Goal: Information Seeking & Learning: Find specific fact

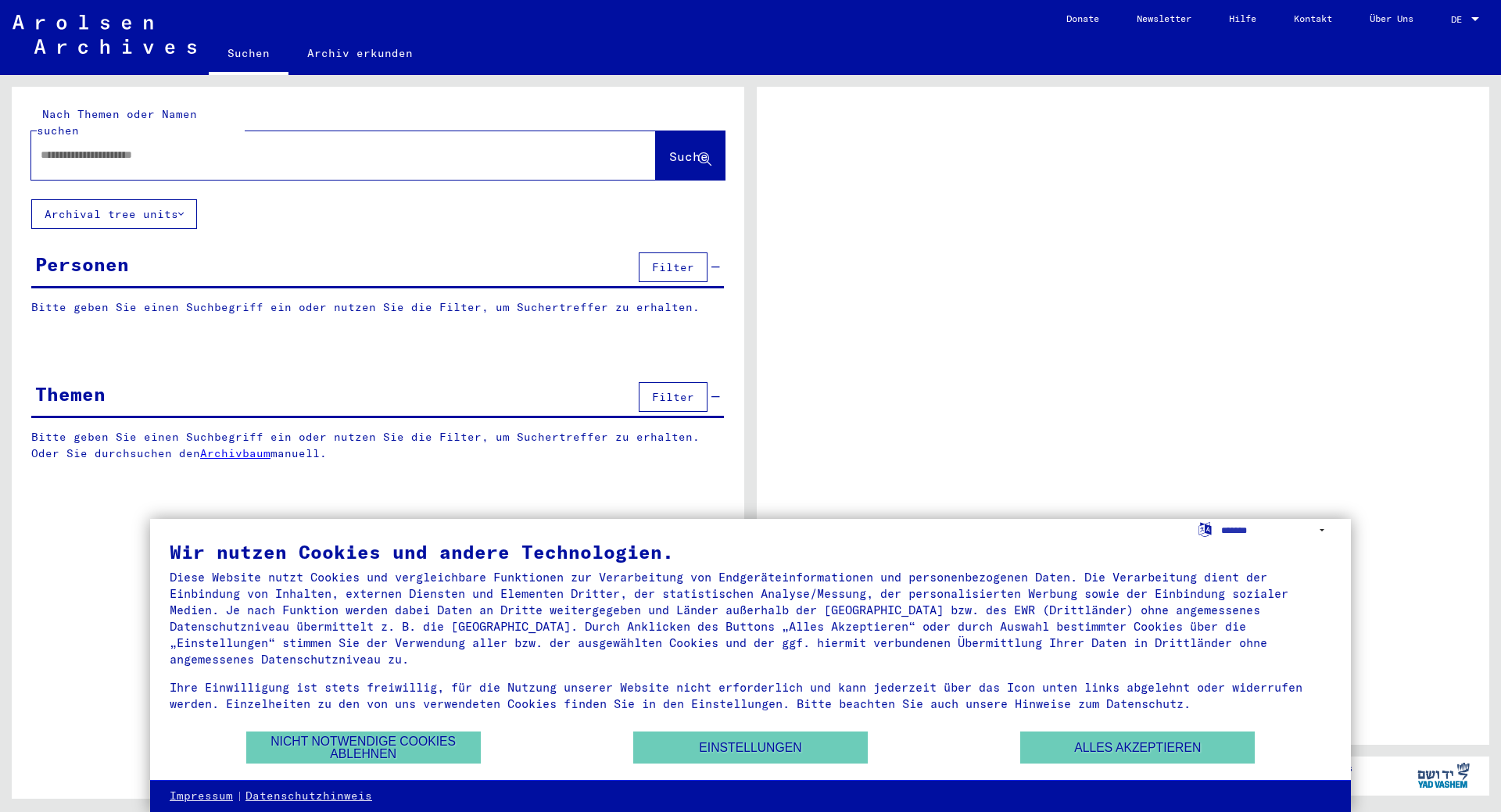
click at [135, 147] on input "text" at bounding box center [329, 155] width 578 height 17
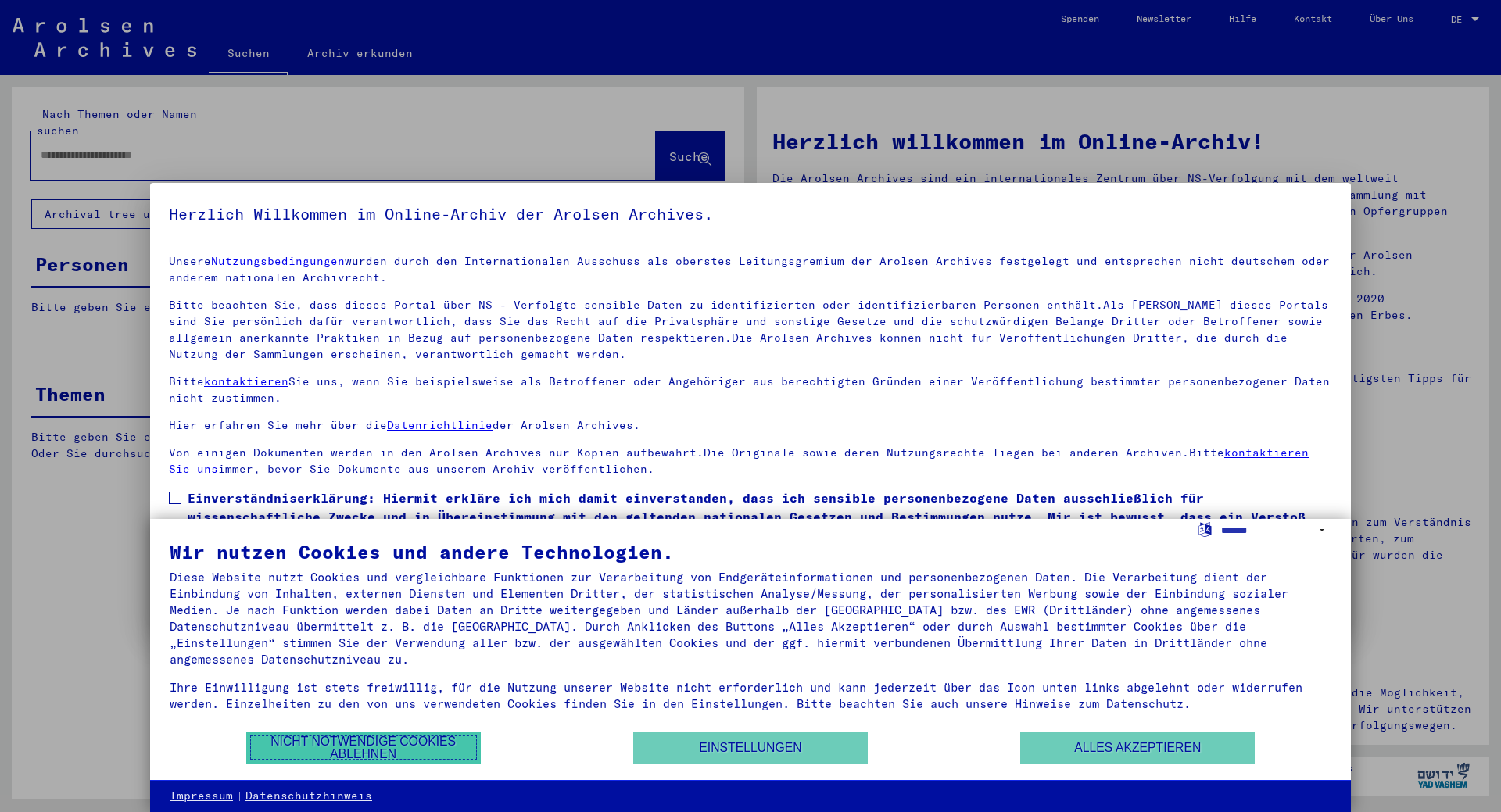
click at [349, 752] on button "Nicht notwendige Cookies ablehnen" at bounding box center [363, 748] width 234 height 32
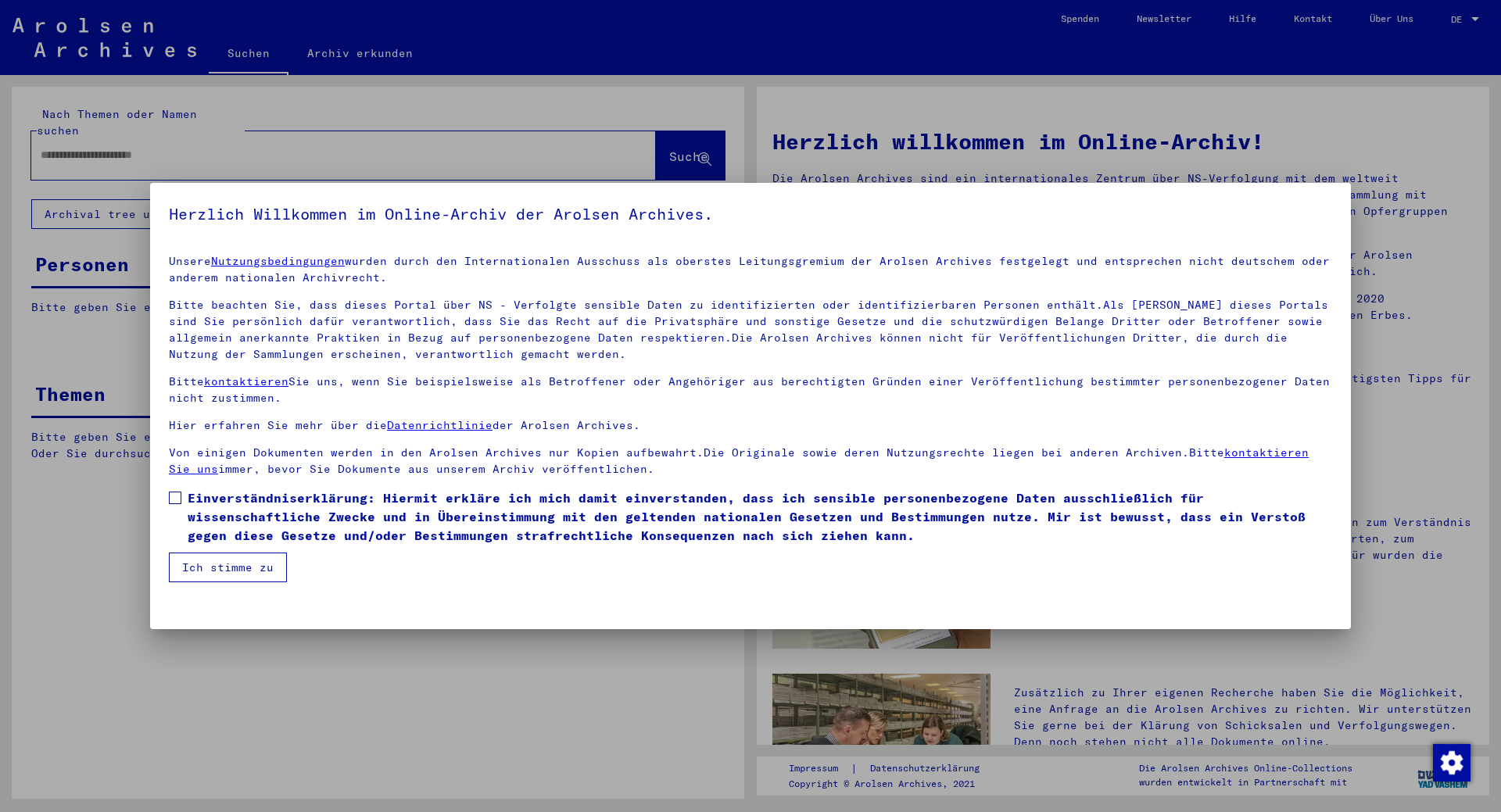
click at [172, 492] on span at bounding box center [175, 498] width 13 height 13
click at [238, 571] on button "Ich stimme zu" at bounding box center [227, 567] width 118 height 30
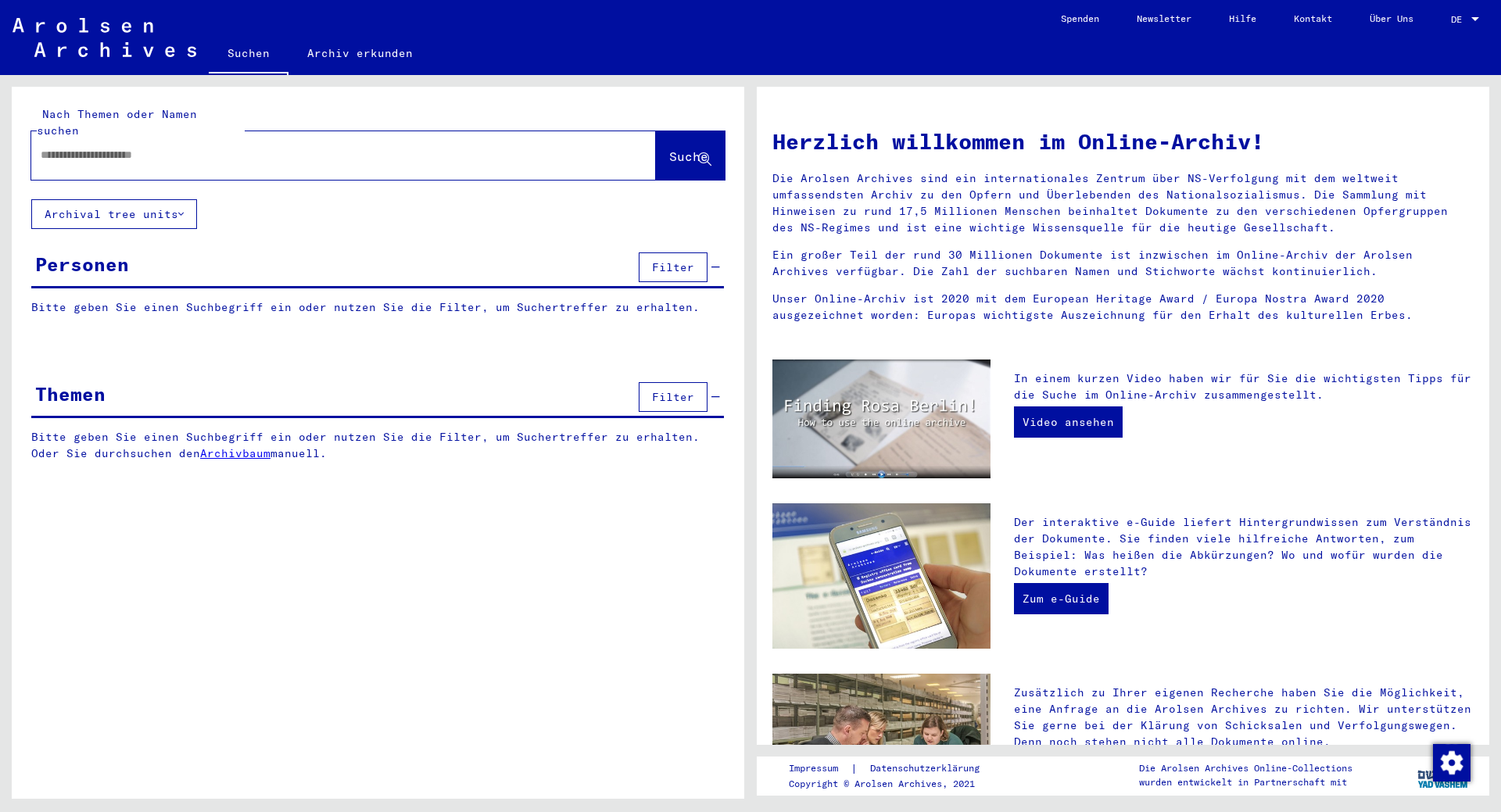
click at [100, 147] on input "text" at bounding box center [325, 155] width 568 height 17
type input "**********"
click at [183, 209] on icon at bounding box center [180, 214] width 6 height 11
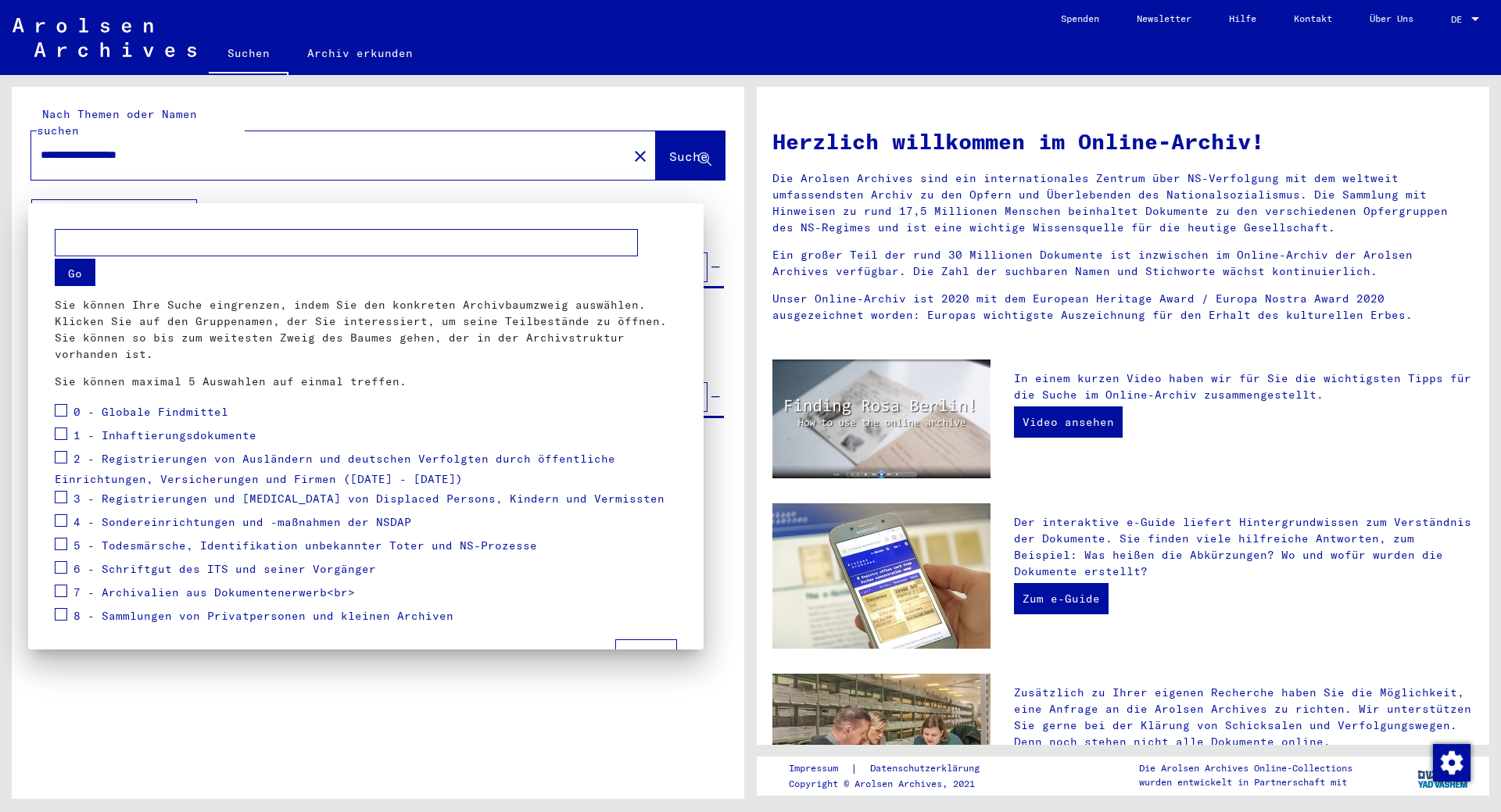
click at [132, 249] on input "text" at bounding box center [346, 242] width 583 height 28
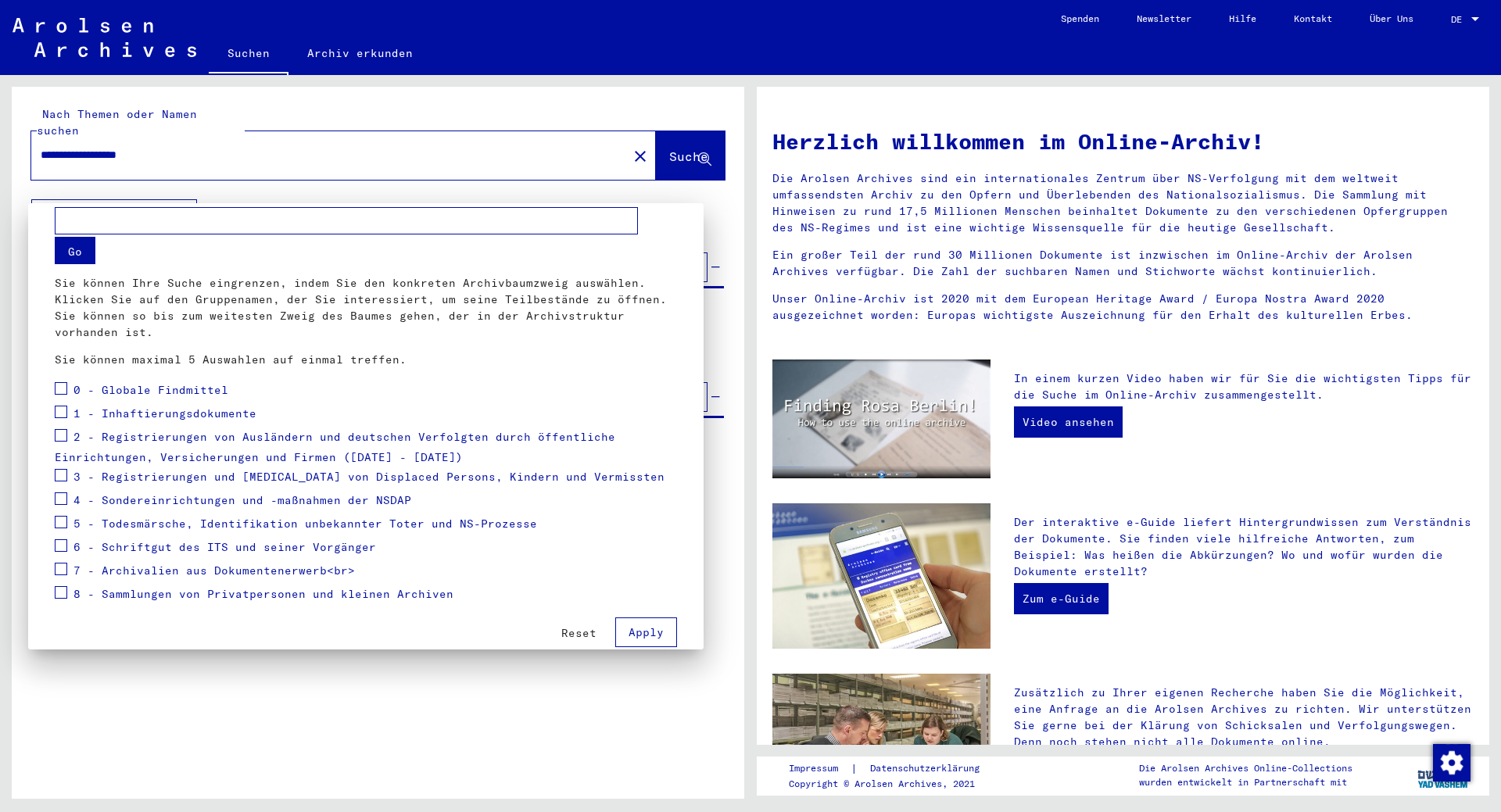
scroll to position [46, 0]
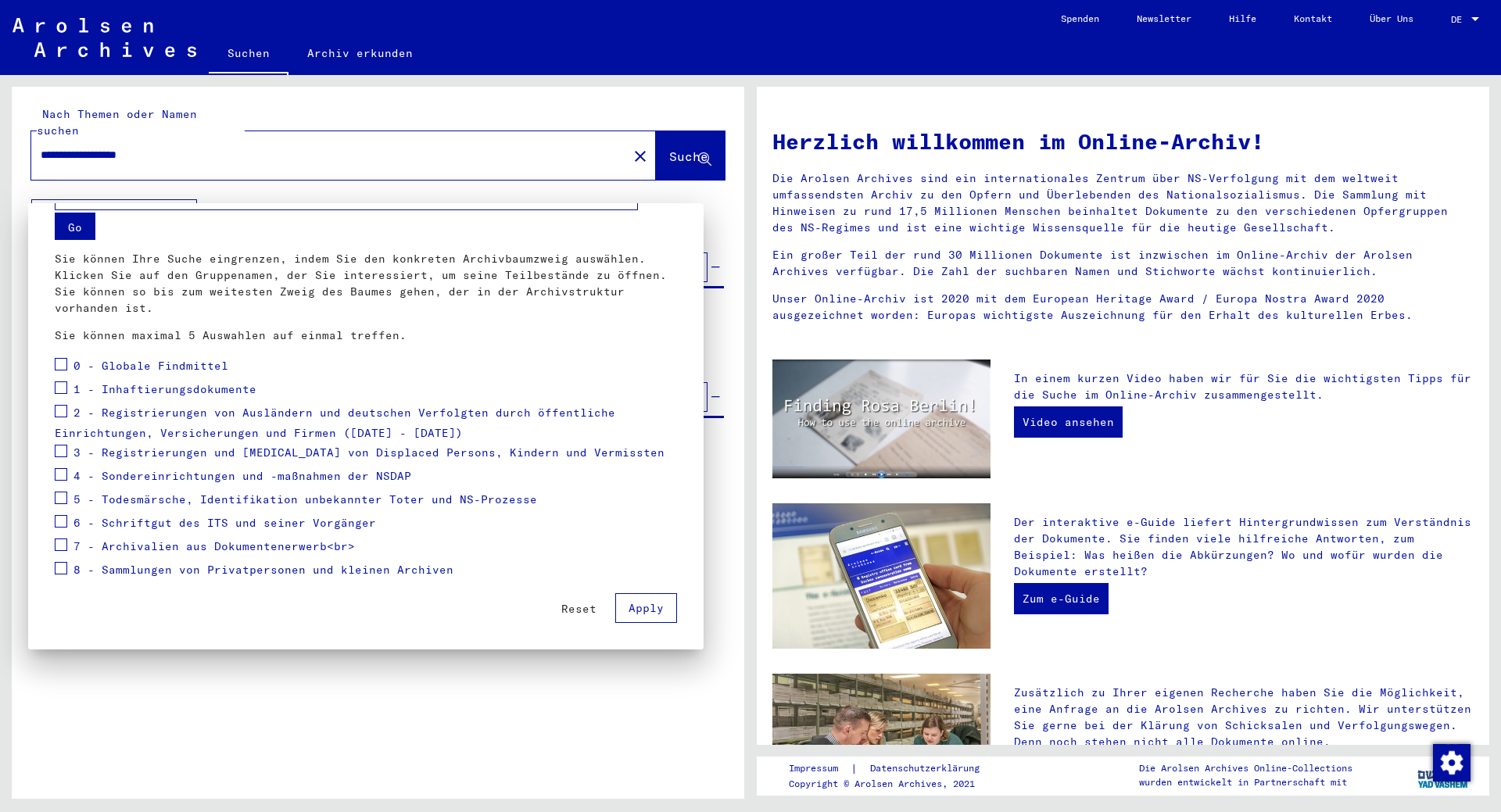
click at [612, 692] on div at bounding box center [750, 406] width 1501 height 812
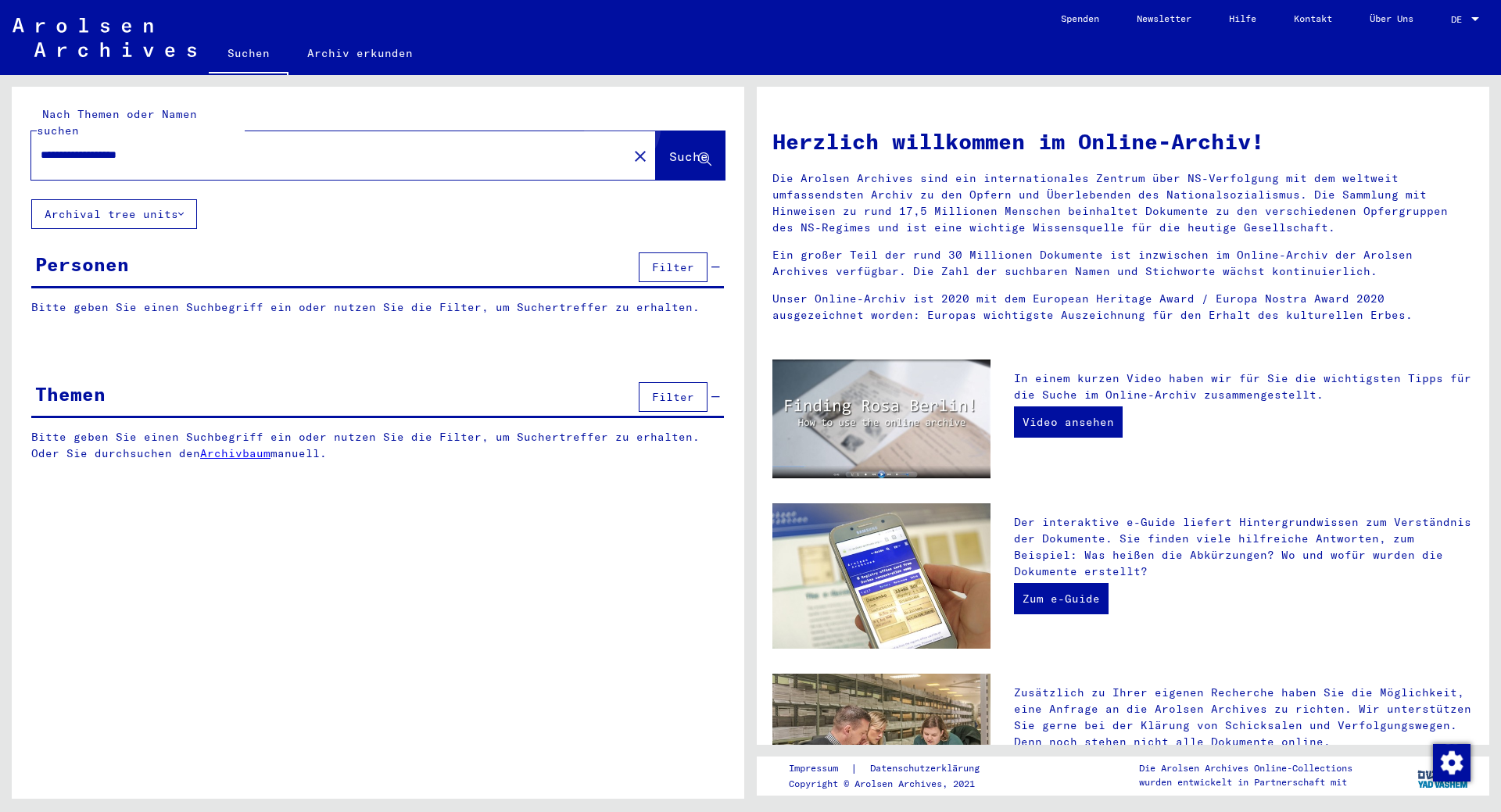
click at [678, 131] on button "Suche" at bounding box center [690, 155] width 69 height 48
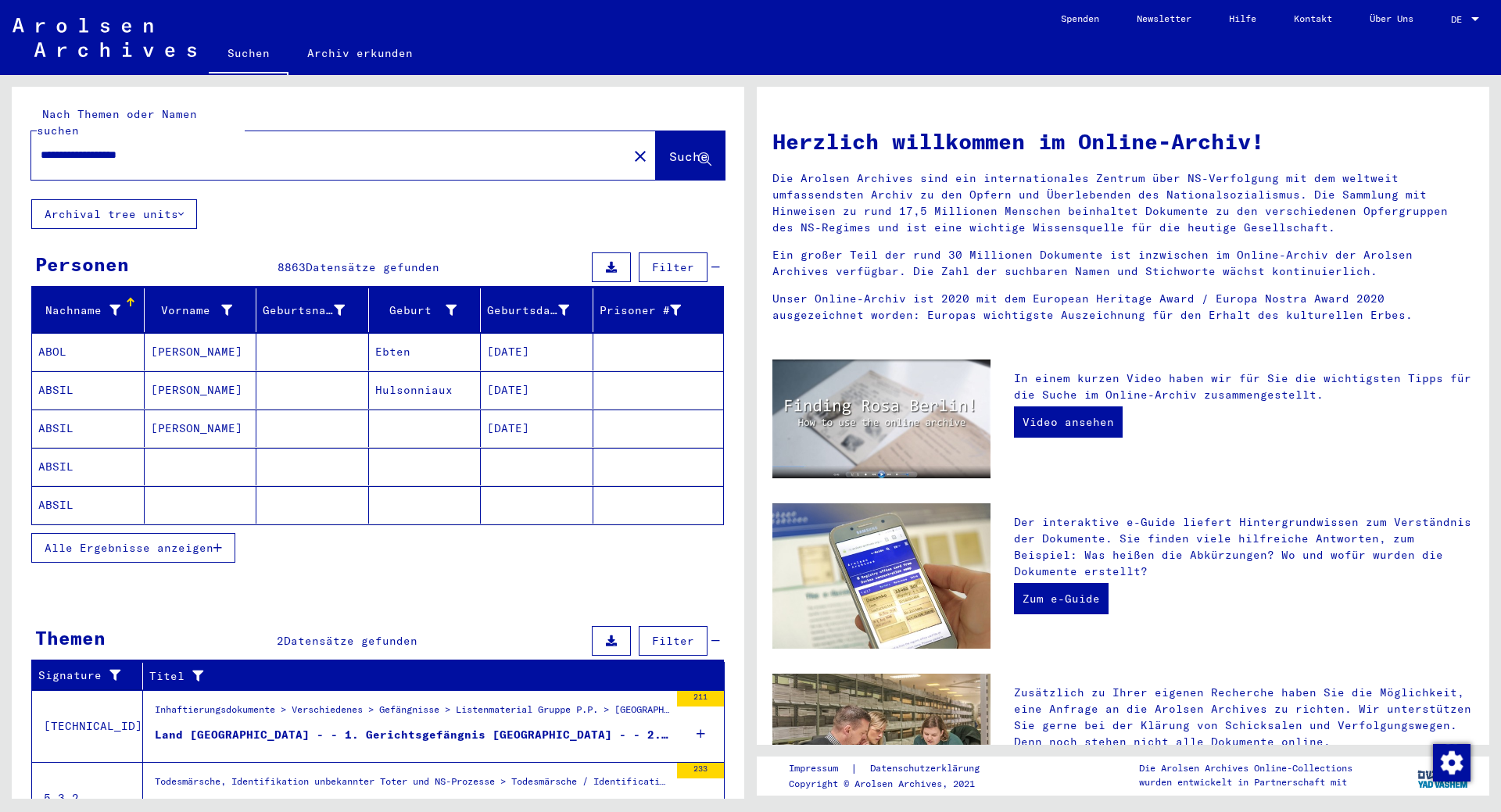
click at [53, 410] on mat-cell "ABSIL" at bounding box center [88, 428] width 112 height 37
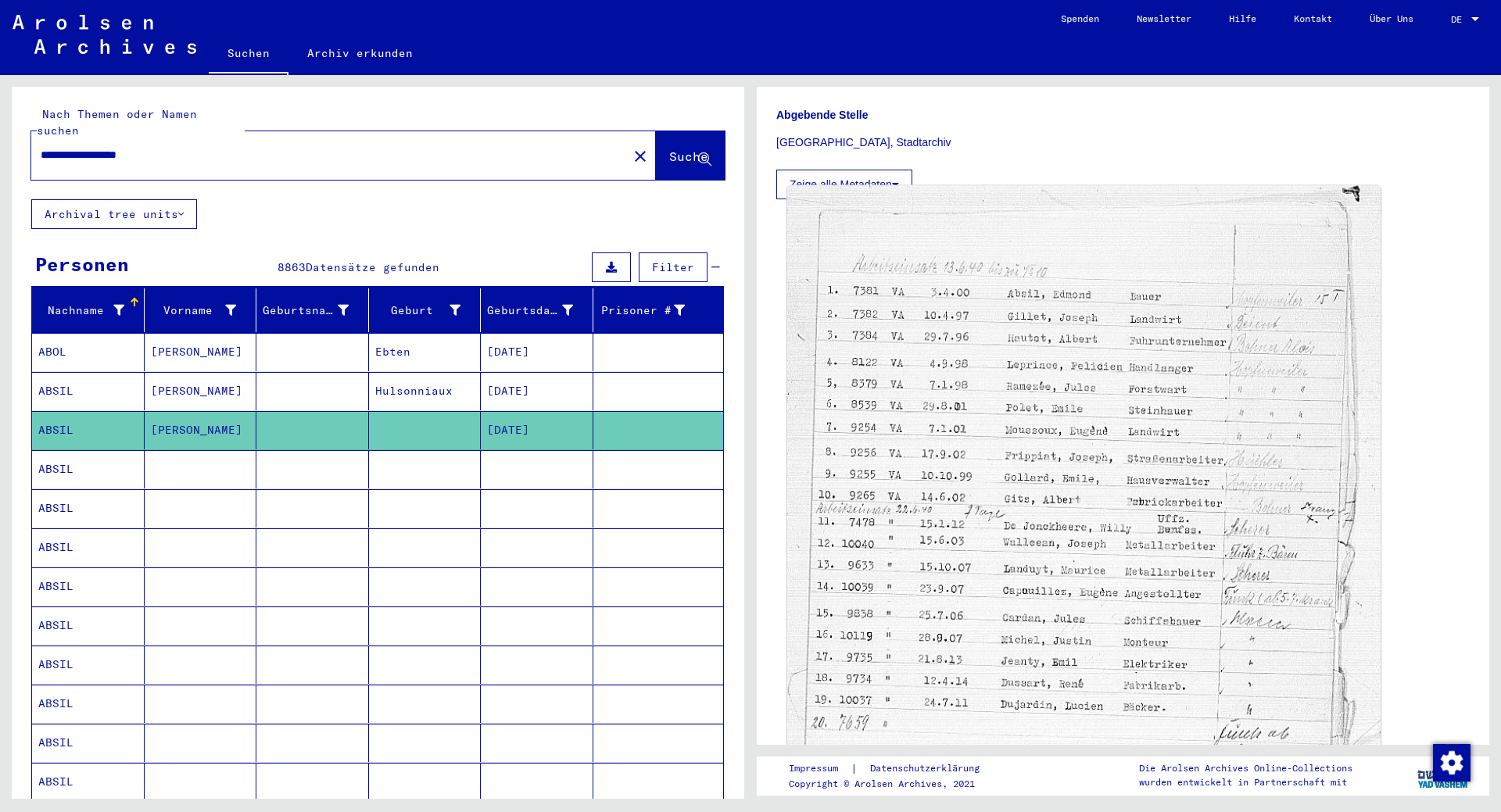
scroll to position [391, 0]
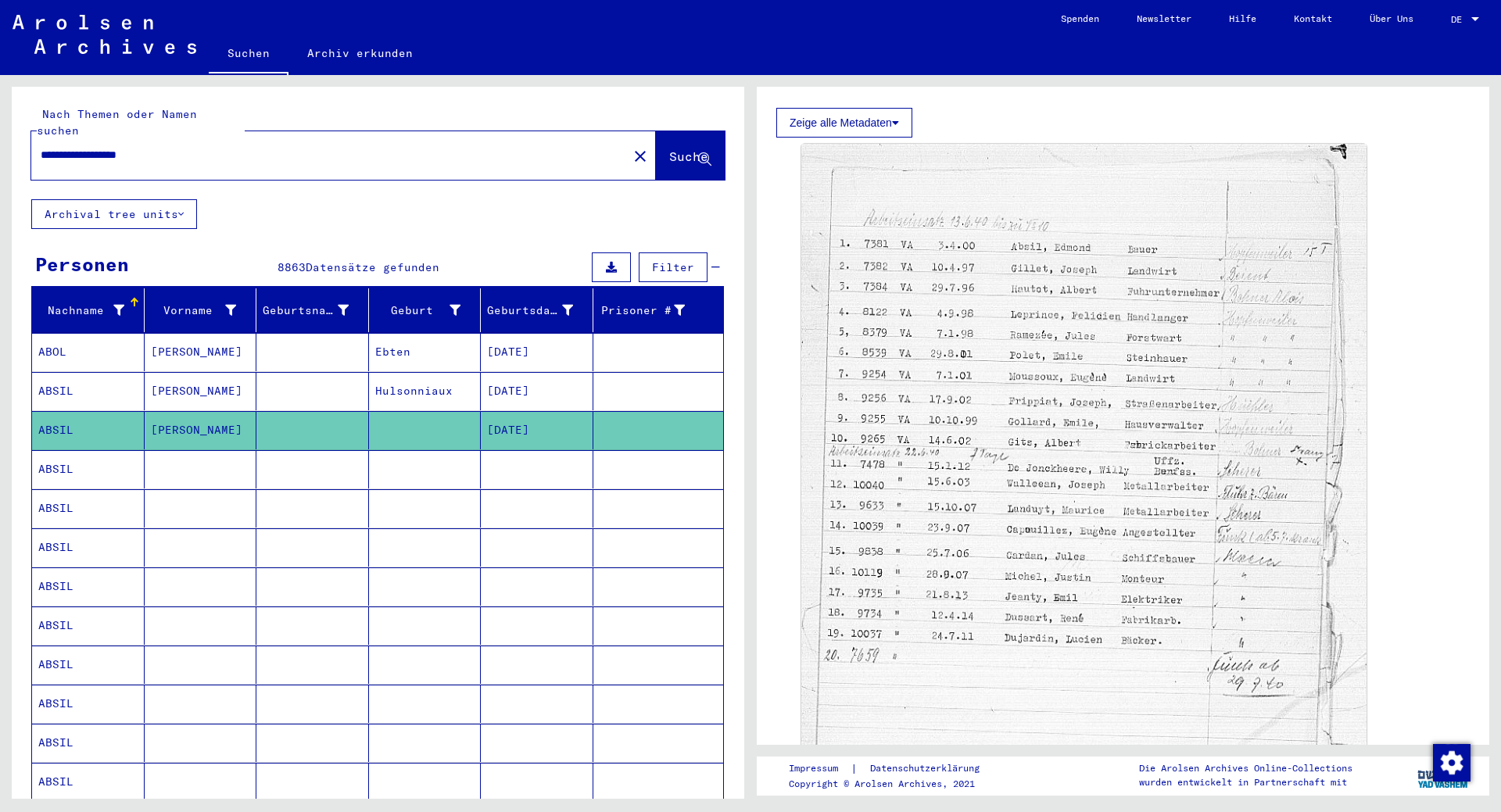
click at [188, 372] on mat-cell "[PERSON_NAME]" at bounding box center [201, 391] width 112 height 38
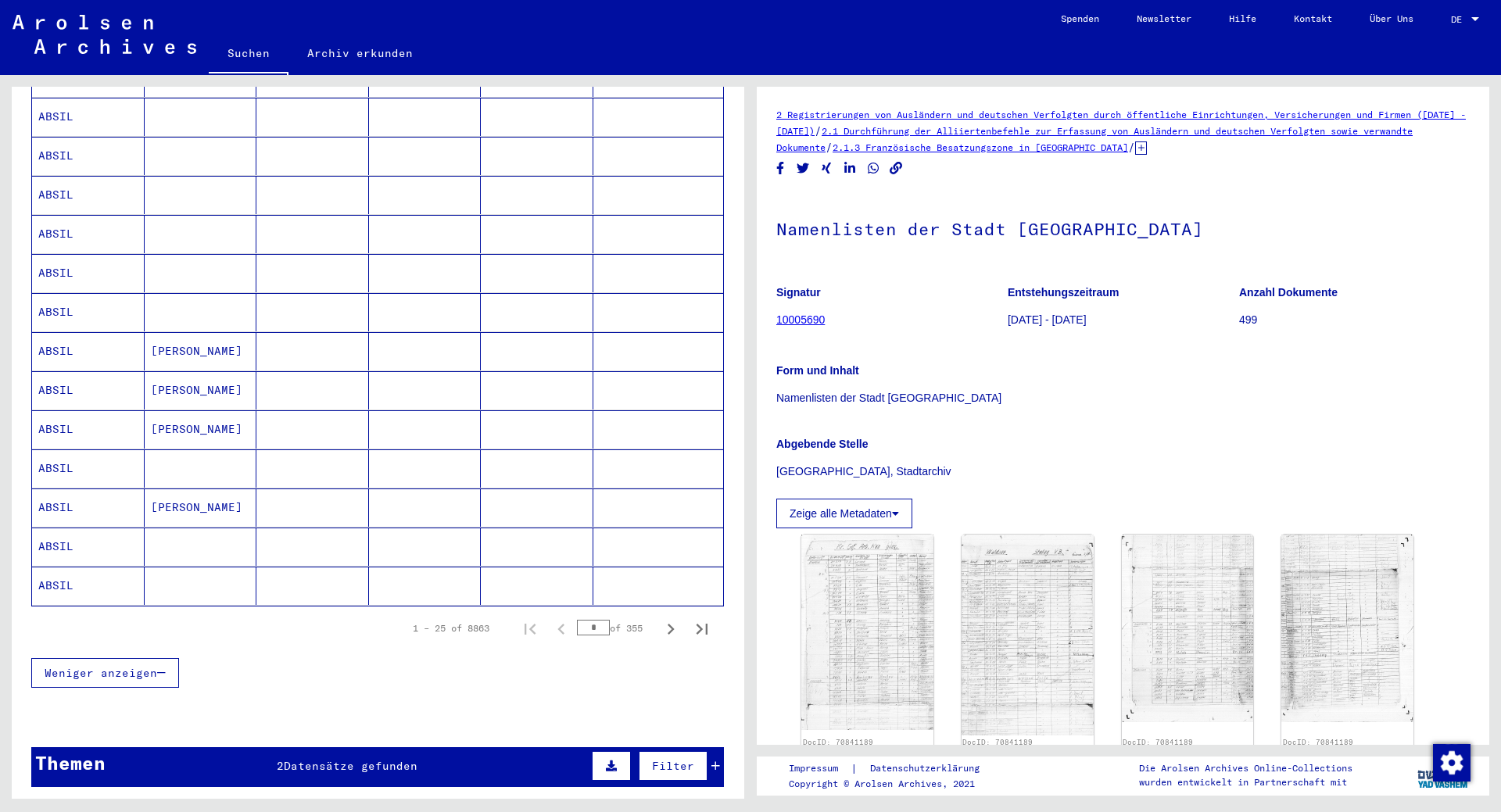
scroll to position [704, 0]
click at [870, 613] on img at bounding box center [867, 632] width 139 height 206
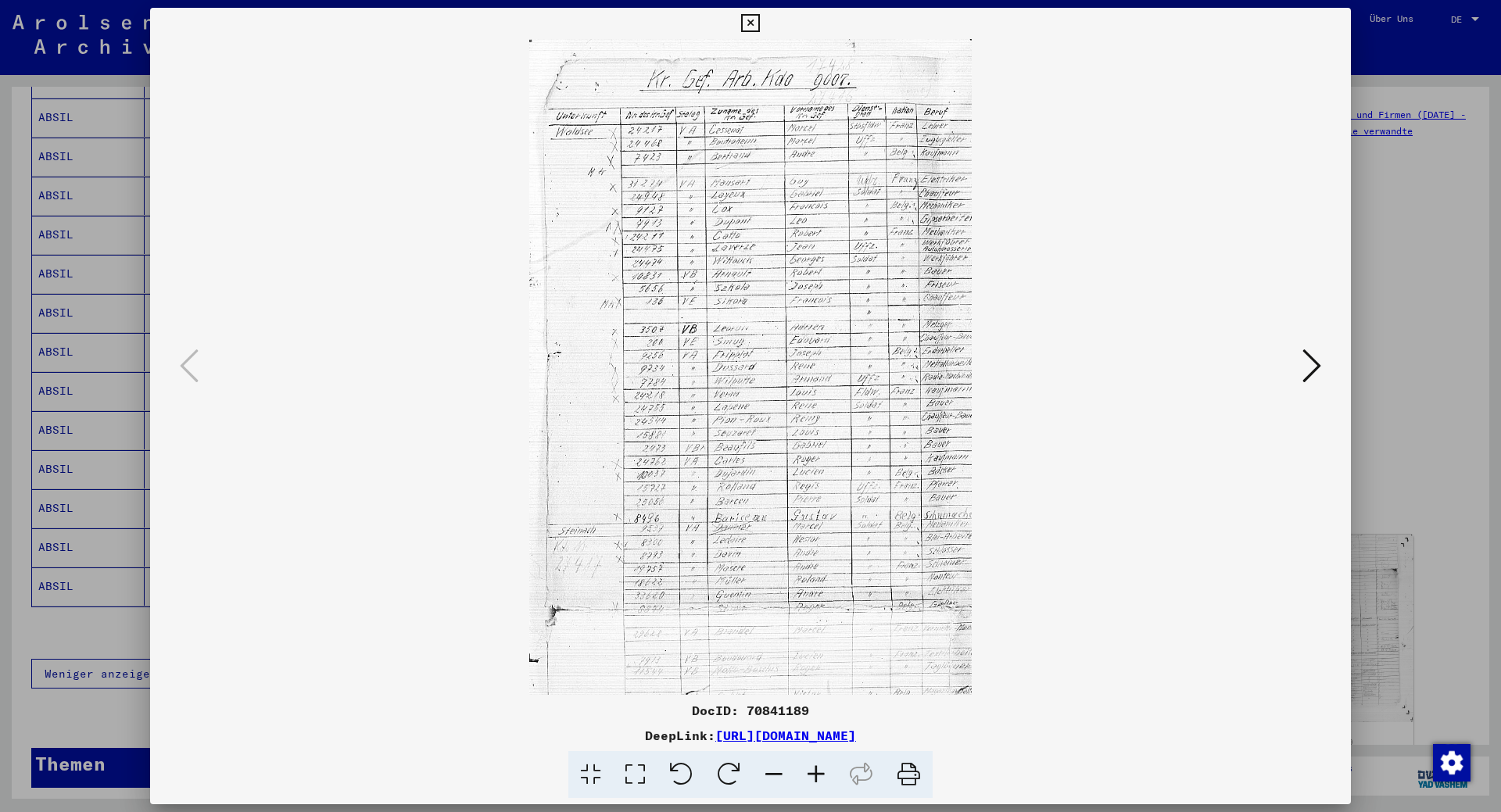
click at [754, 20] on icon at bounding box center [750, 24] width 18 height 19
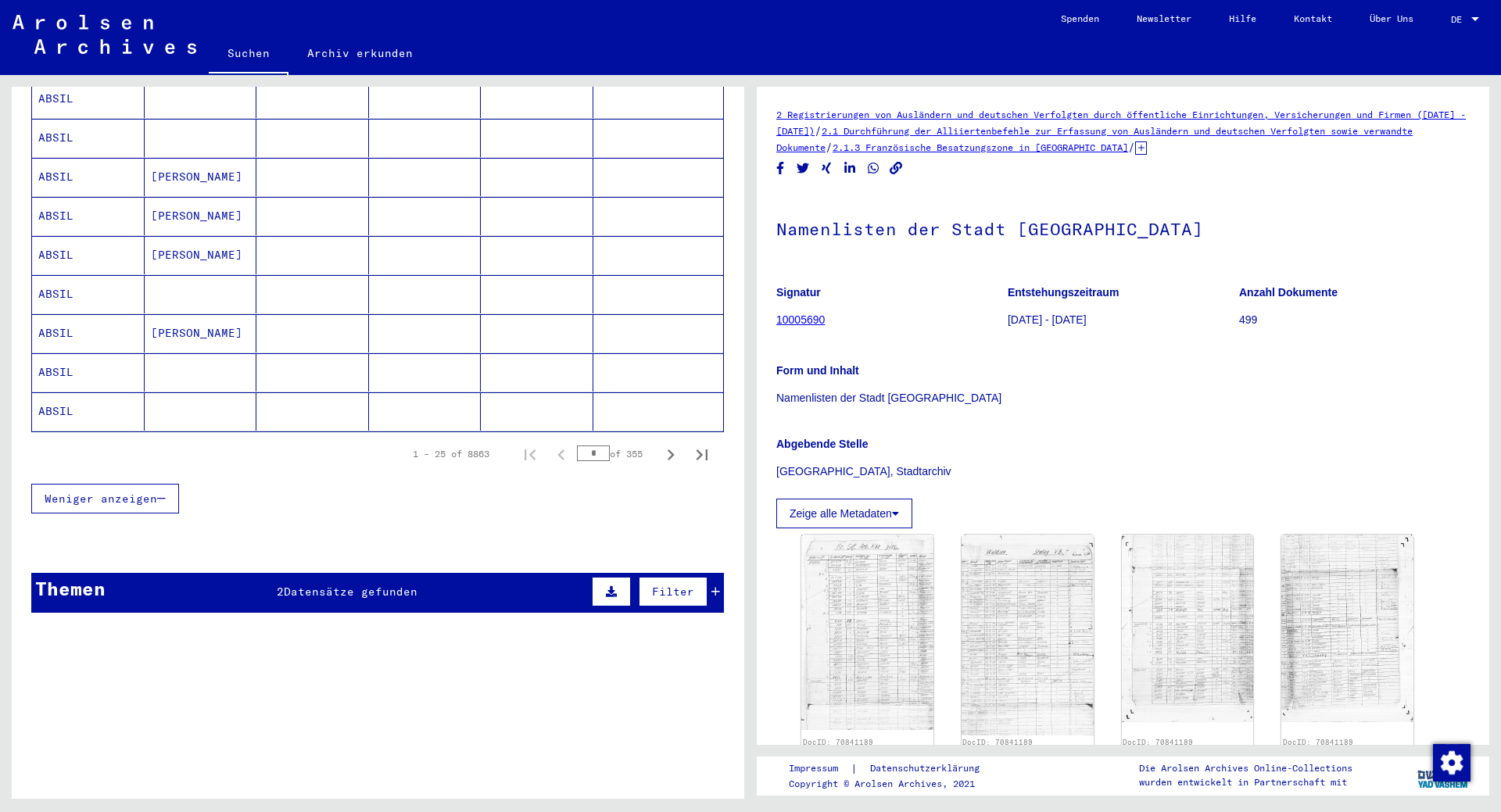
scroll to position [882, 0]
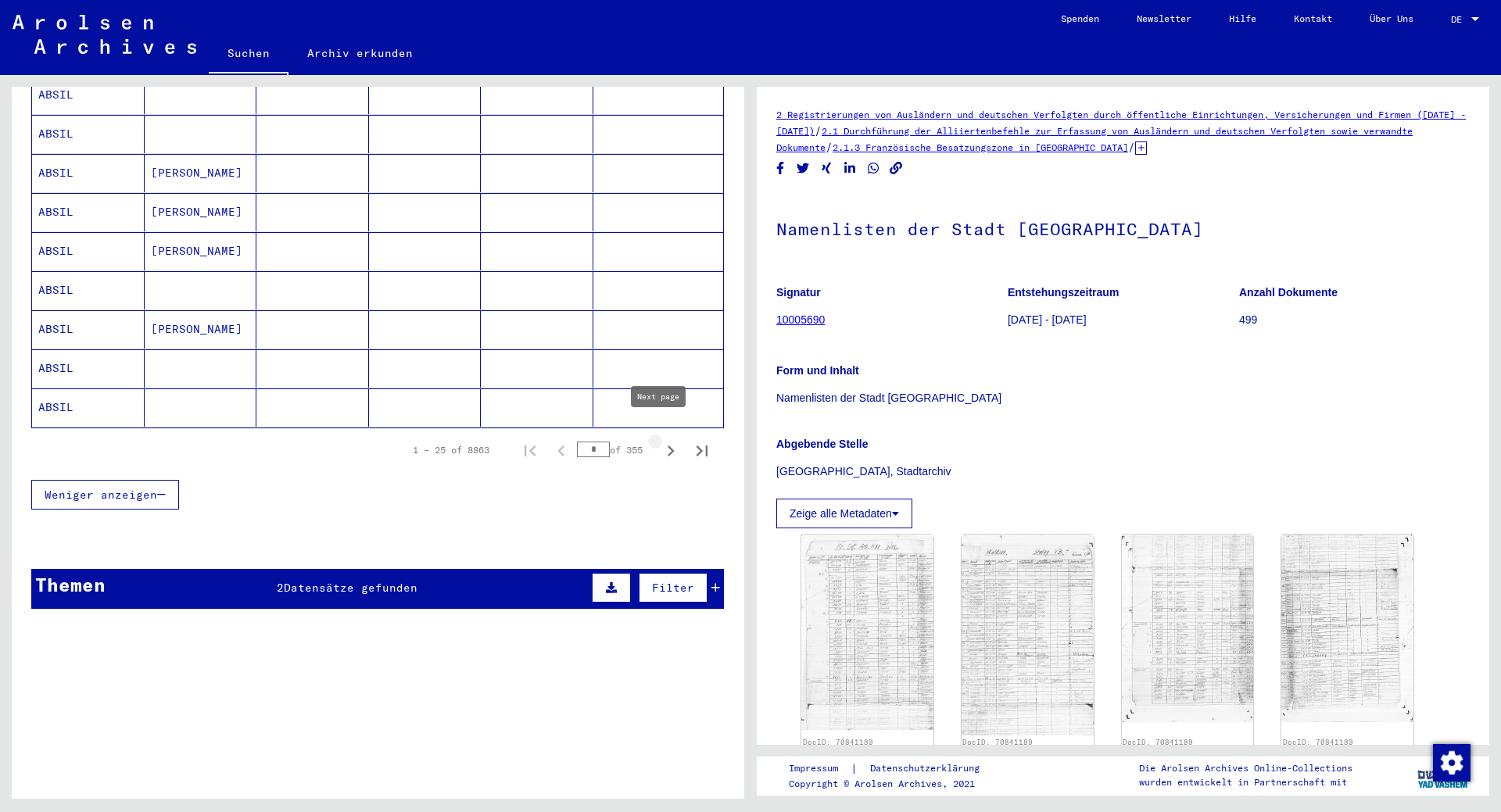
click at [660, 440] on icon "Next page" at bounding box center [671, 451] width 22 height 22
type input "*"
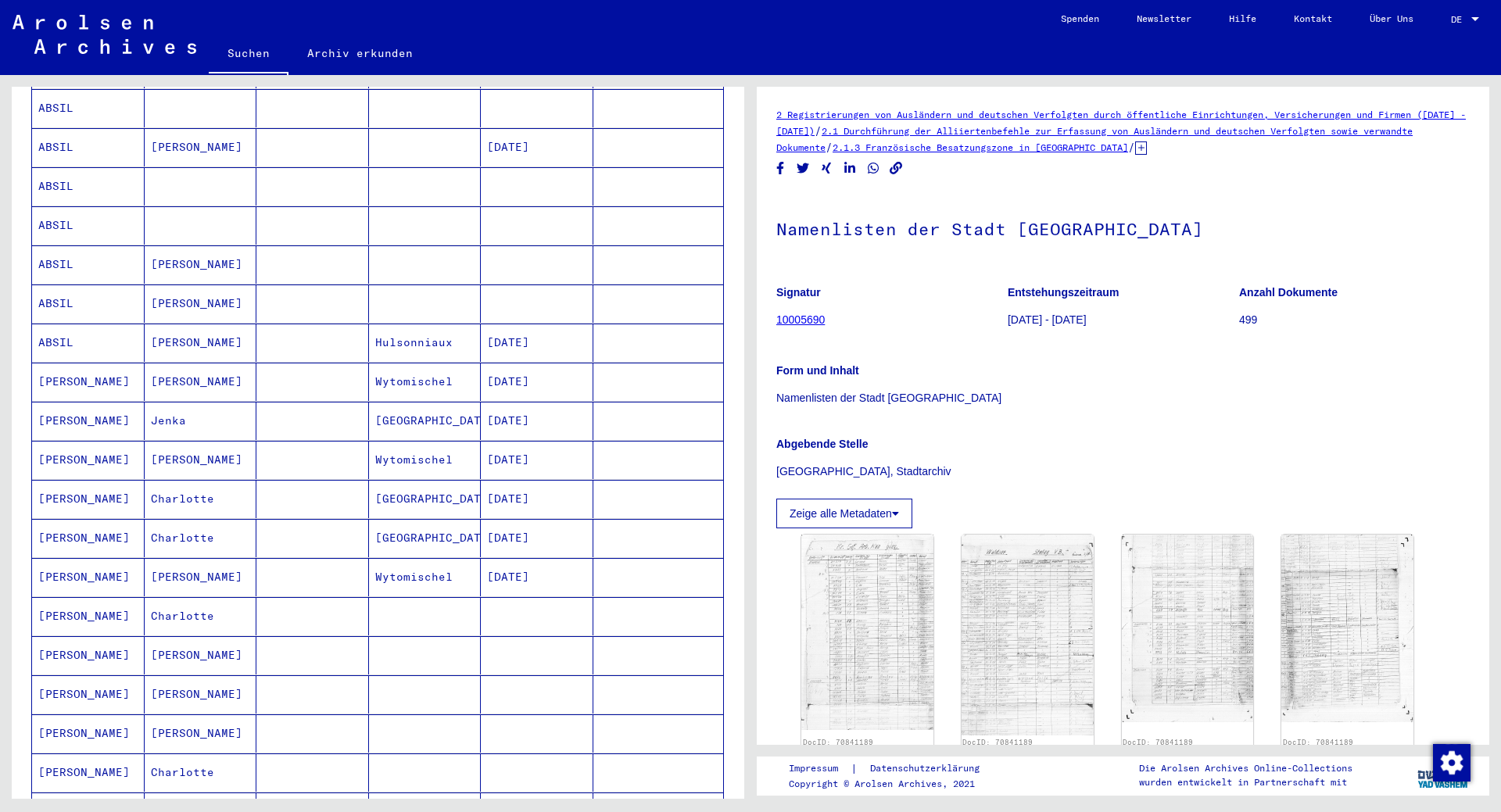
scroll to position [336, 0]
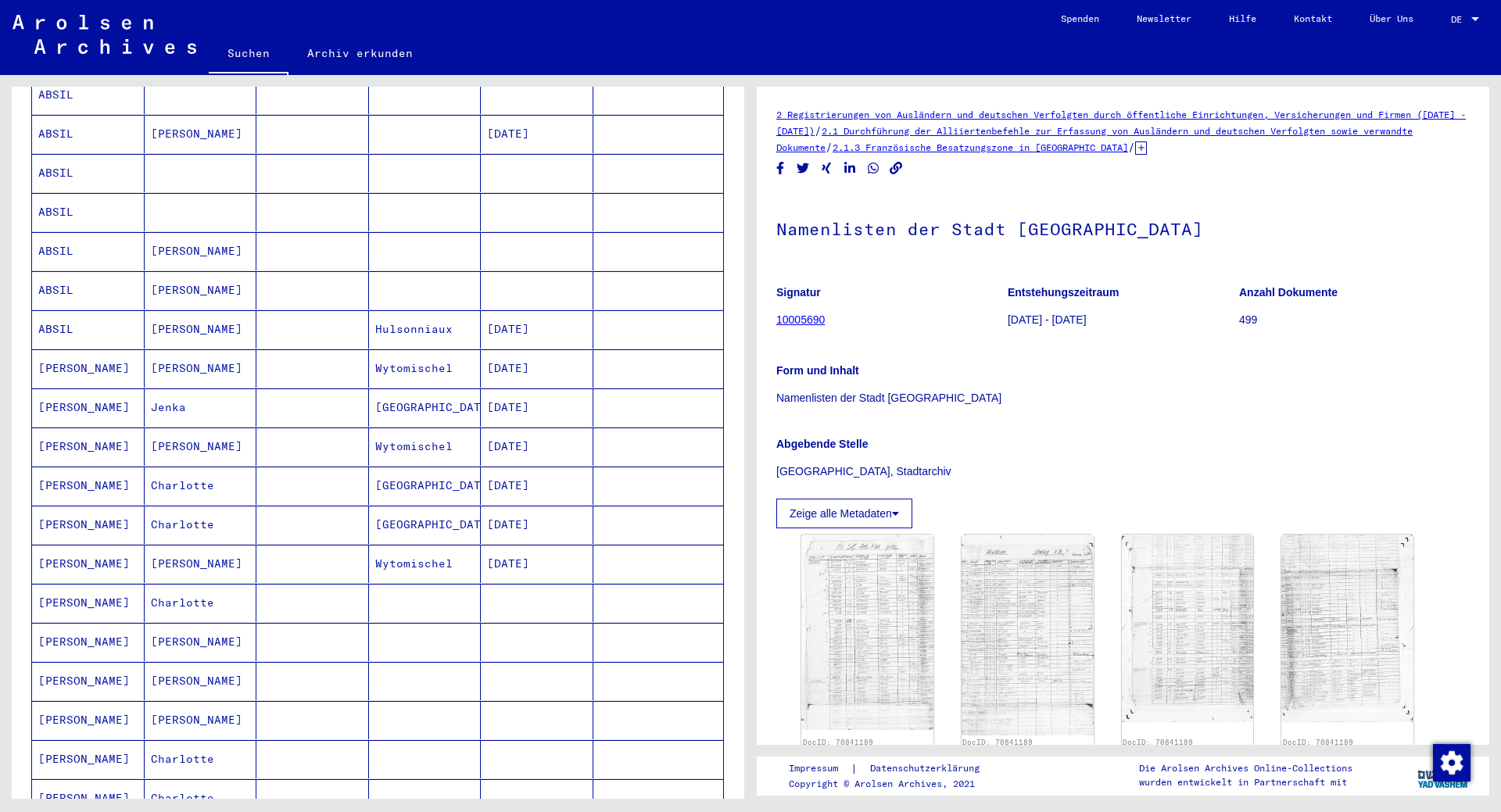
click at [74, 544] on mat-cell "[PERSON_NAME]" at bounding box center [88, 563] width 112 height 38
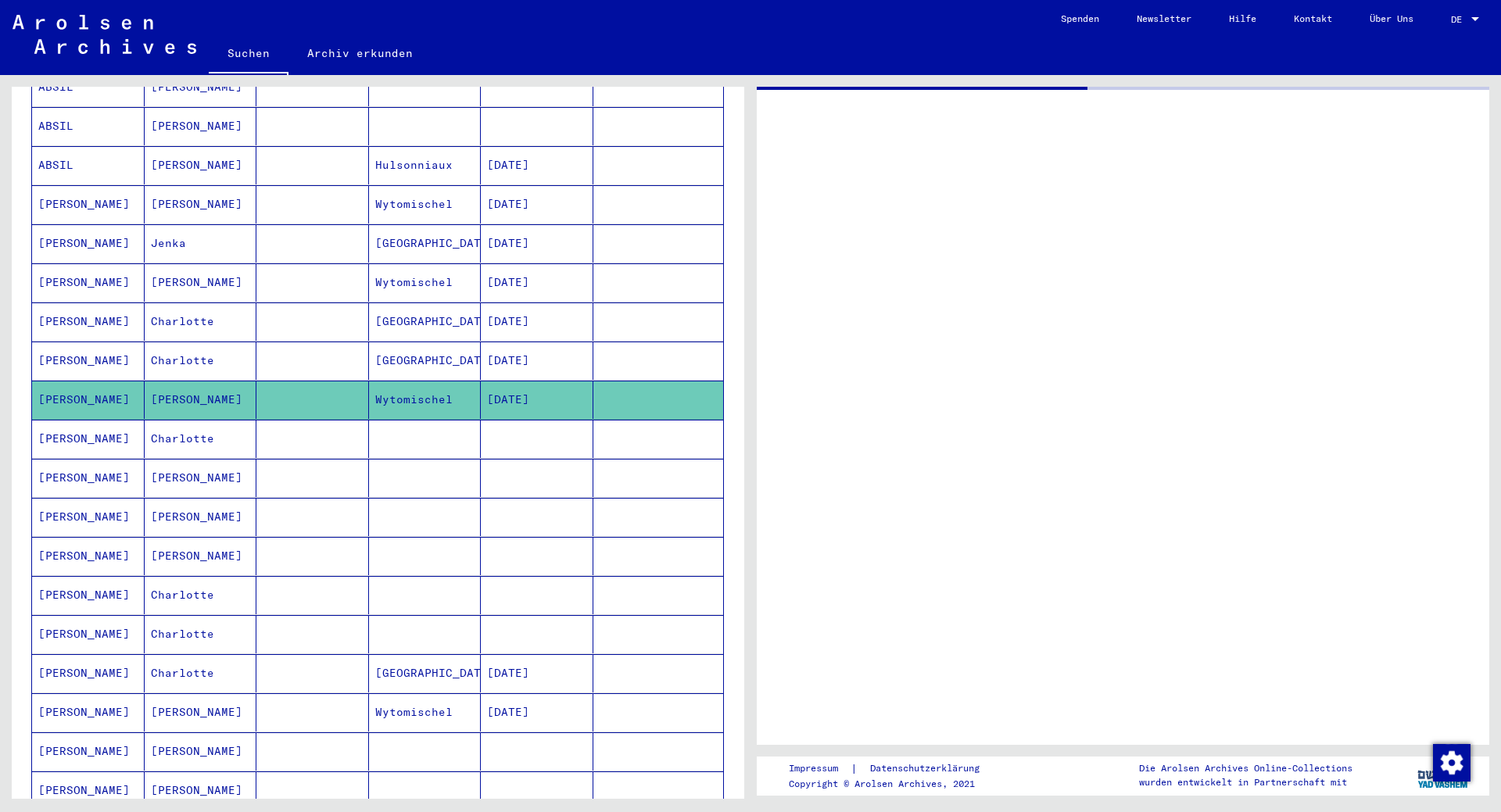
scroll to position [804, 0]
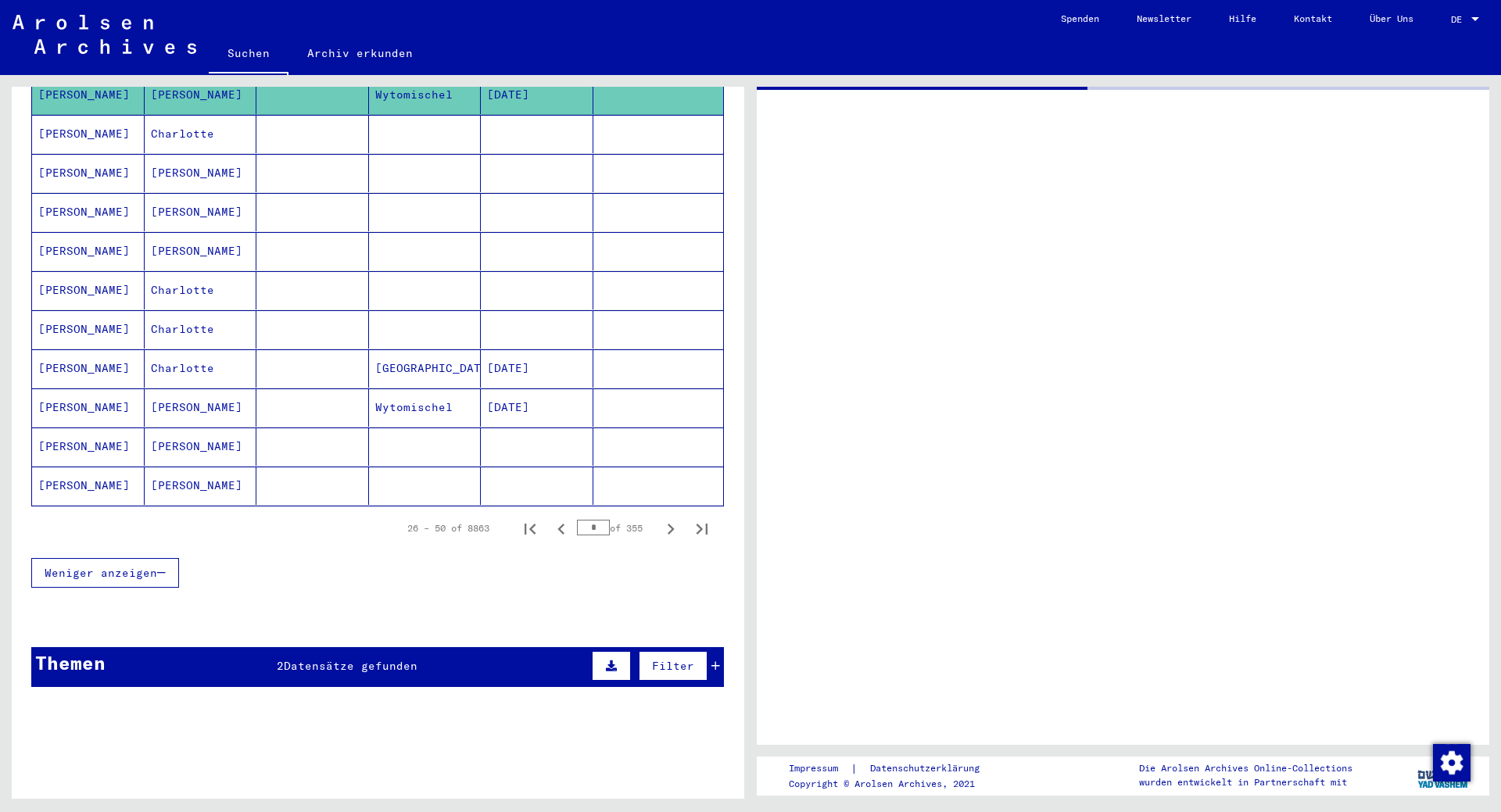
click at [74, 649] on div "Themen" at bounding box center [70, 663] width 70 height 28
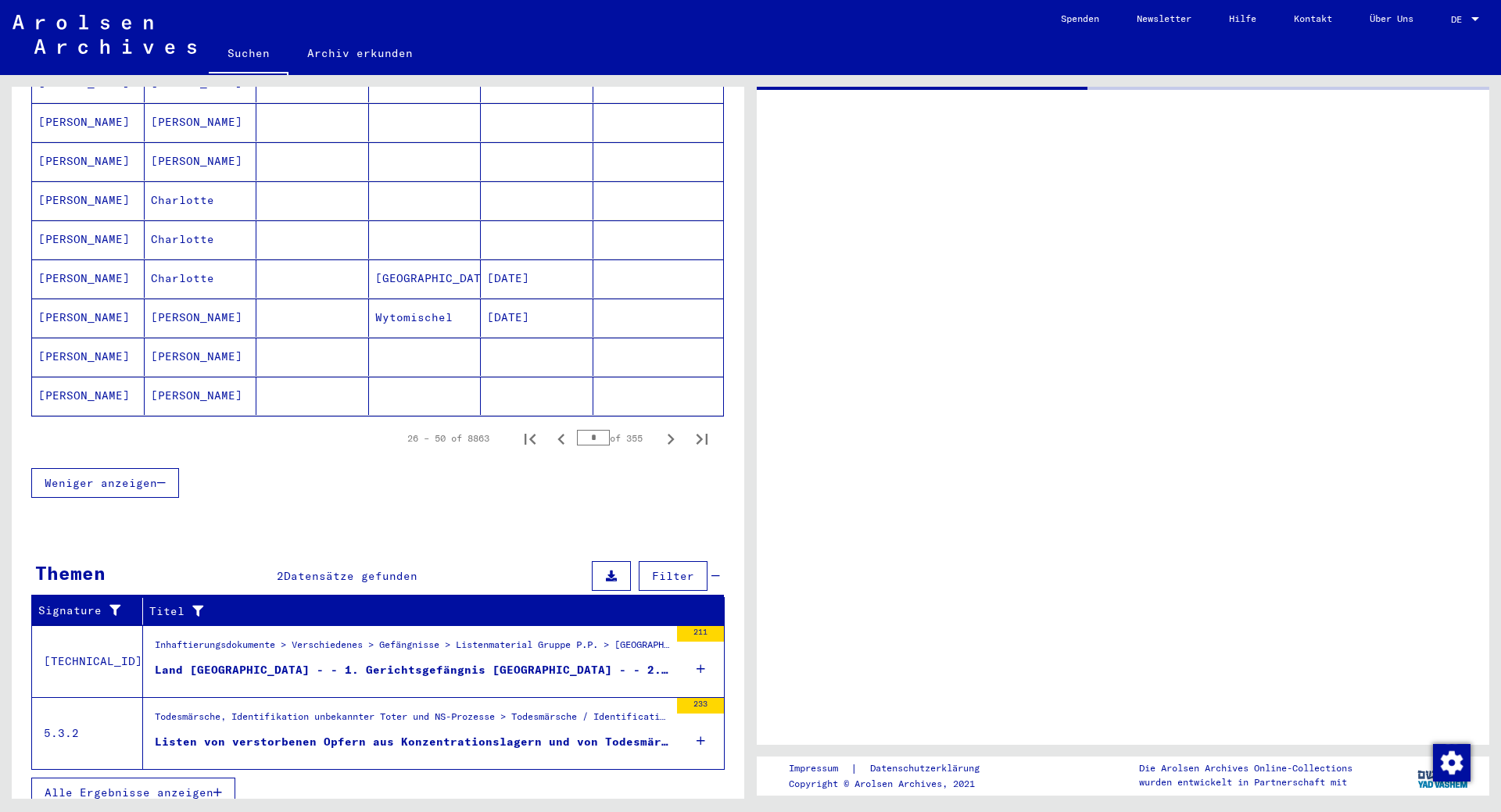
scroll to position [895, 0]
click at [697, 647] on icon at bounding box center [701, 668] width 9 height 55
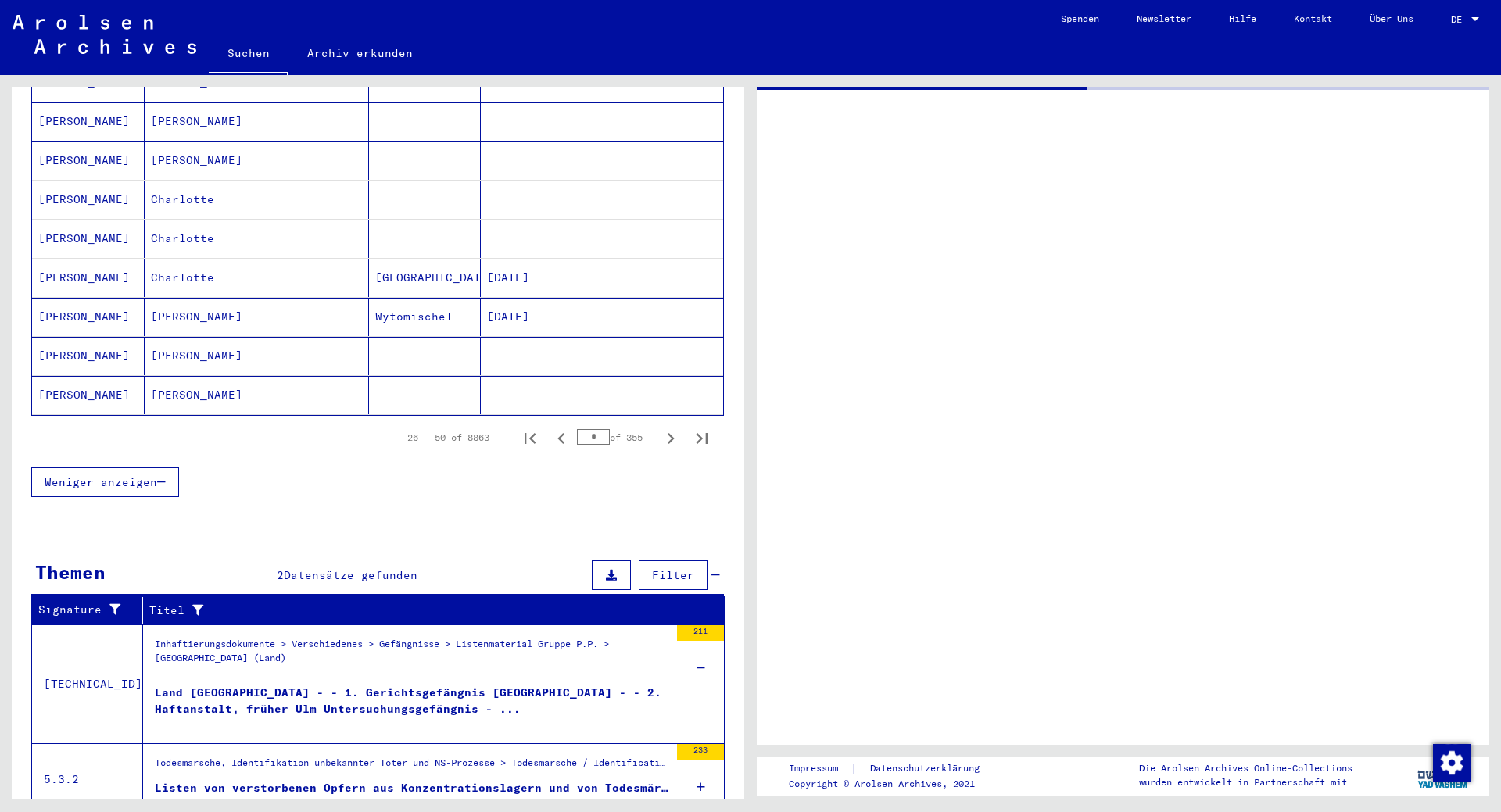
click at [205, 685] on div "Land [GEOGRAPHIC_DATA] - - 1. Gerichtsgefängnis [GEOGRAPHIC_DATA] - - 2. Haftan…" at bounding box center [412, 708] width 515 height 47
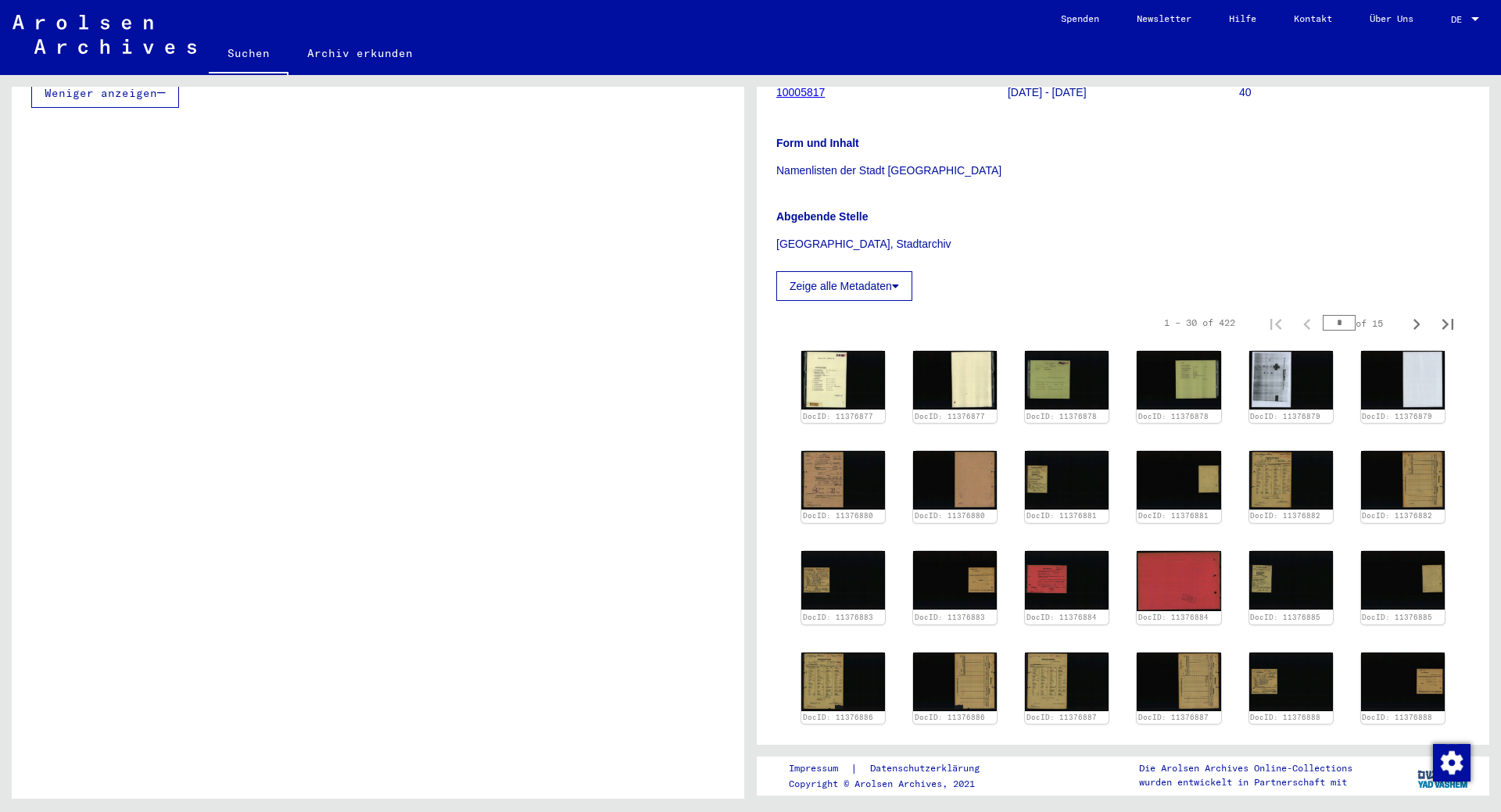
scroll to position [313, 0]
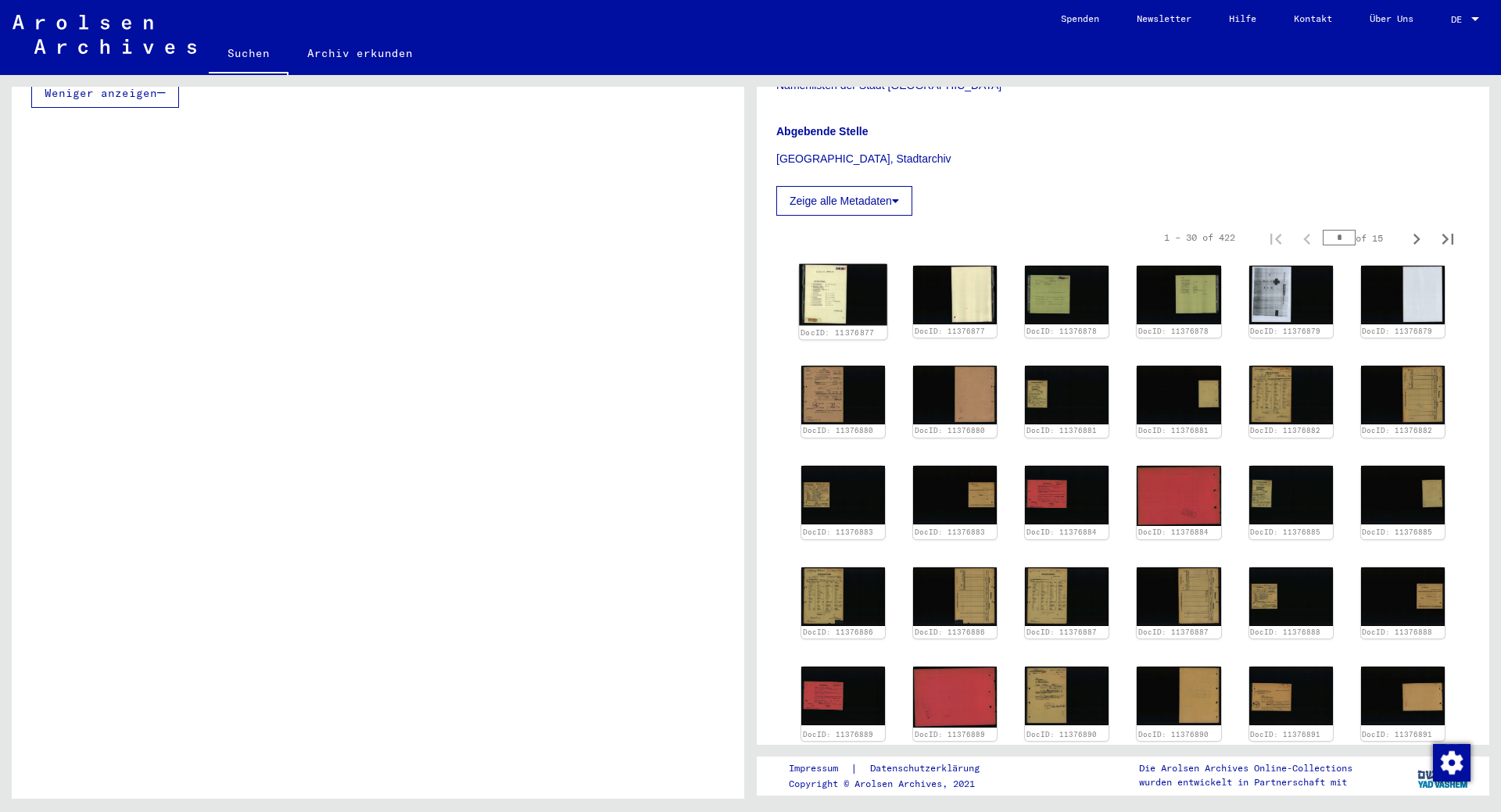
click at [845, 294] on img at bounding box center [843, 295] width 89 height 62
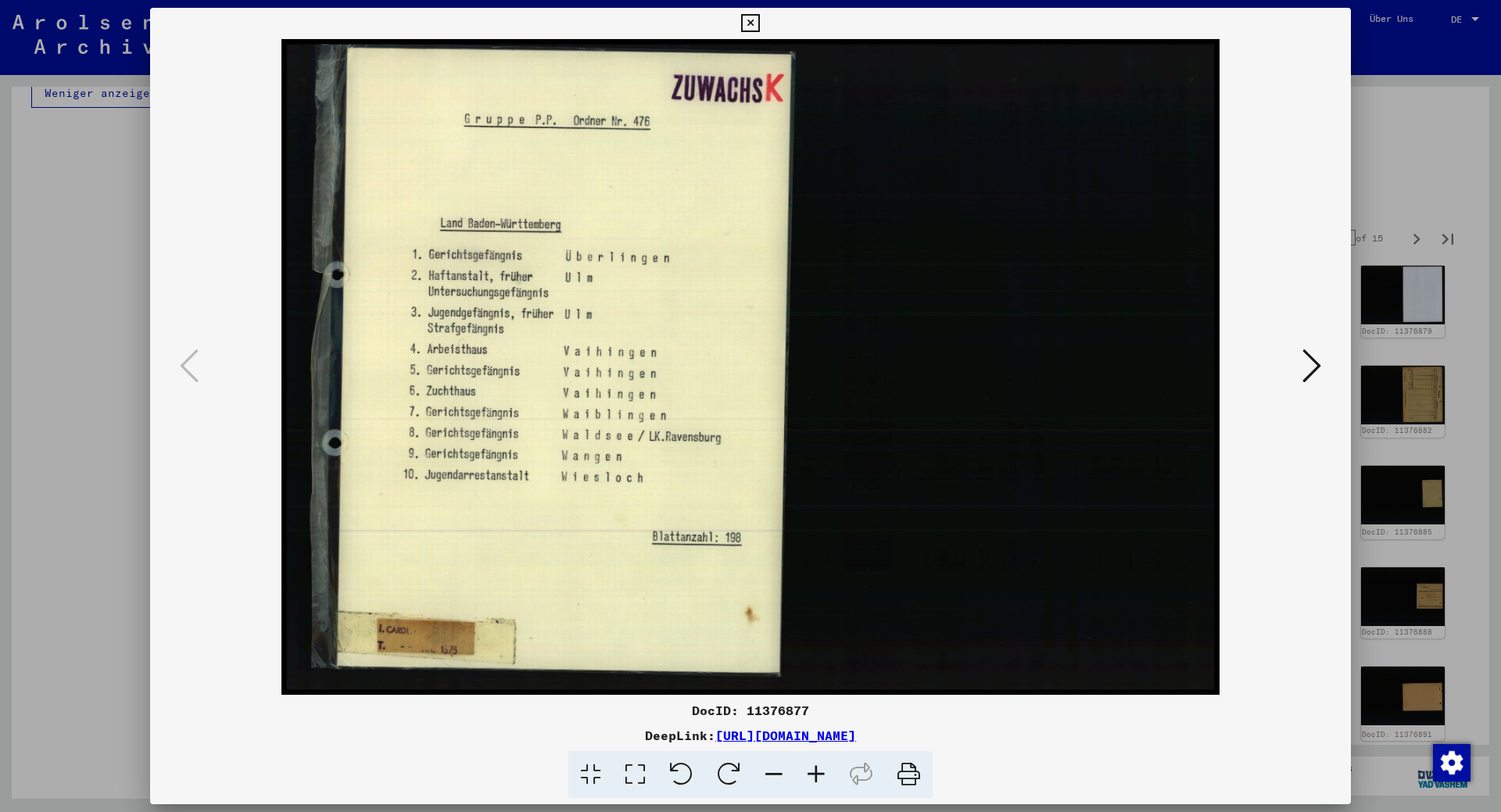
click at [1309, 366] on icon at bounding box center [1313, 366] width 19 height 37
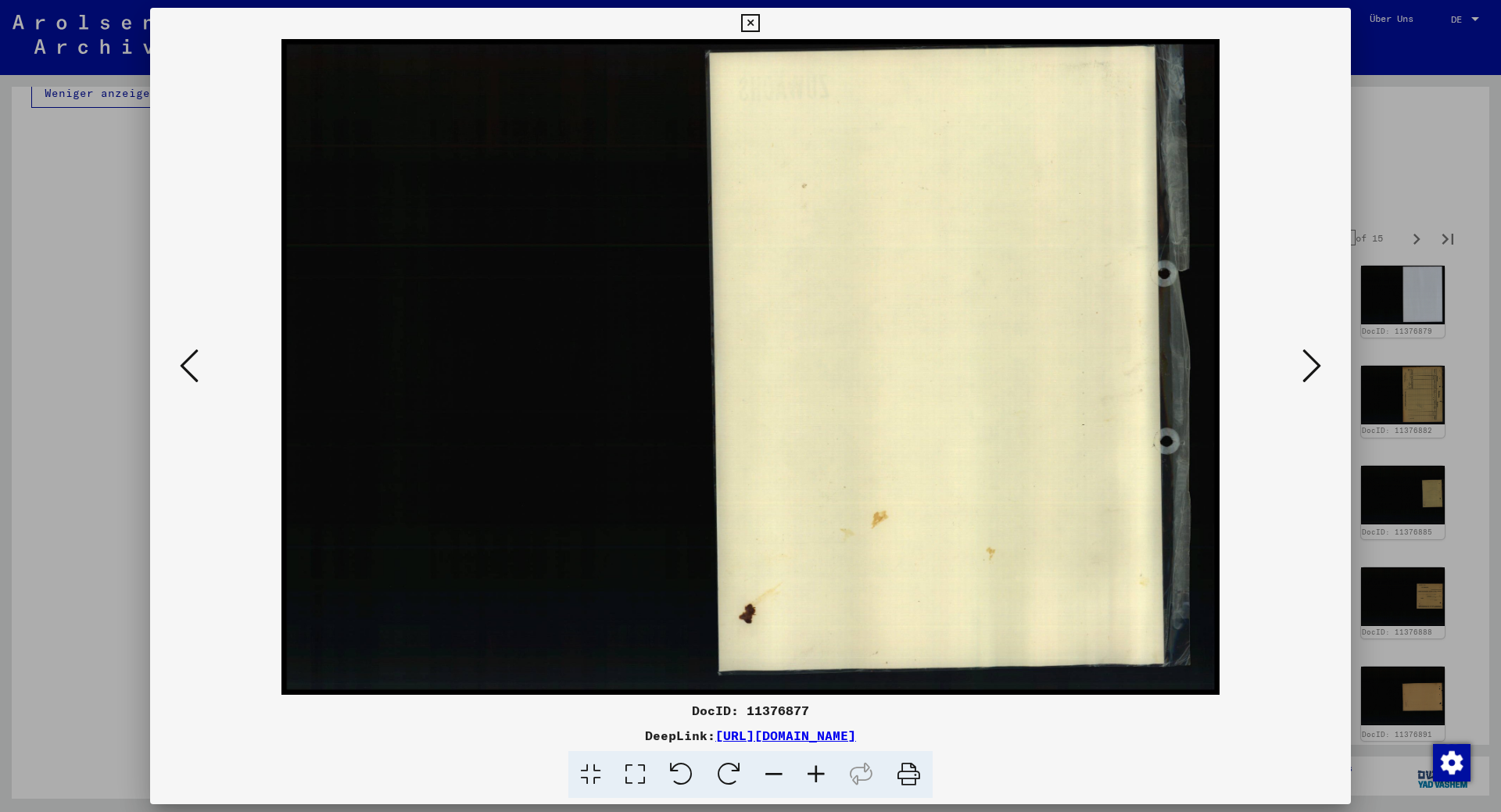
click at [1309, 366] on icon at bounding box center [1313, 366] width 19 height 37
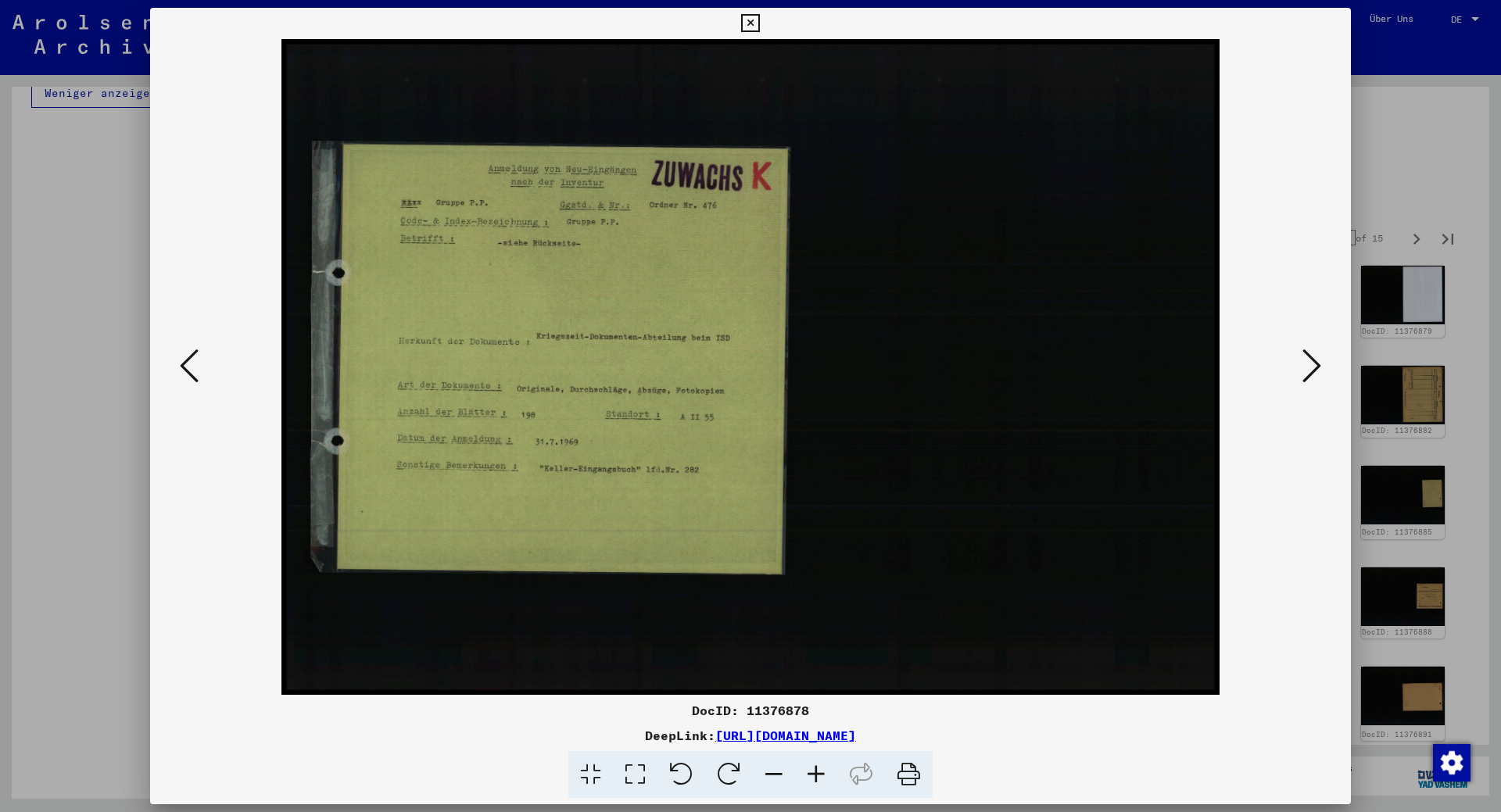
click at [1309, 366] on icon at bounding box center [1313, 366] width 19 height 37
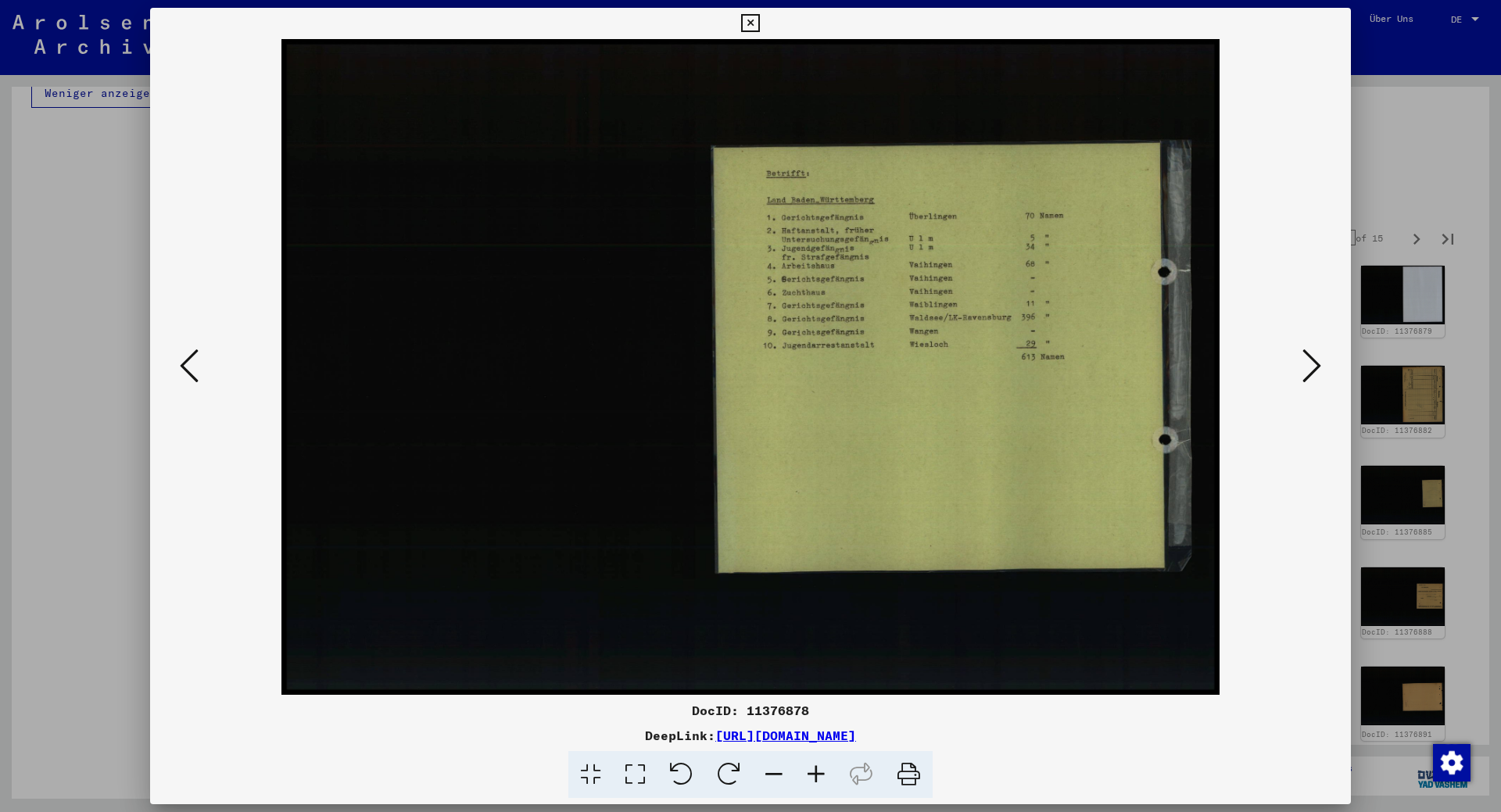
click at [1309, 366] on icon at bounding box center [1313, 366] width 19 height 37
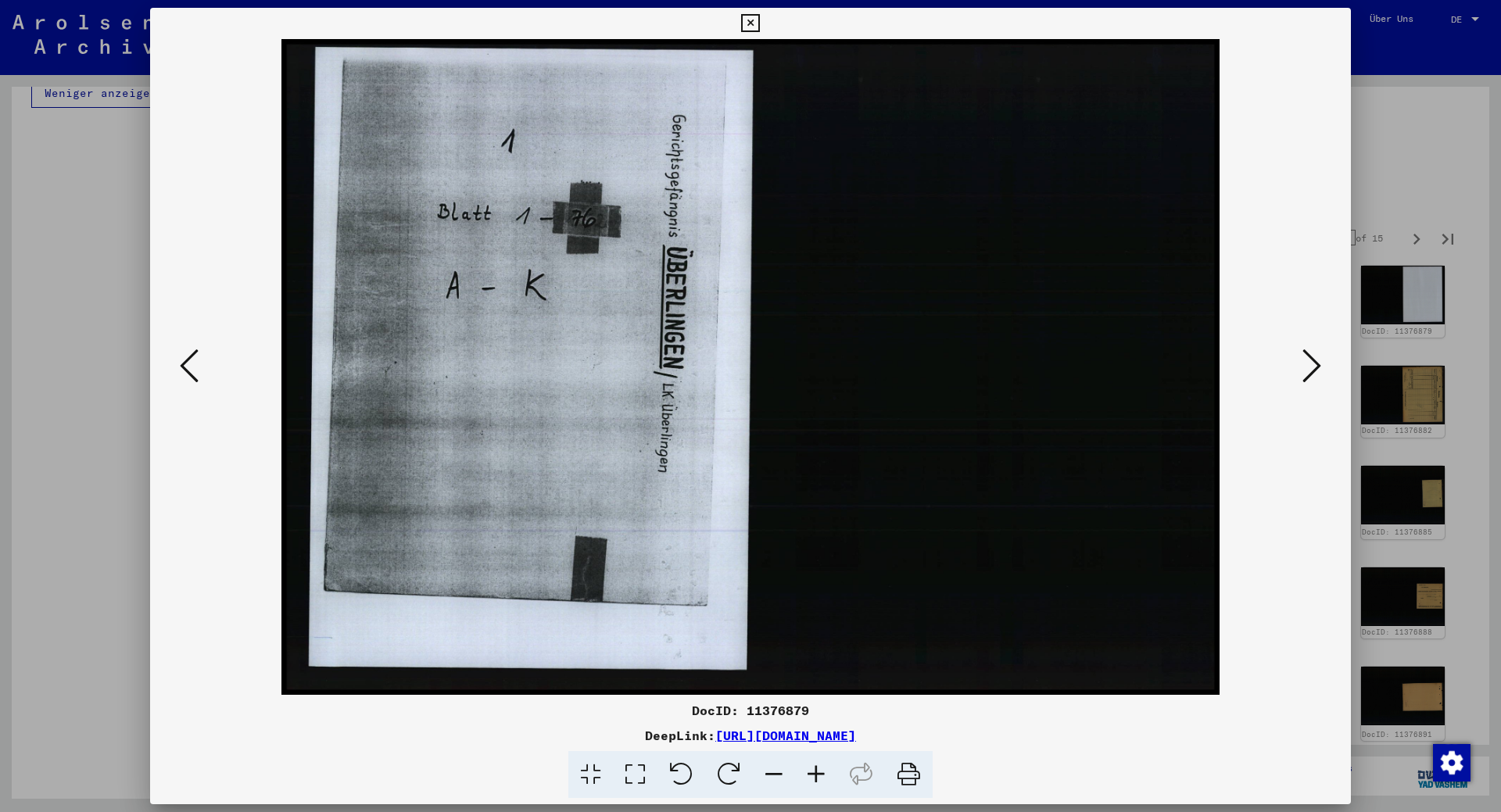
click at [1309, 366] on icon at bounding box center [1313, 366] width 19 height 37
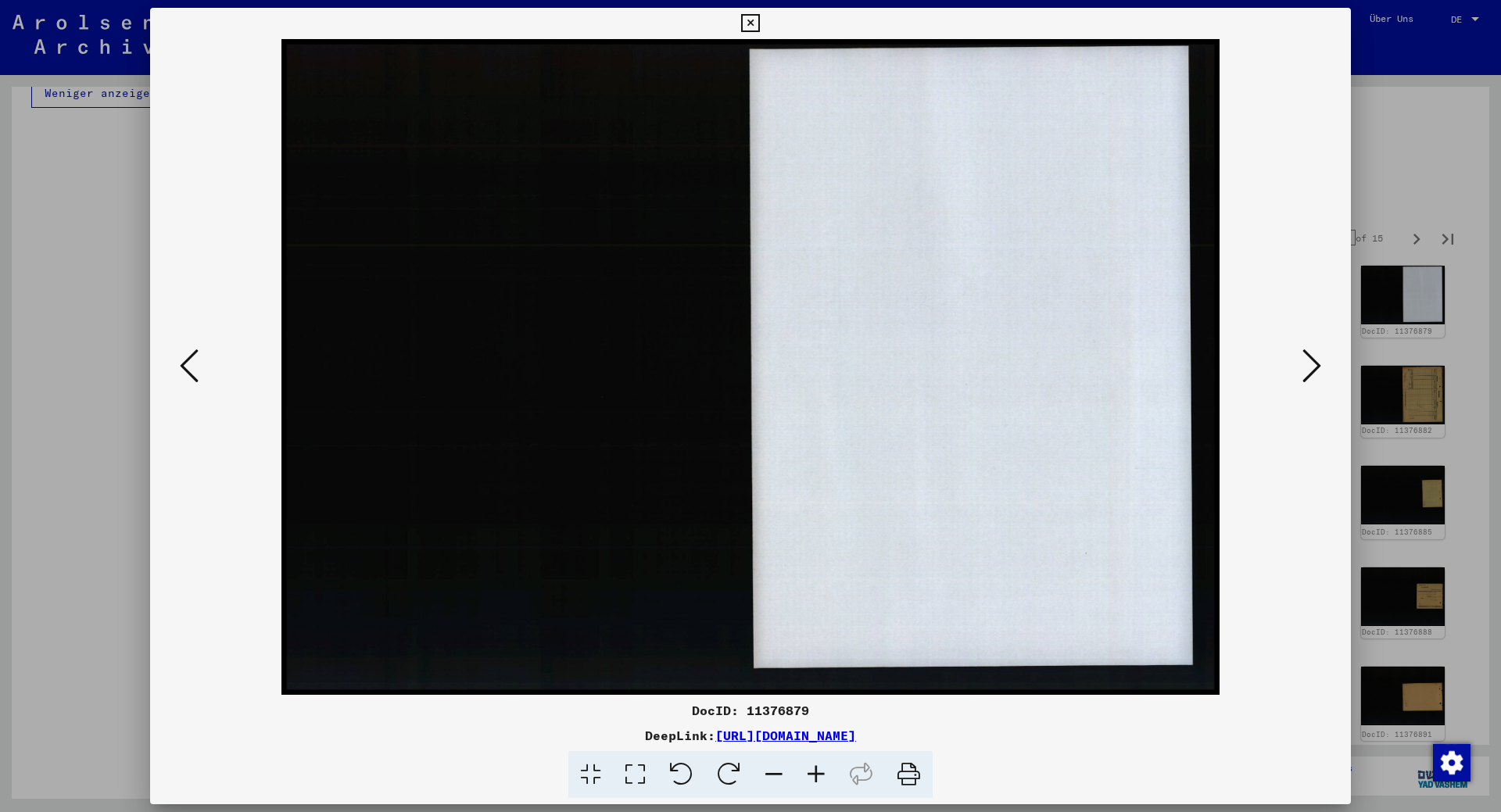
click at [1309, 366] on icon at bounding box center [1313, 366] width 19 height 37
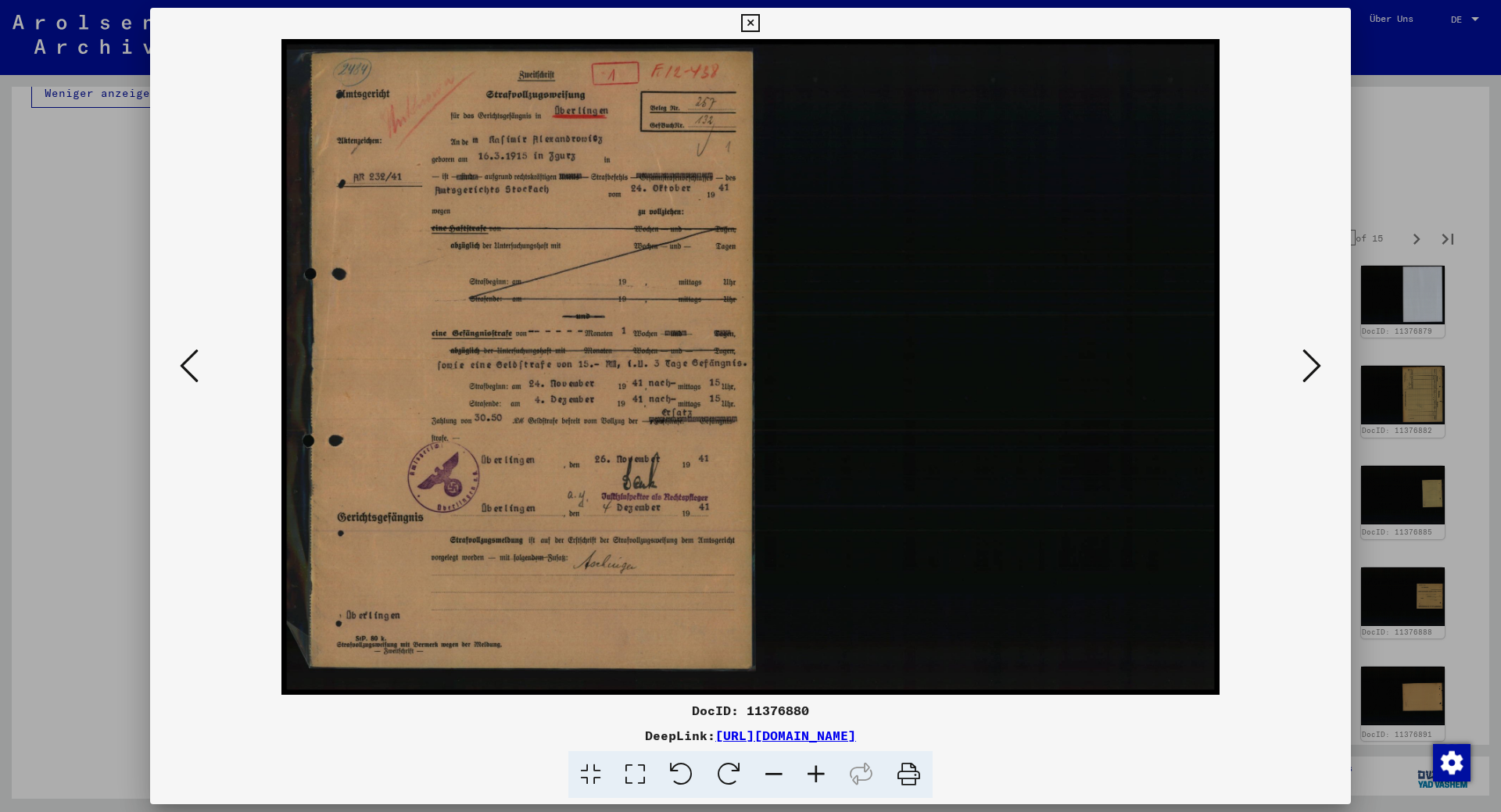
click at [1309, 366] on icon at bounding box center [1313, 366] width 19 height 37
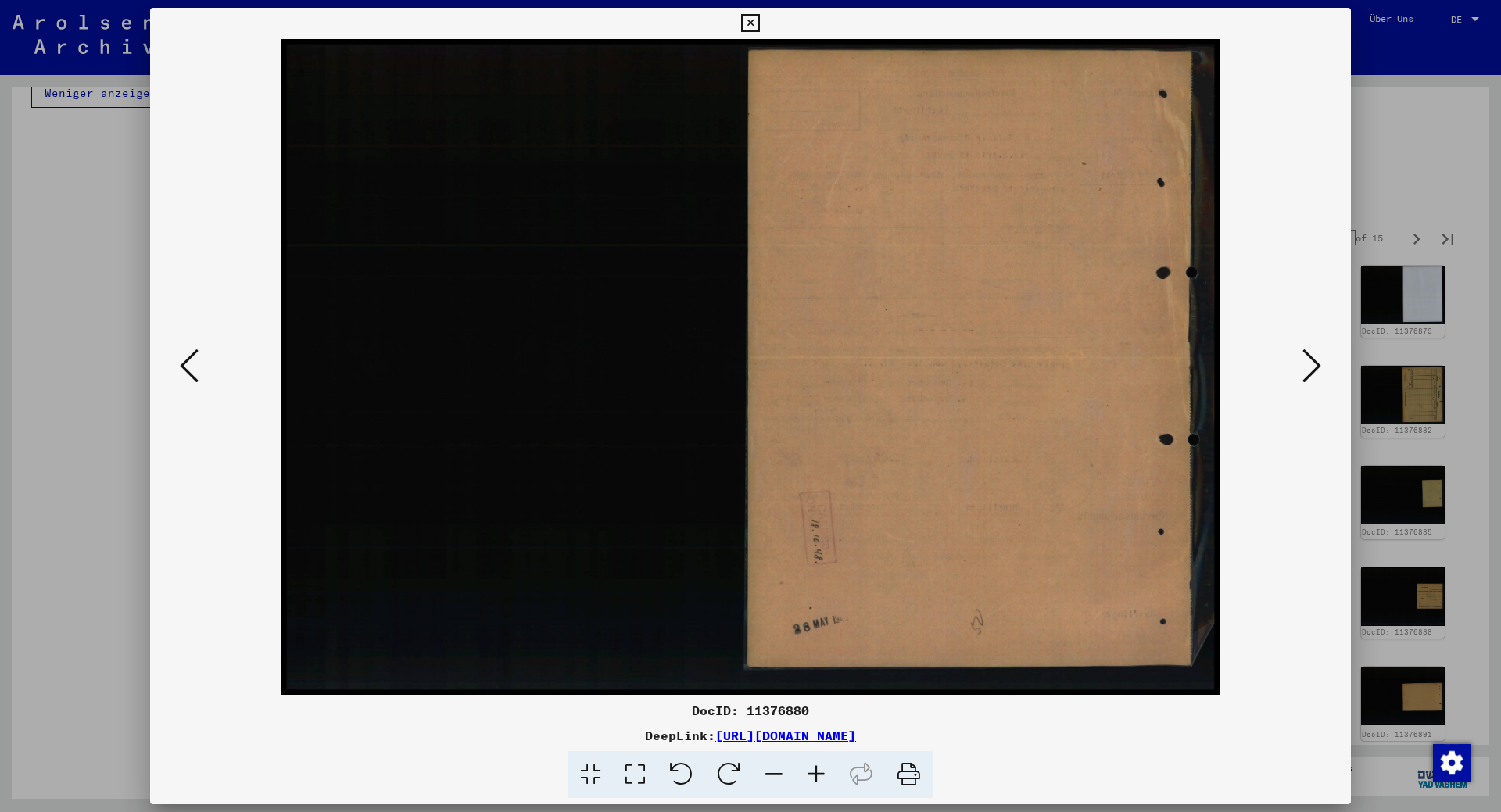
click at [1309, 366] on icon at bounding box center [1313, 366] width 19 height 37
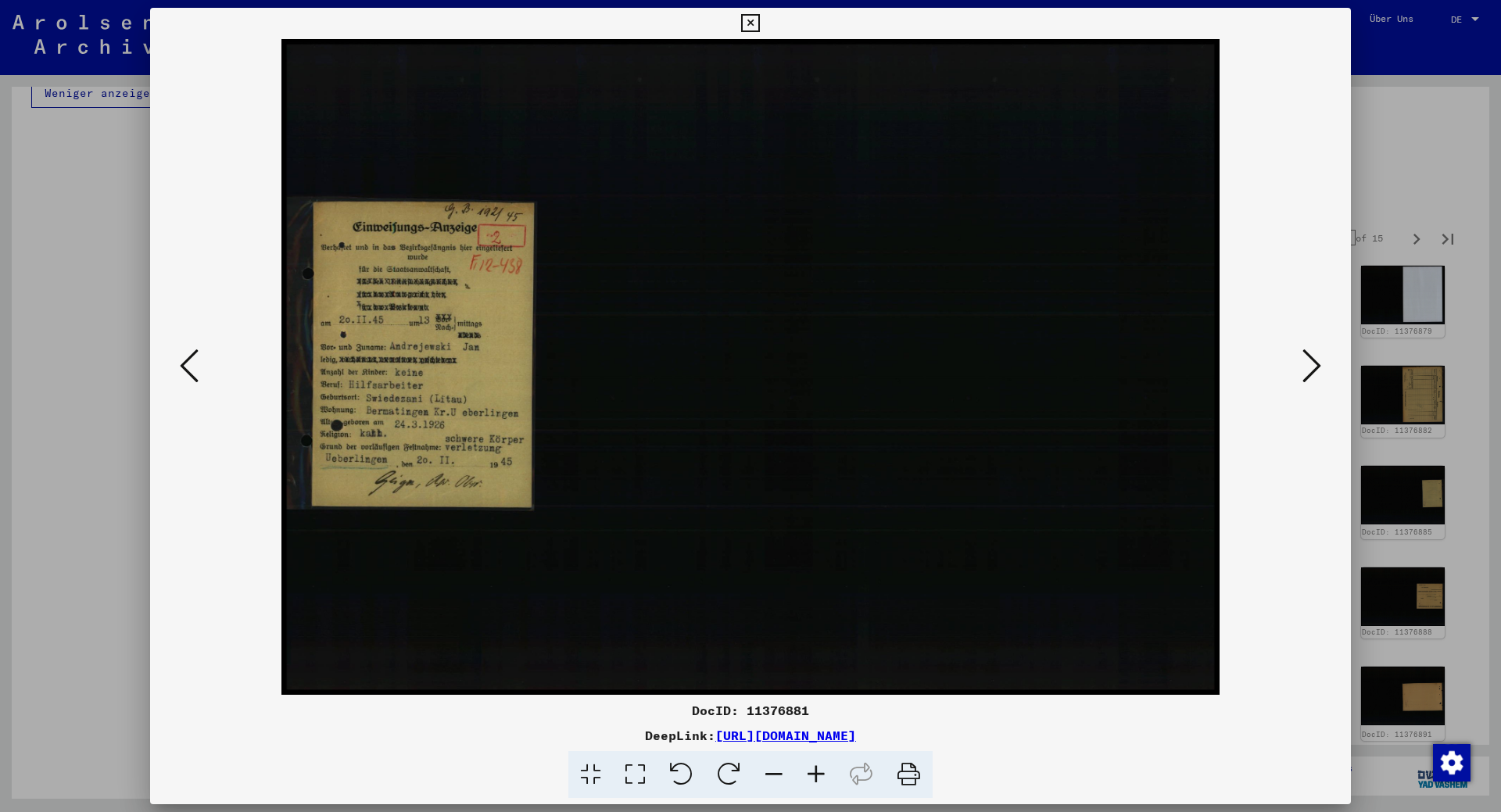
click at [1309, 366] on icon at bounding box center [1313, 366] width 19 height 37
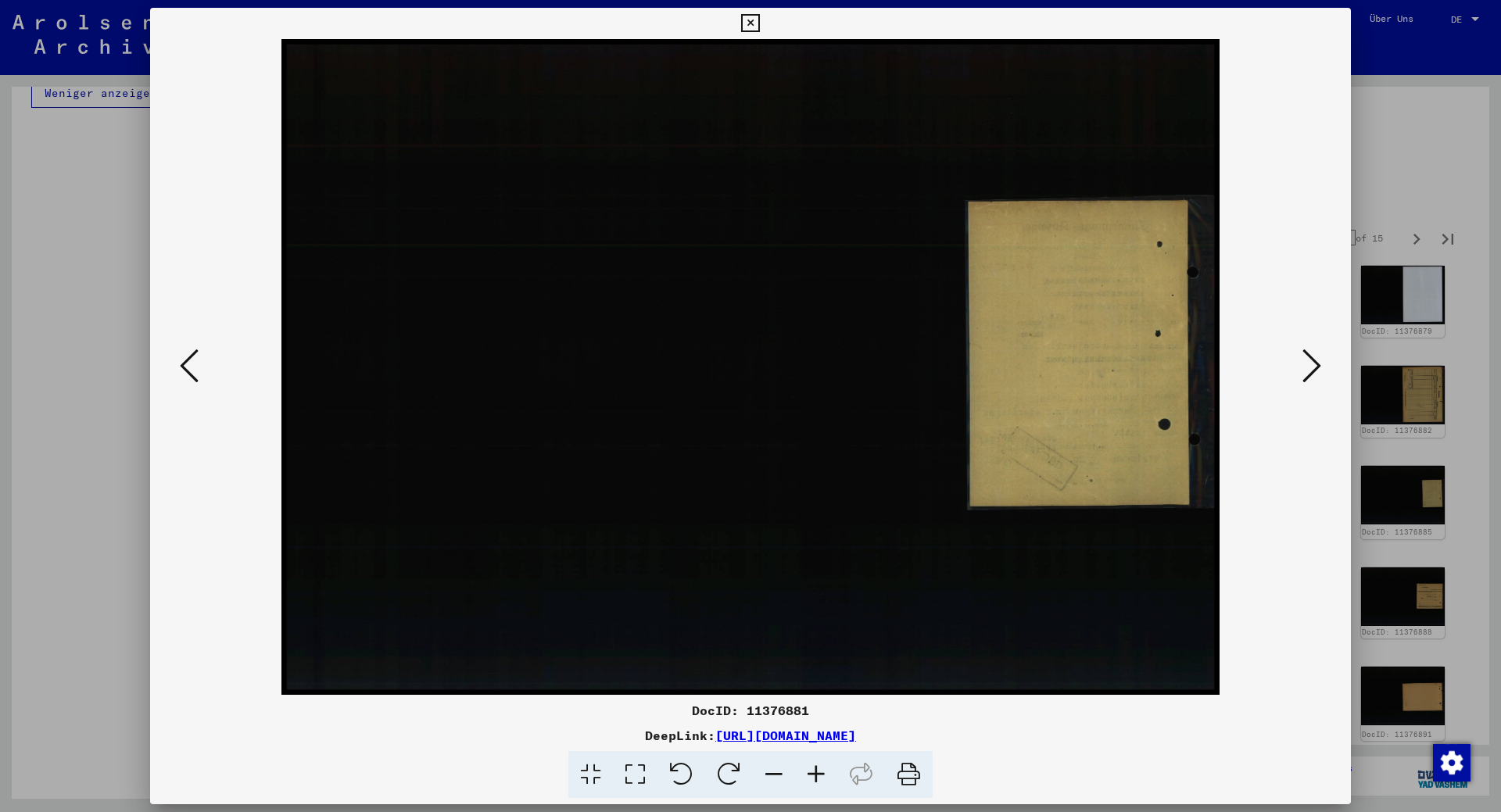
click at [1309, 366] on icon at bounding box center [1313, 366] width 19 height 37
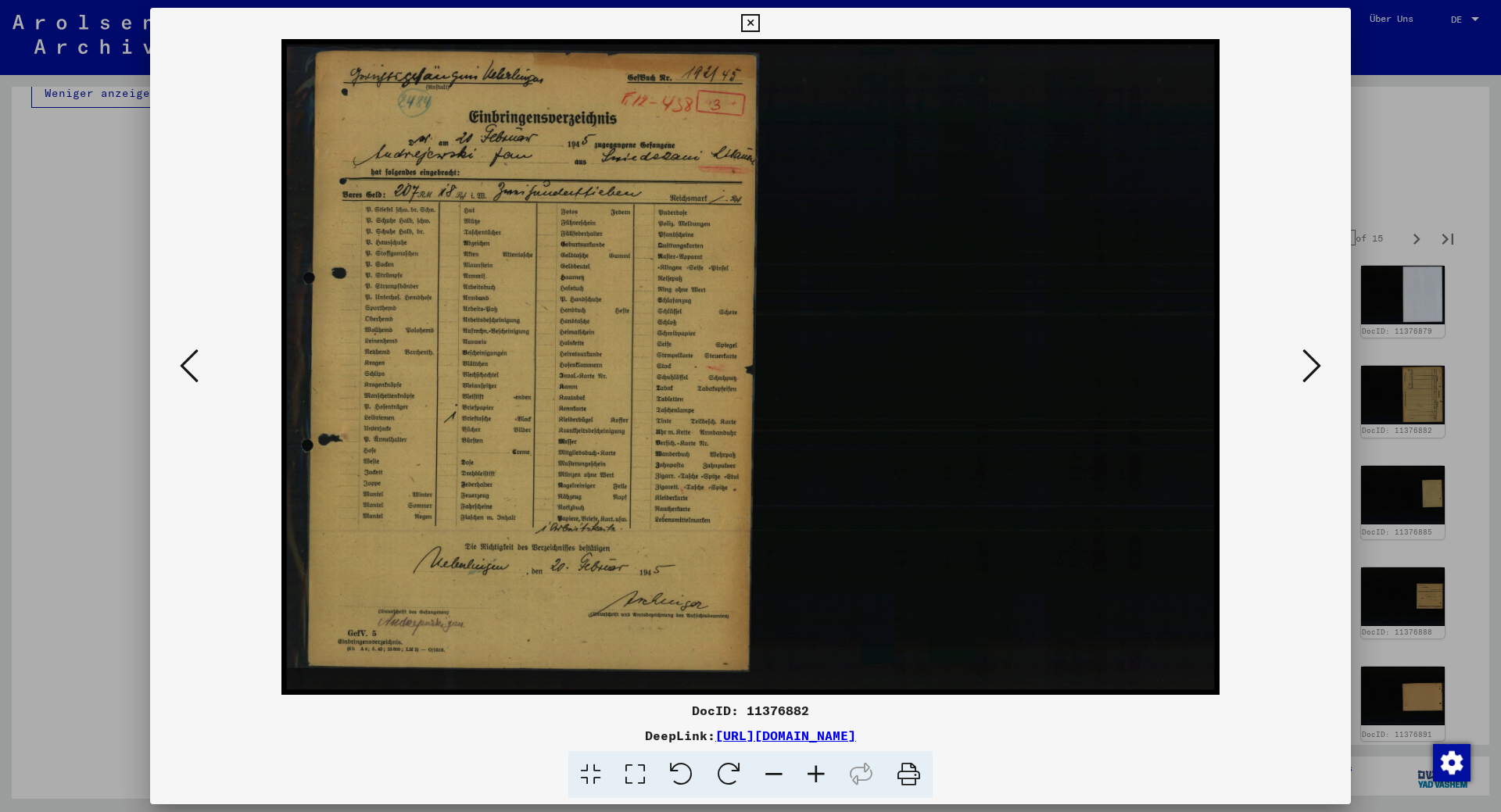
click at [1309, 366] on icon at bounding box center [1313, 366] width 19 height 37
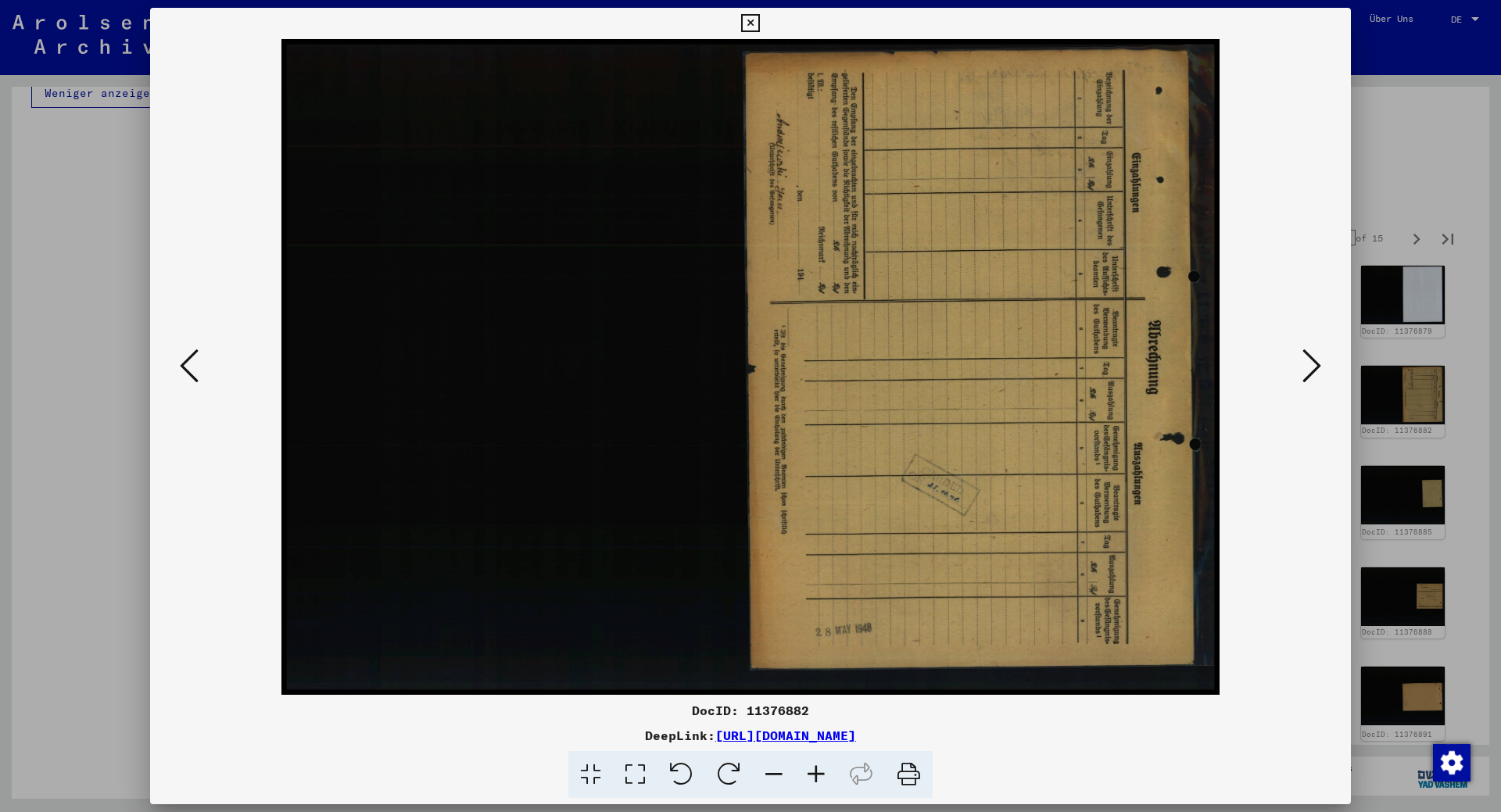
click at [1309, 366] on icon at bounding box center [1313, 366] width 19 height 37
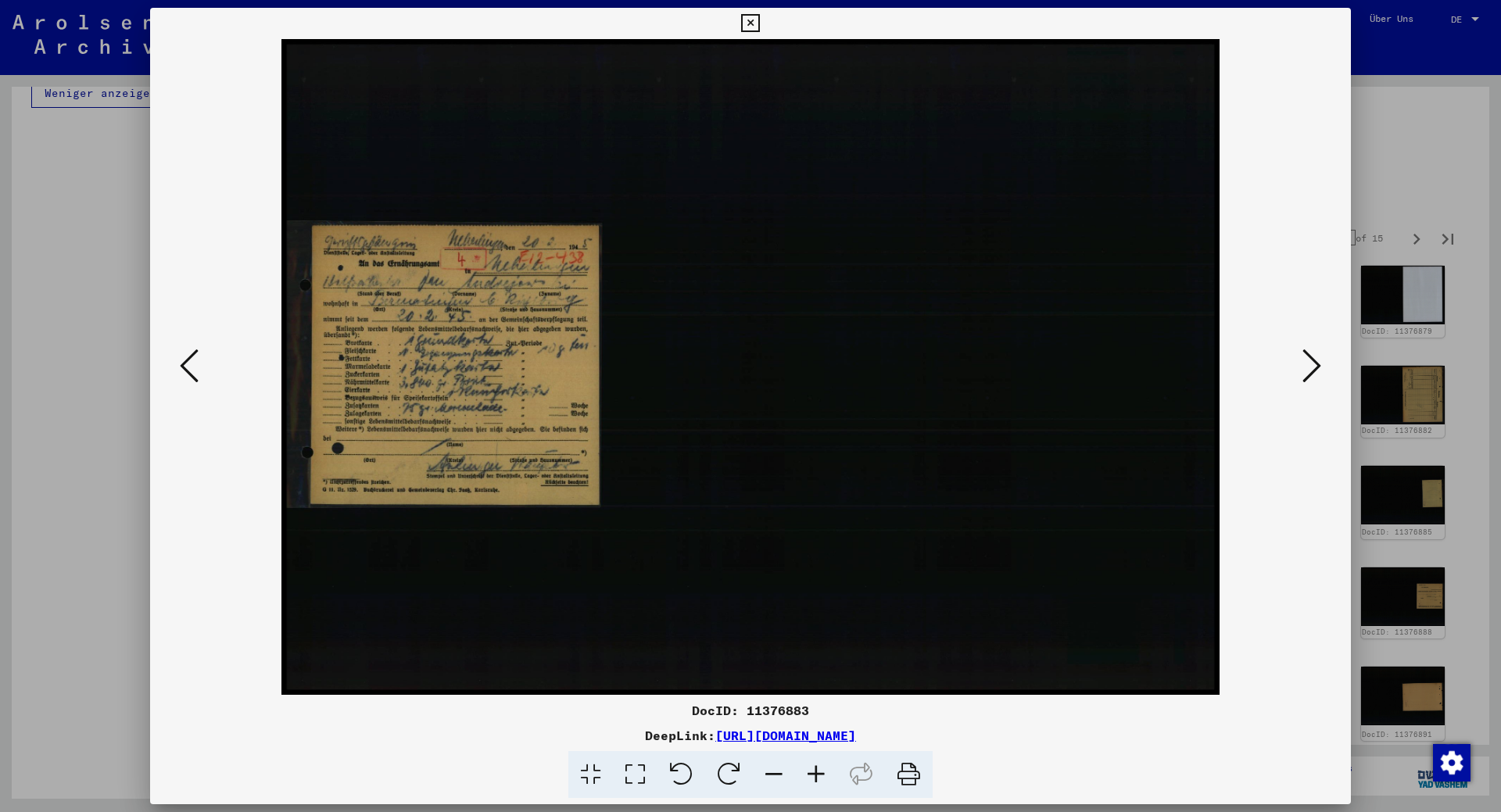
click at [1309, 364] on icon at bounding box center [1313, 366] width 19 height 37
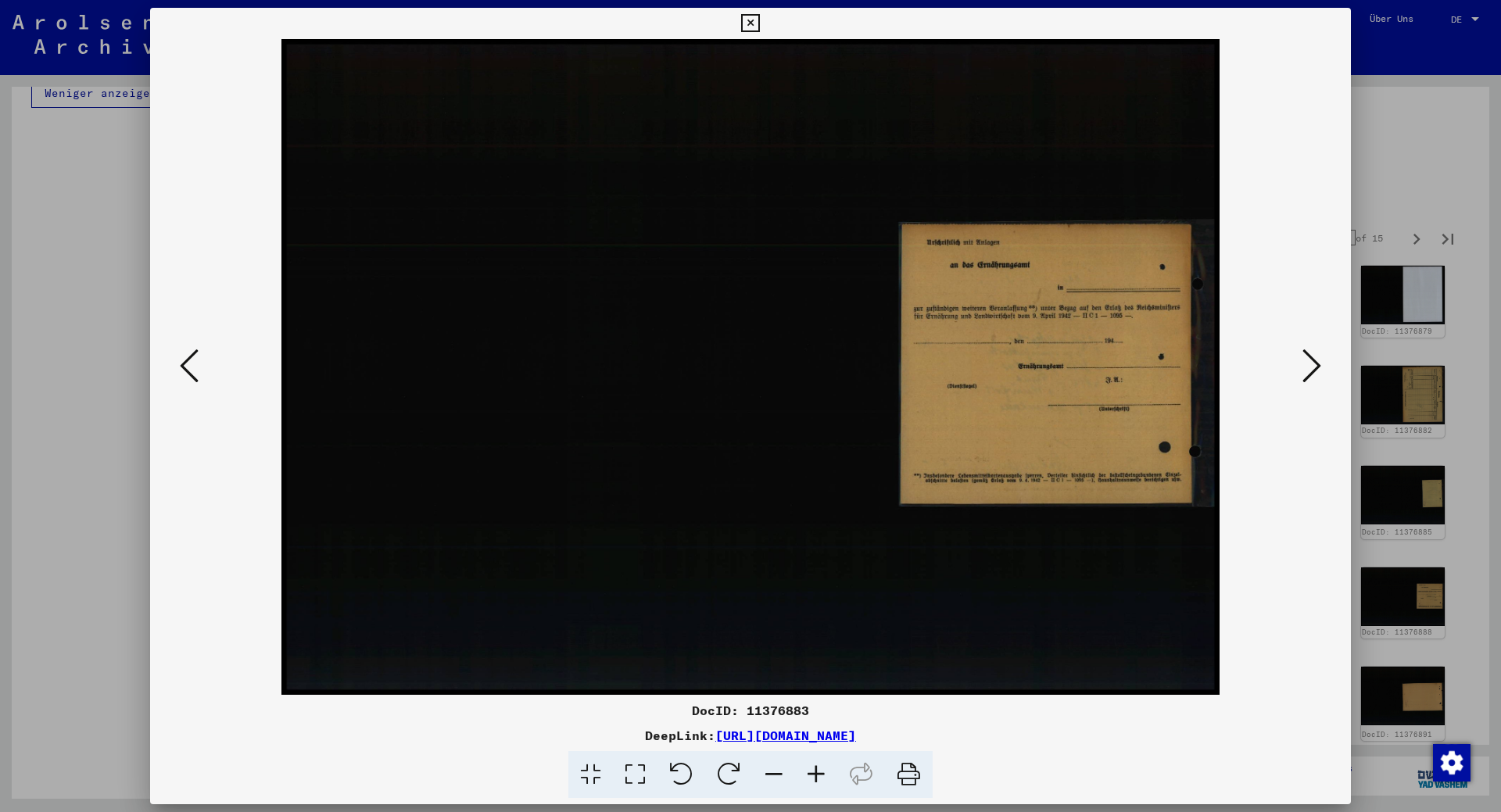
click at [1309, 364] on icon at bounding box center [1313, 366] width 19 height 37
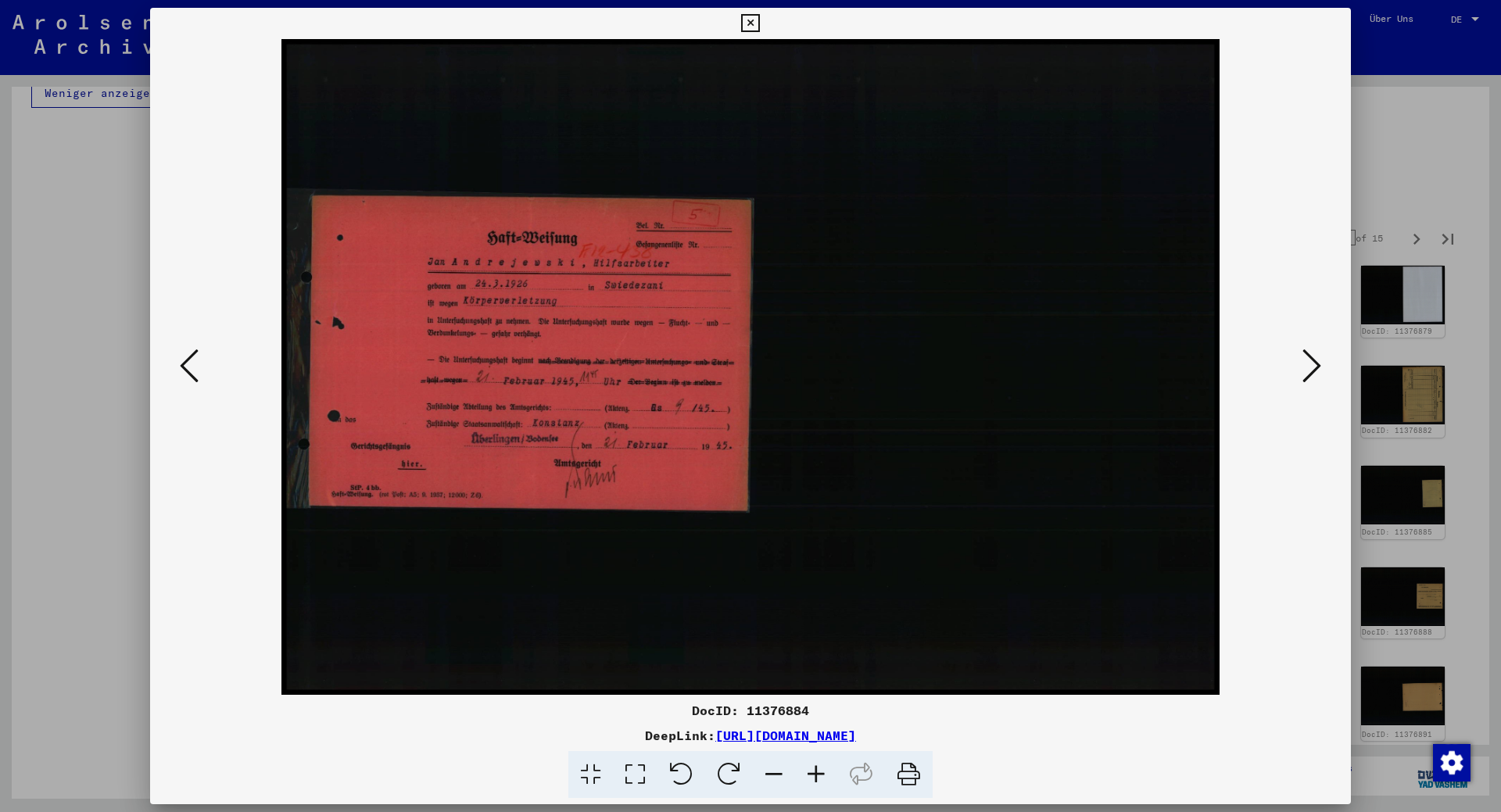
click at [1309, 364] on icon at bounding box center [1313, 366] width 19 height 37
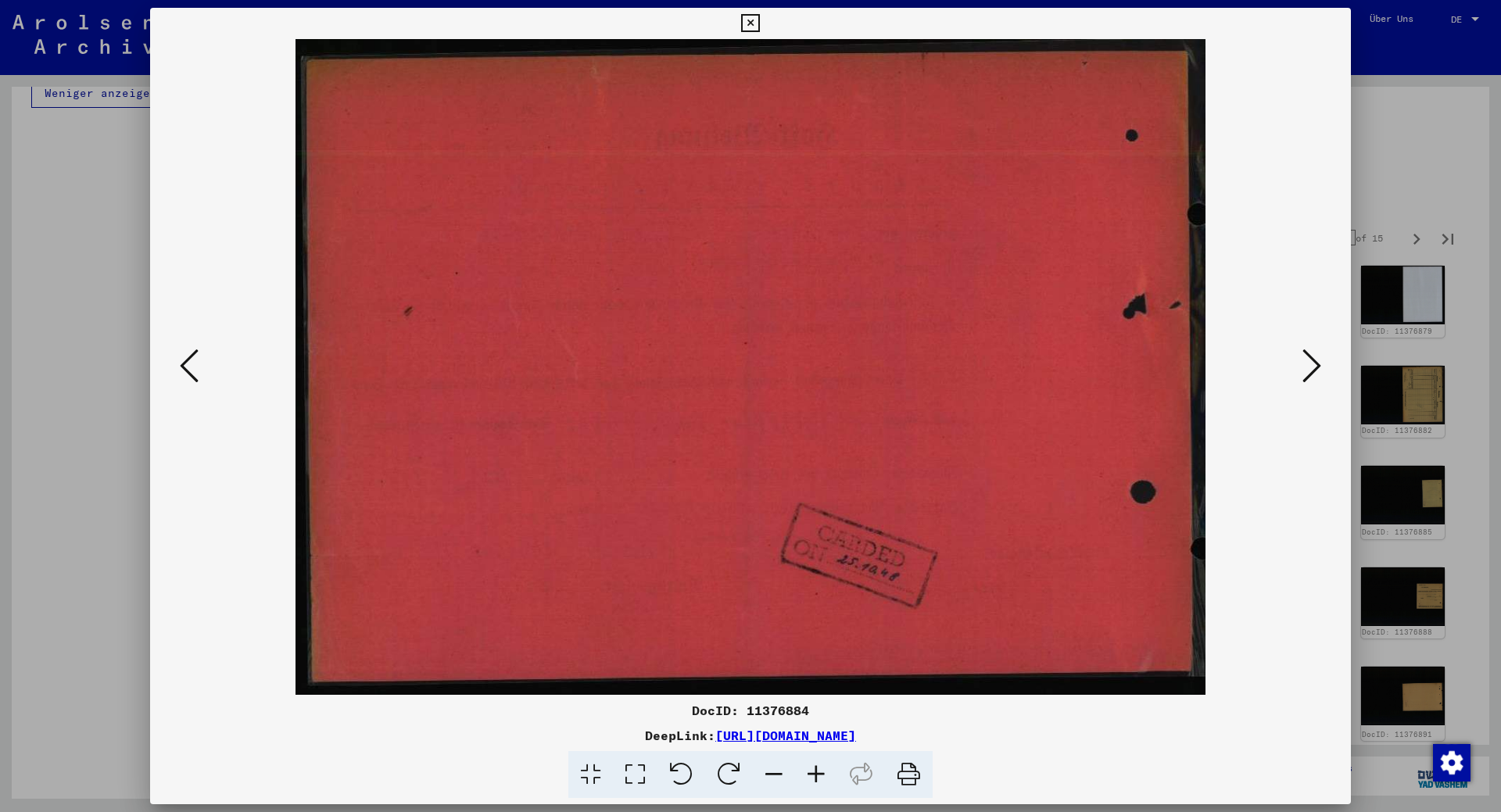
click at [1309, 364] on icon at bounding box center [1313, 366] width 19 height 37
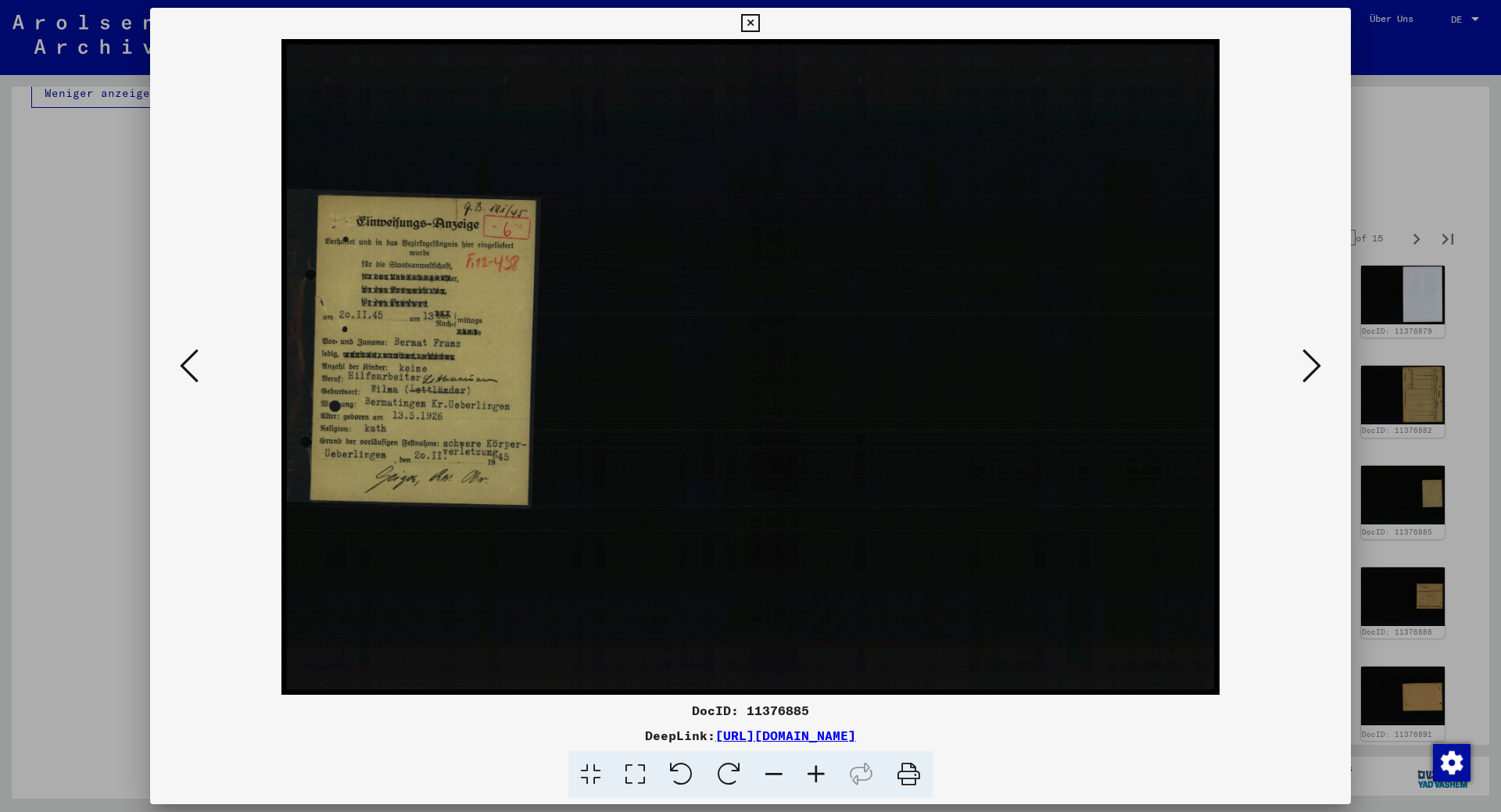
click at [1309, 364] on icon at bounding box center [1313, 366] width 19 height 37
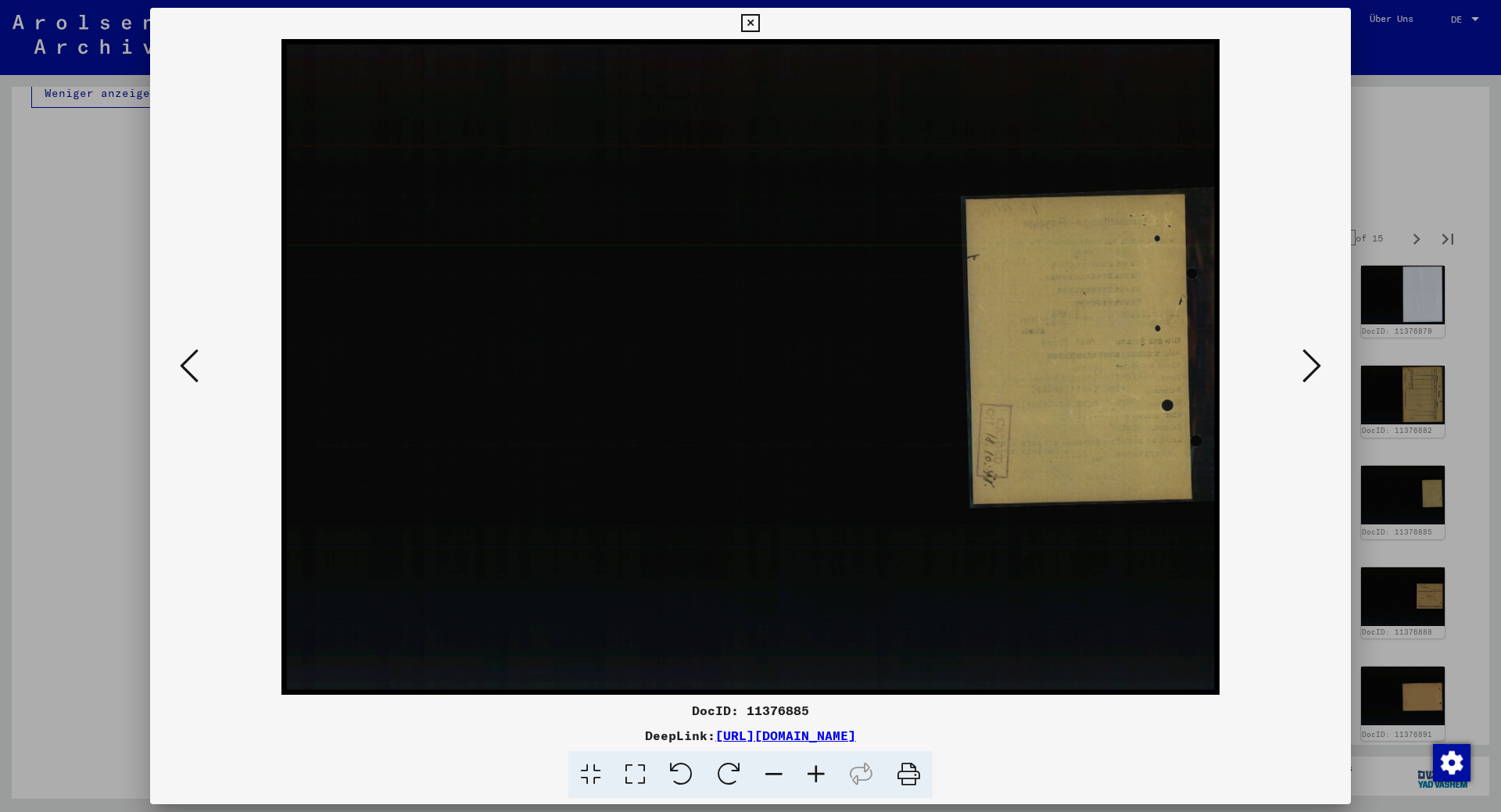
click at [1309, 364] on icon at bounding box center [1313, 366] width 19 height 37
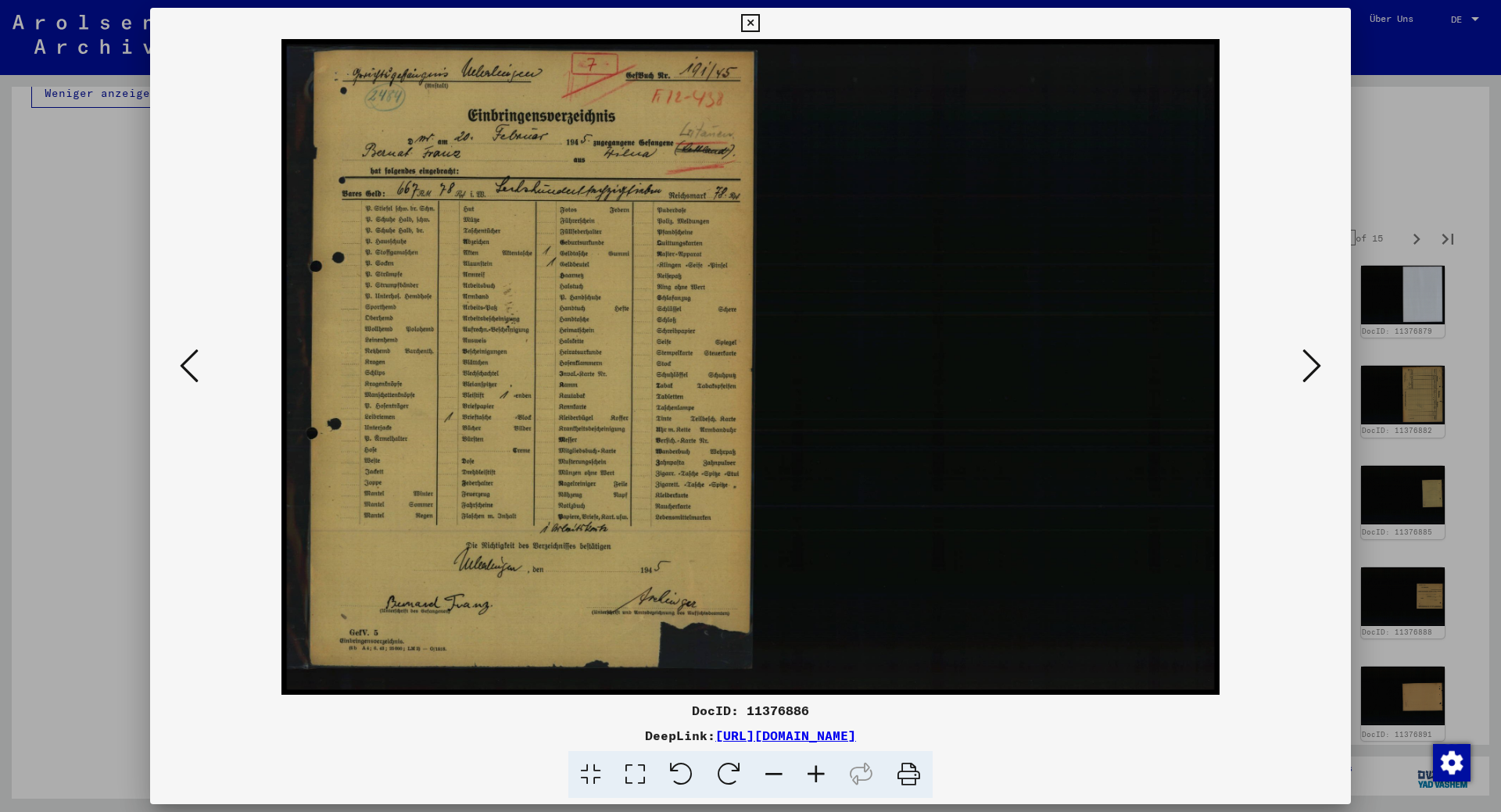
click at [1309, 364] on icon at bounding box center [1313, 366] width 19 height 37
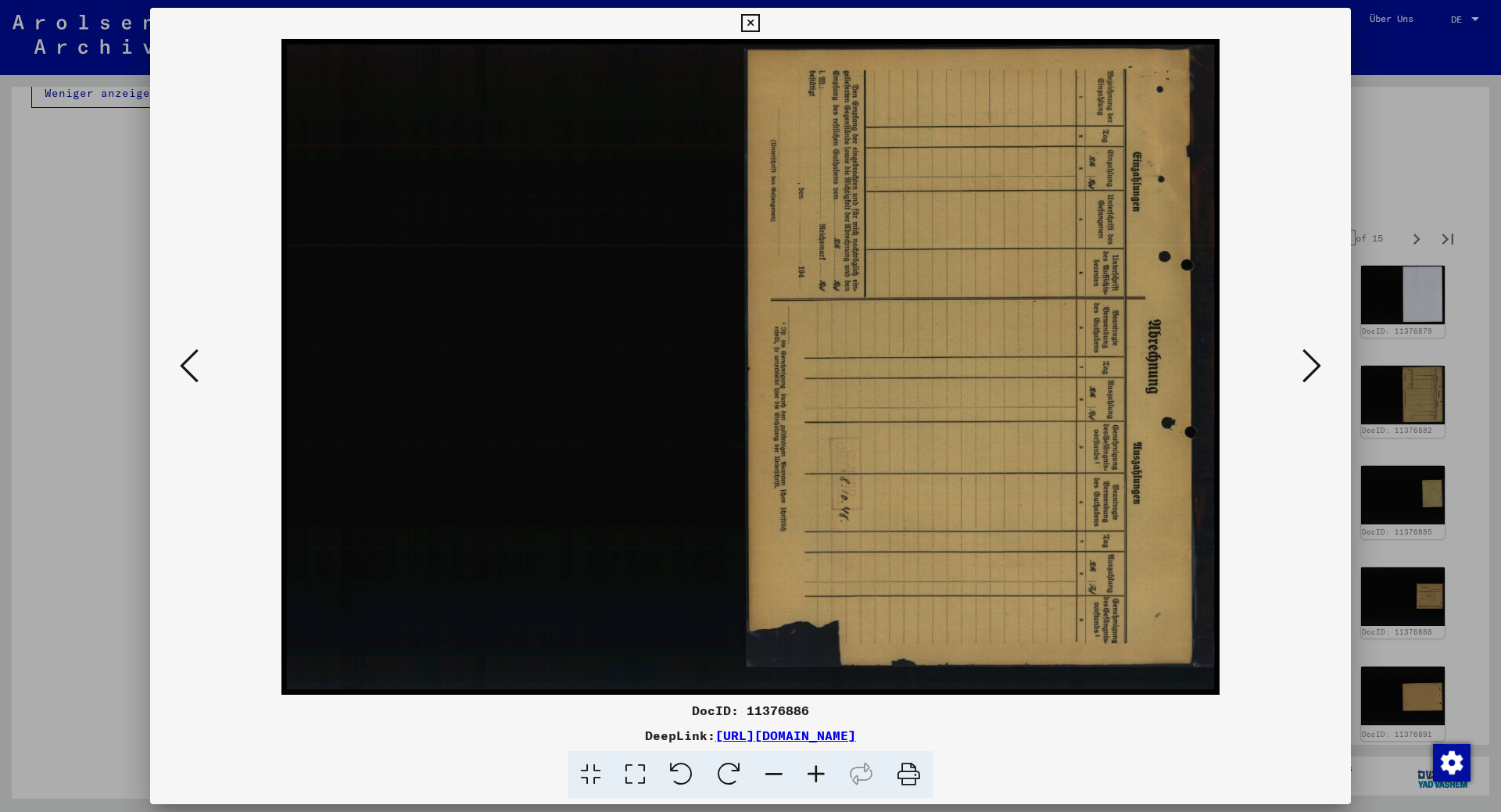
click at [1309, 364] on icon at bounding box center [1313, 366] width 19 height 37
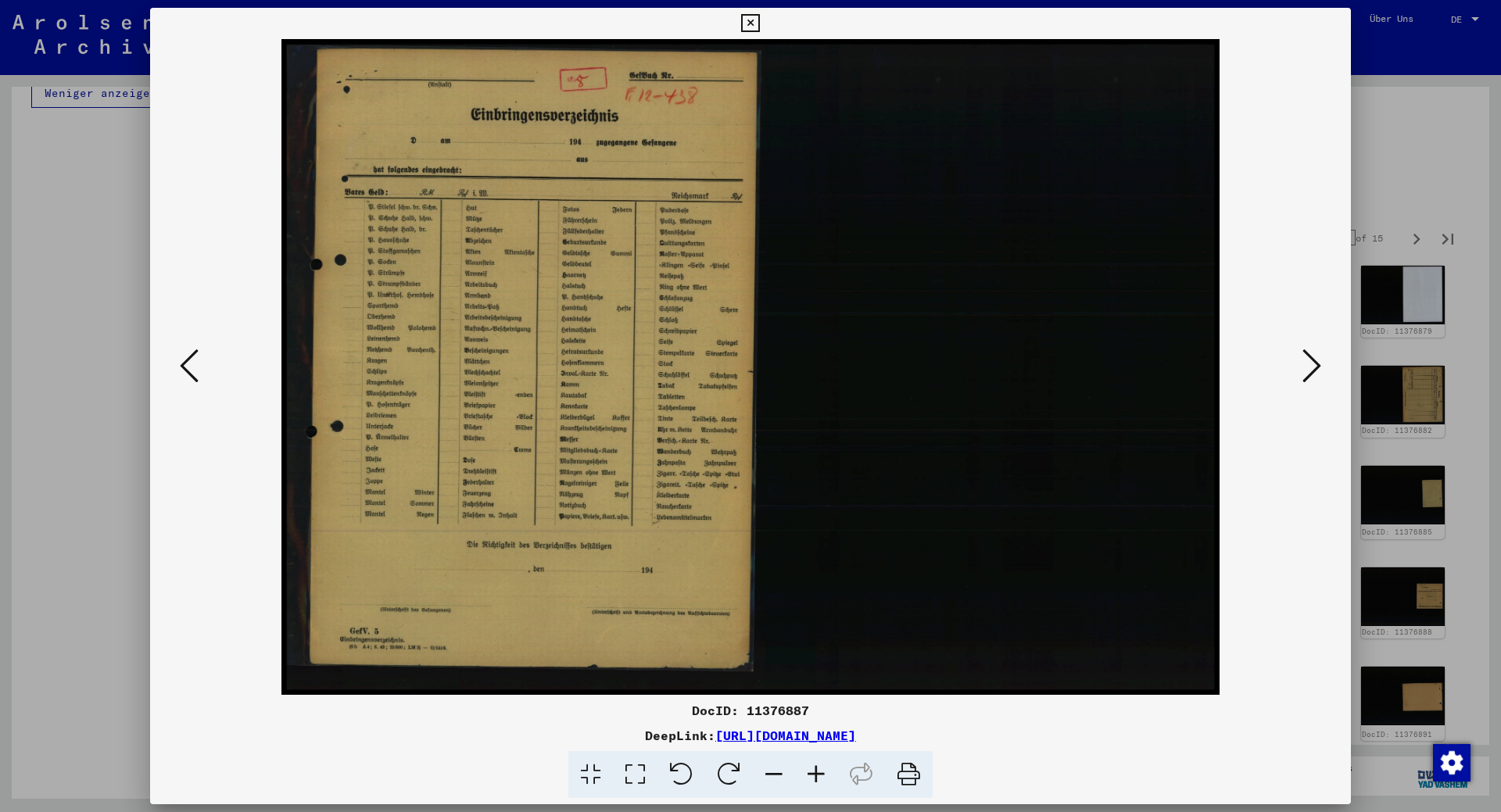
click at [1309, 364] on icon at bounding box center [1313, 366] width 19 height 37
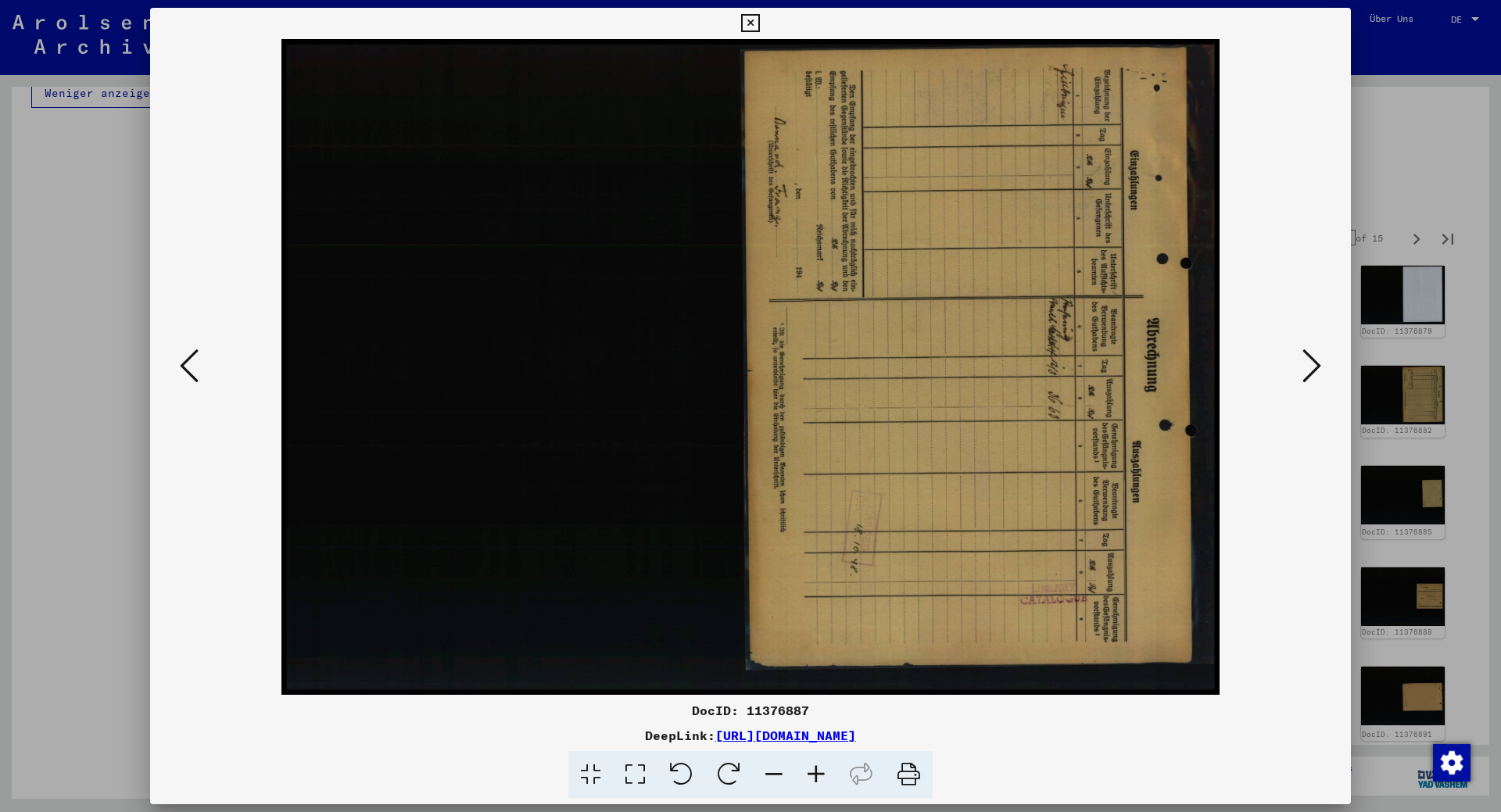
click at [1309, 364] on icon at bounding box center [1313, 366] width 19 height 37
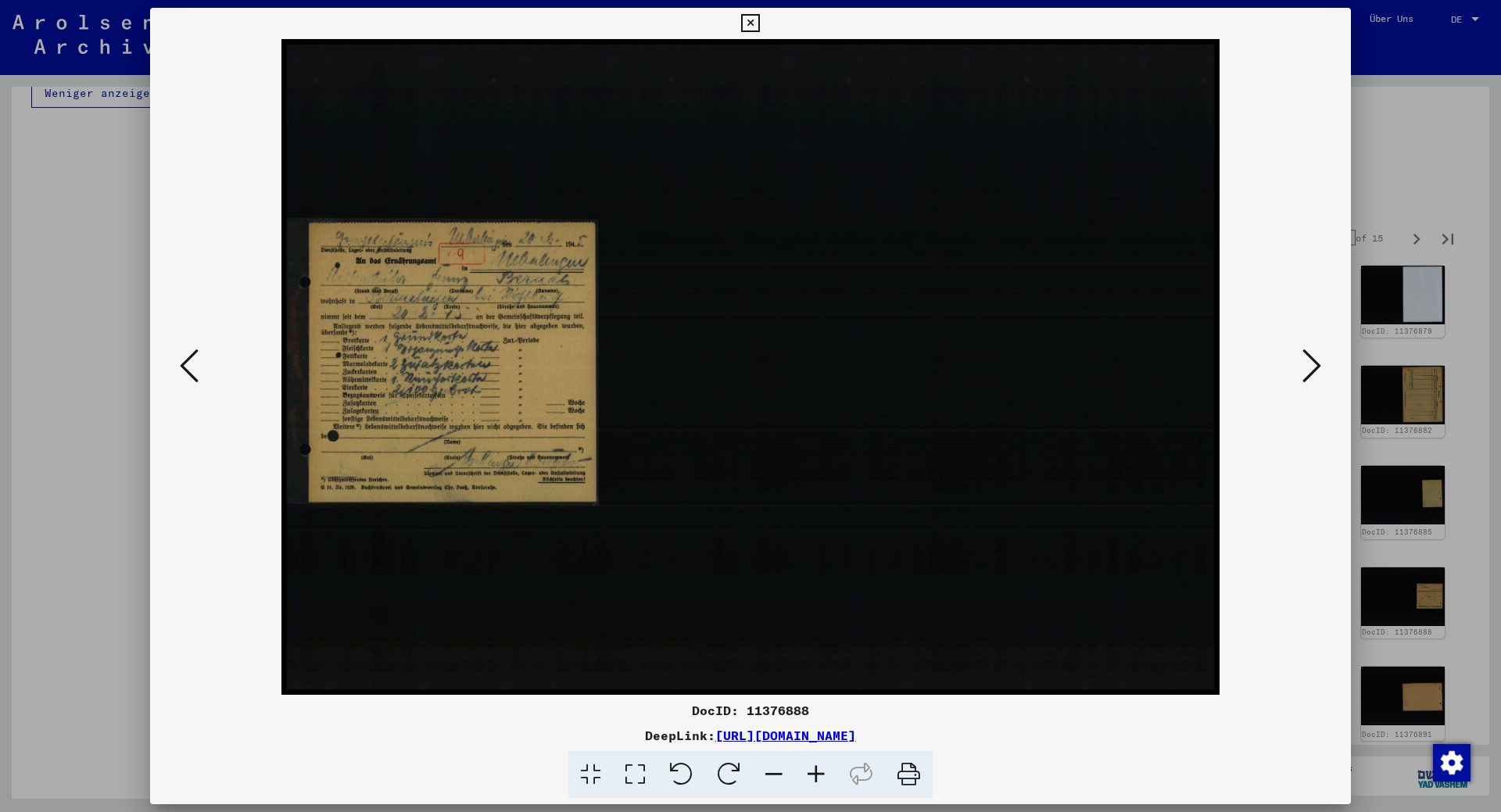
click at [1309, 364] on icon at bounding box center [1313, 366] width 19 height 37
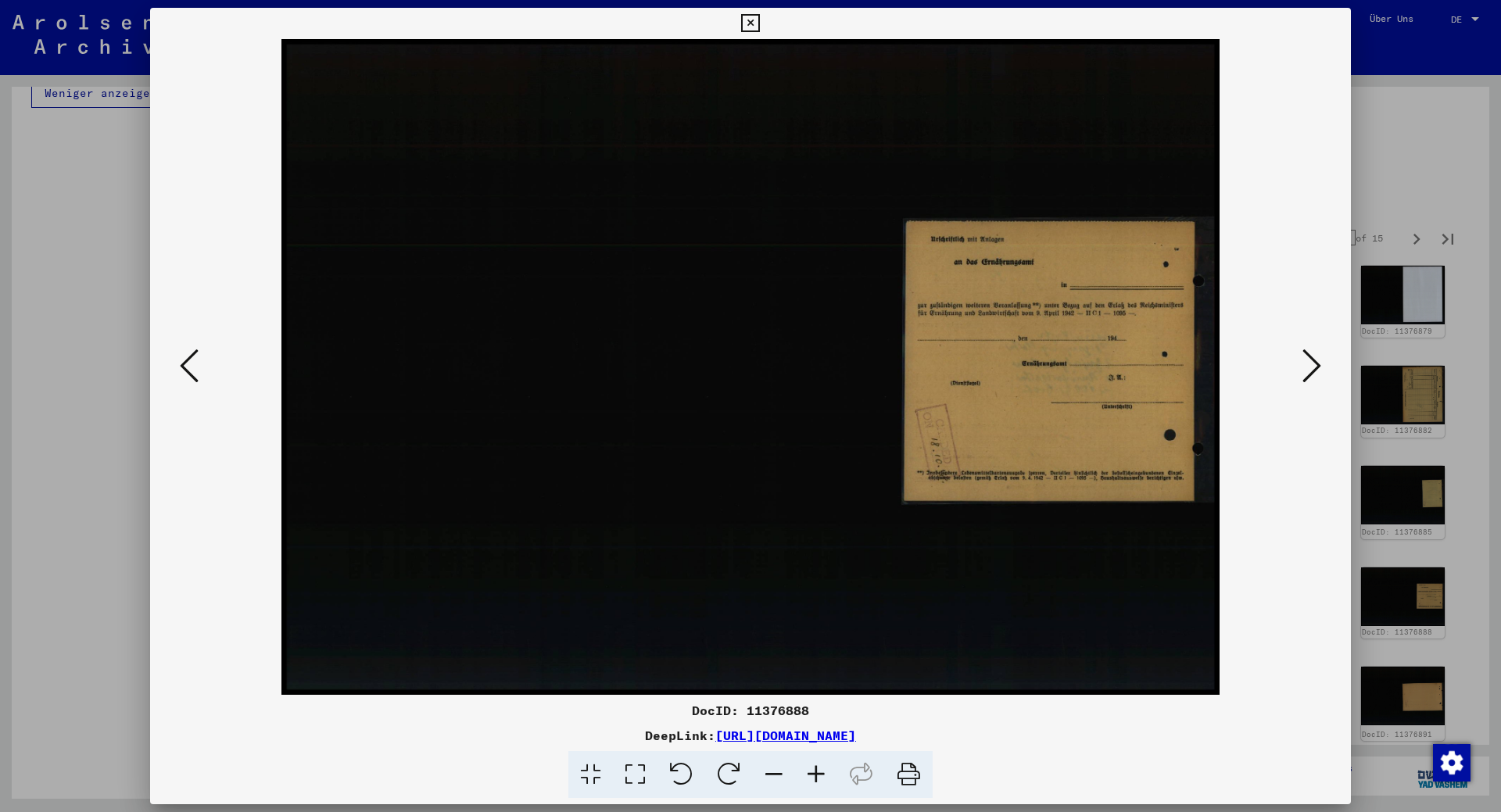
click at [1309, 364] on icon at bounding box center [1313, 366] width 19 height 37
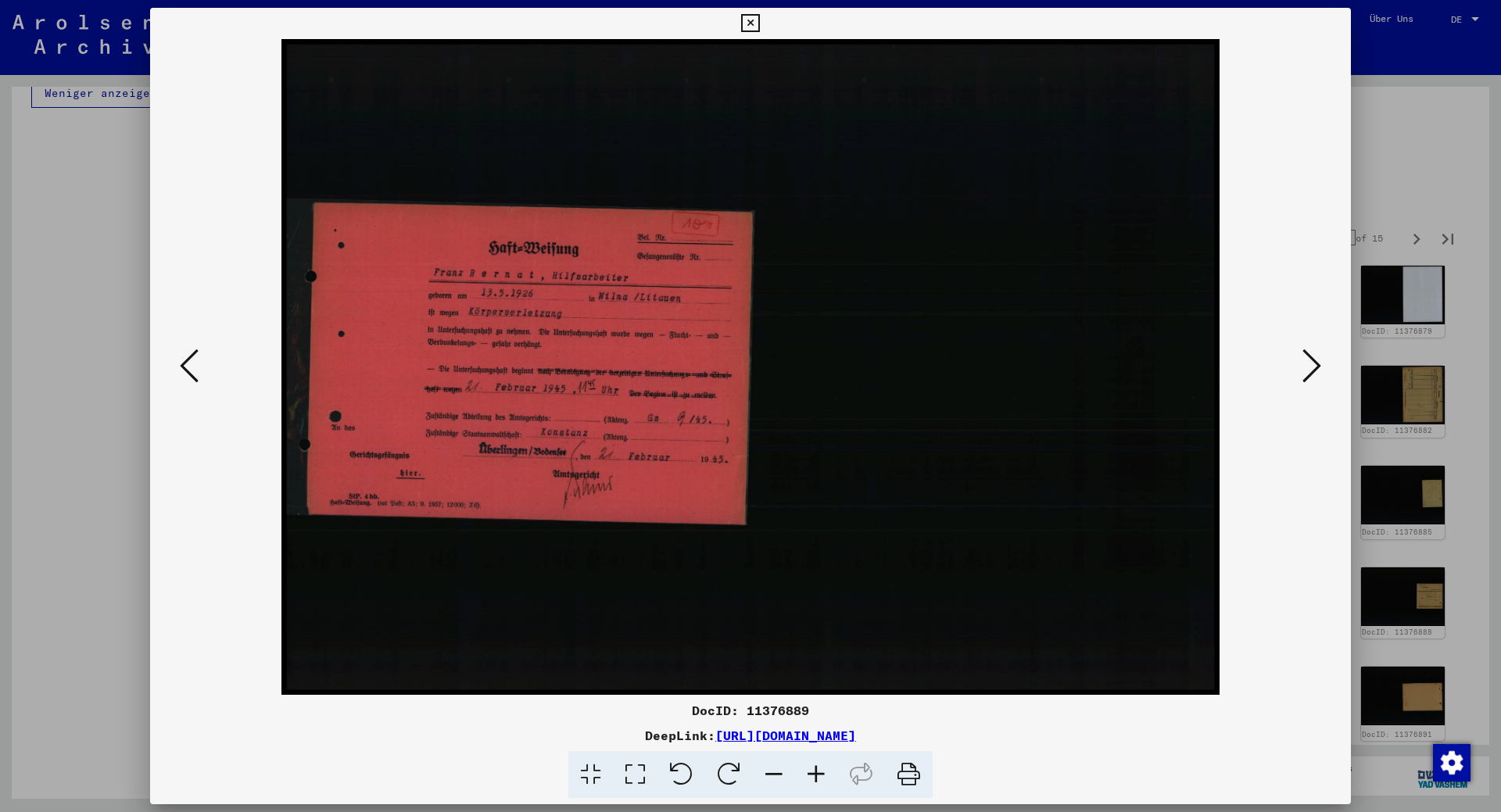
click at [1309, 364] on icon at bounding box center [1313, 366] width 19 height 37
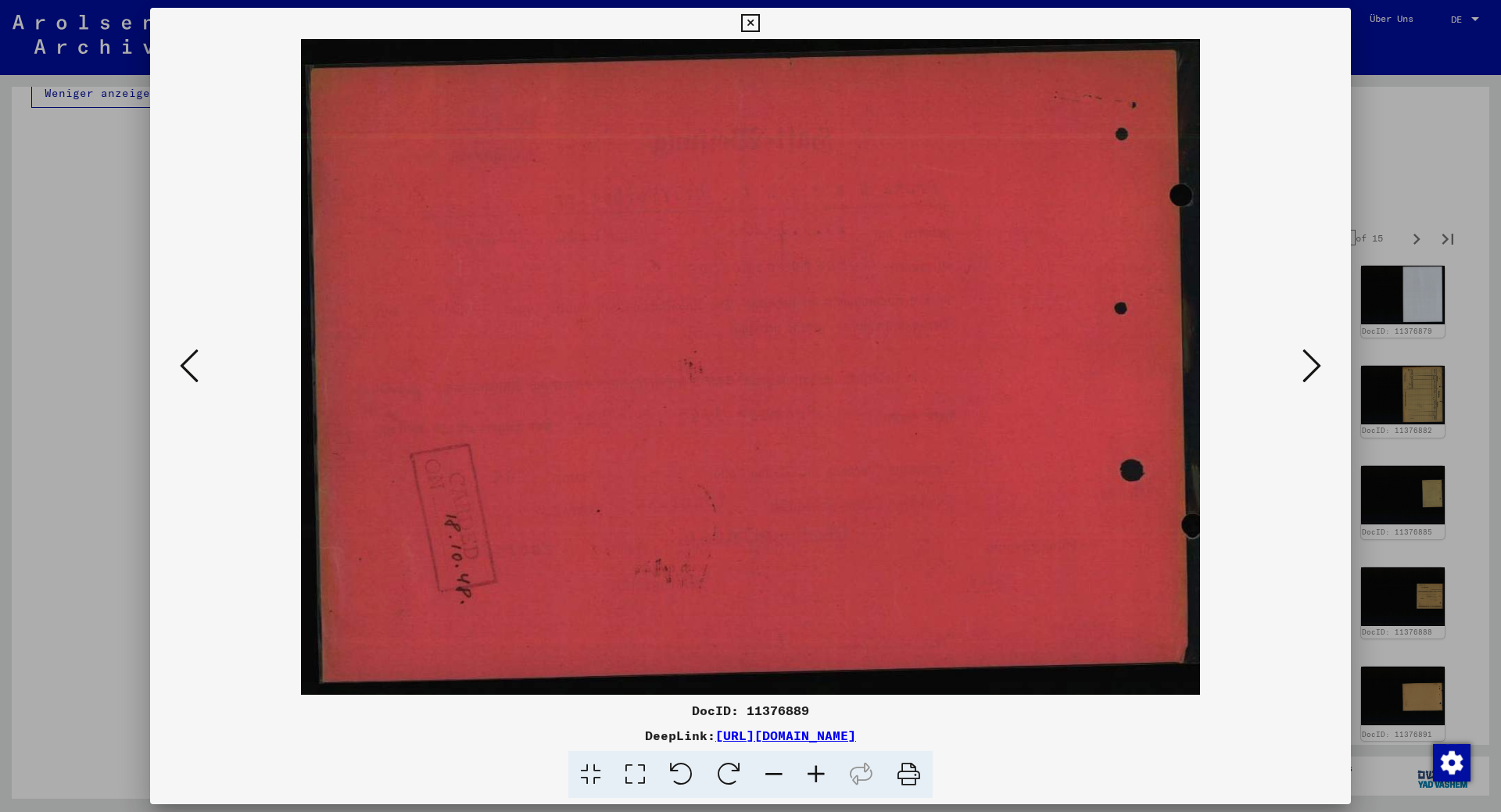
click at [1309, 364] on icon at bounding box center [1313, 366] width 19 height 37
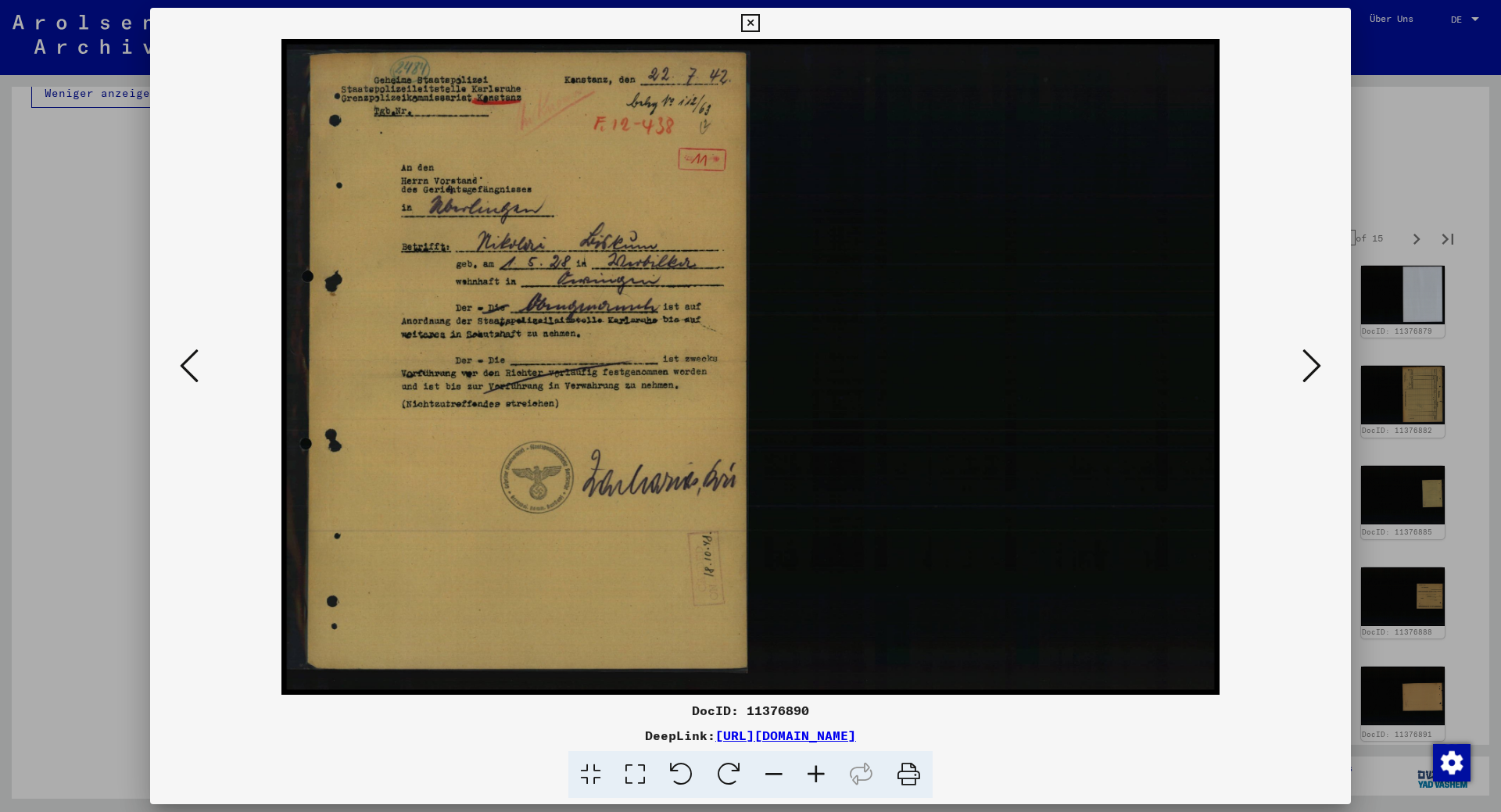
click at [1309, 364] on icon at bounding box center [1313, 366] width 19 height 37
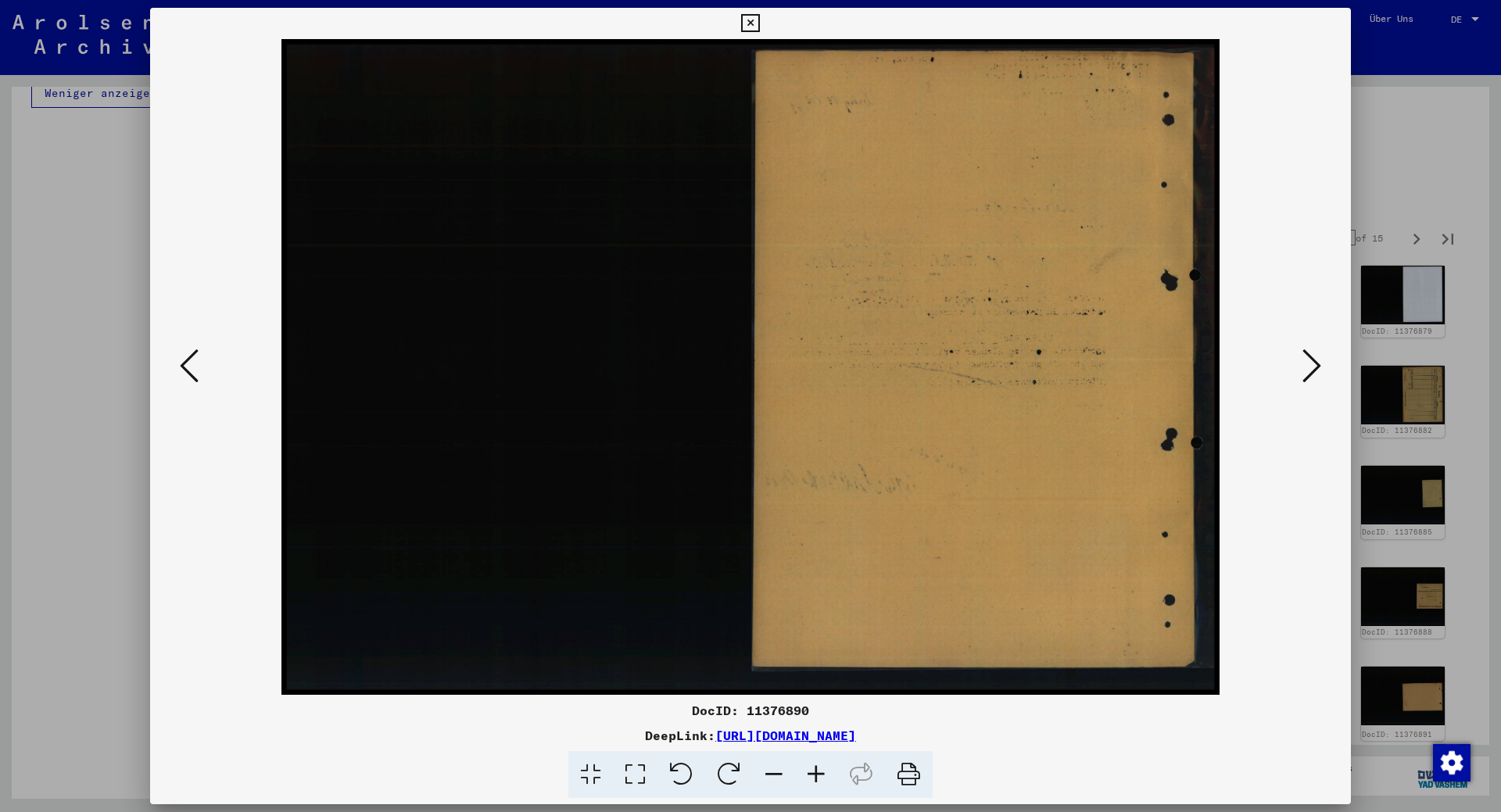
click at [1309, 364] on icon at bounding box center [1313, 366] width 19 height 37
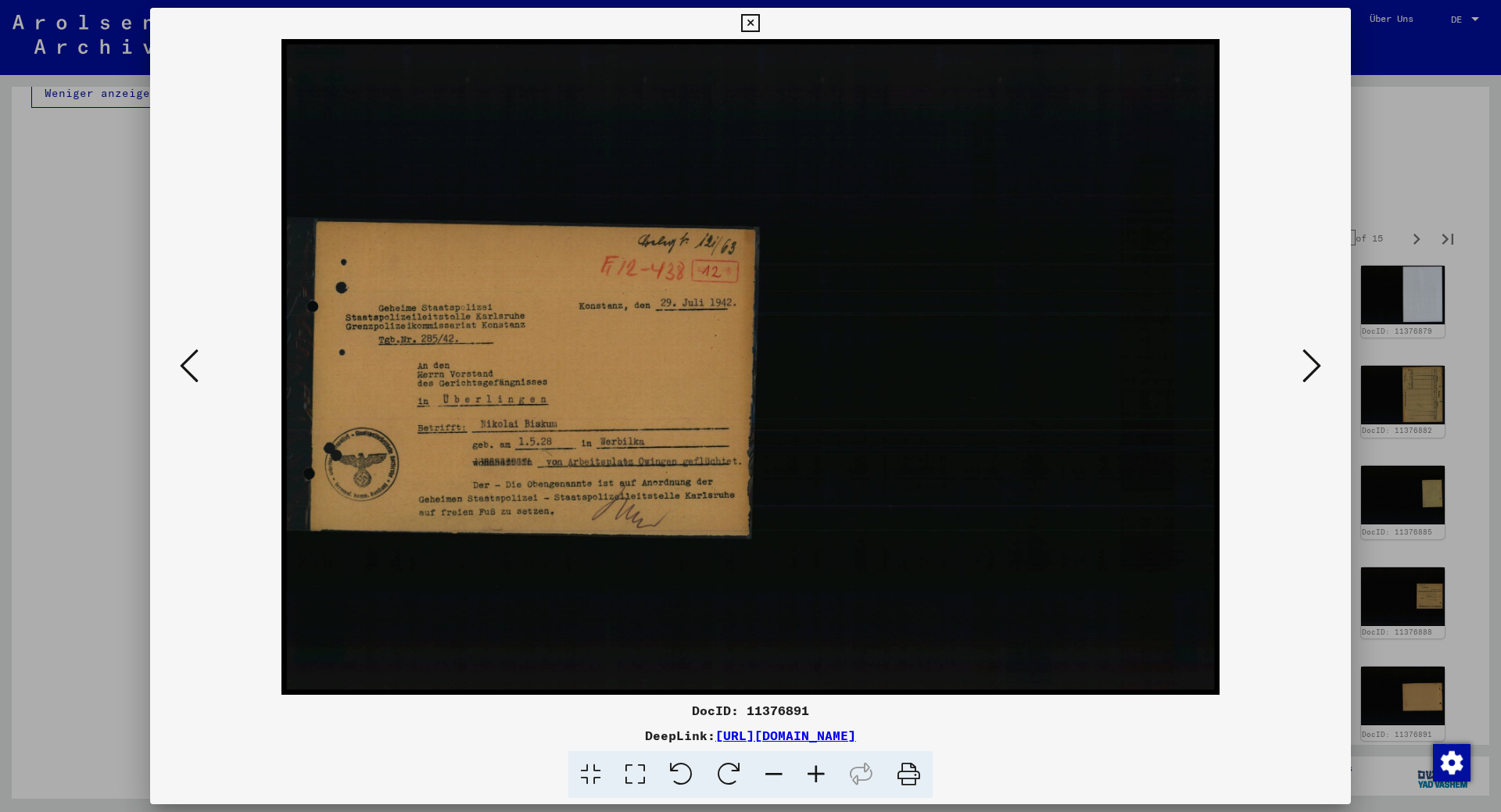
click at [1309, 364] on icon at bounding box center [1313, 366] width 19 height 37
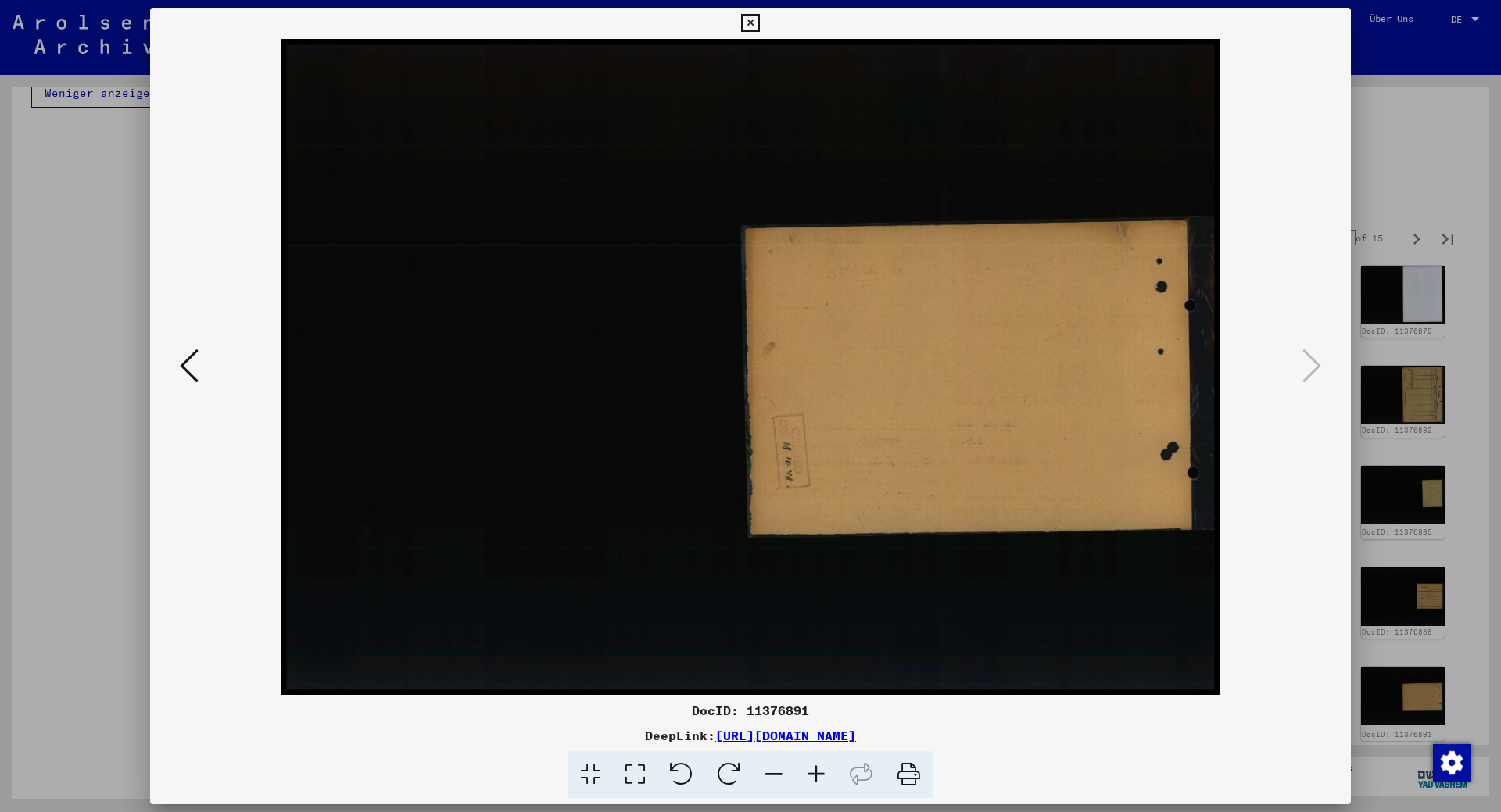
click at [80, 273] on div at bounding box center [750, 406] width 1501 height 812
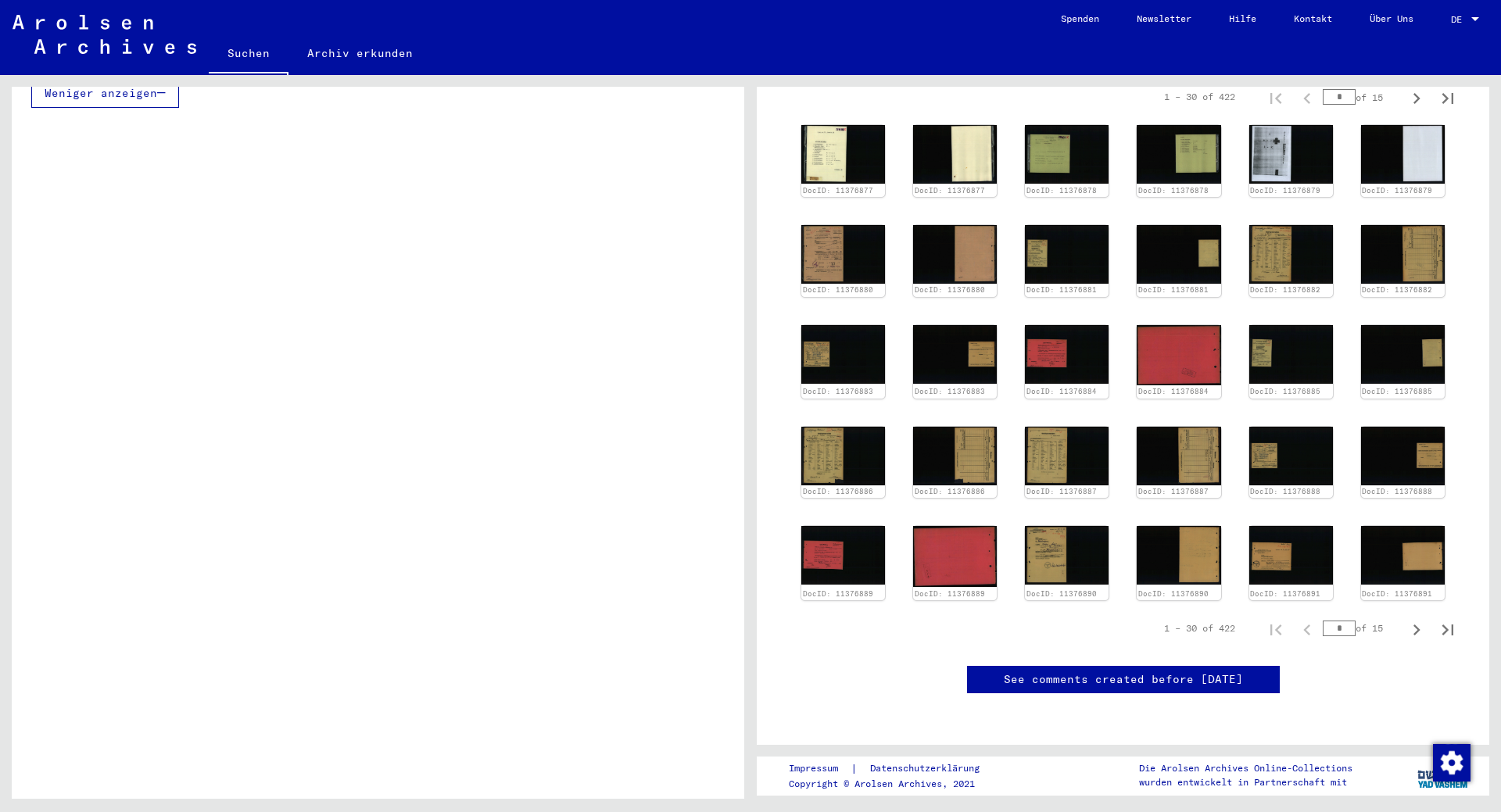
scroll to position [475, 0]
click at [1414, 624] on icon "Next page" at bounding box center [1417, 630] width 7 height 11
type input "*"
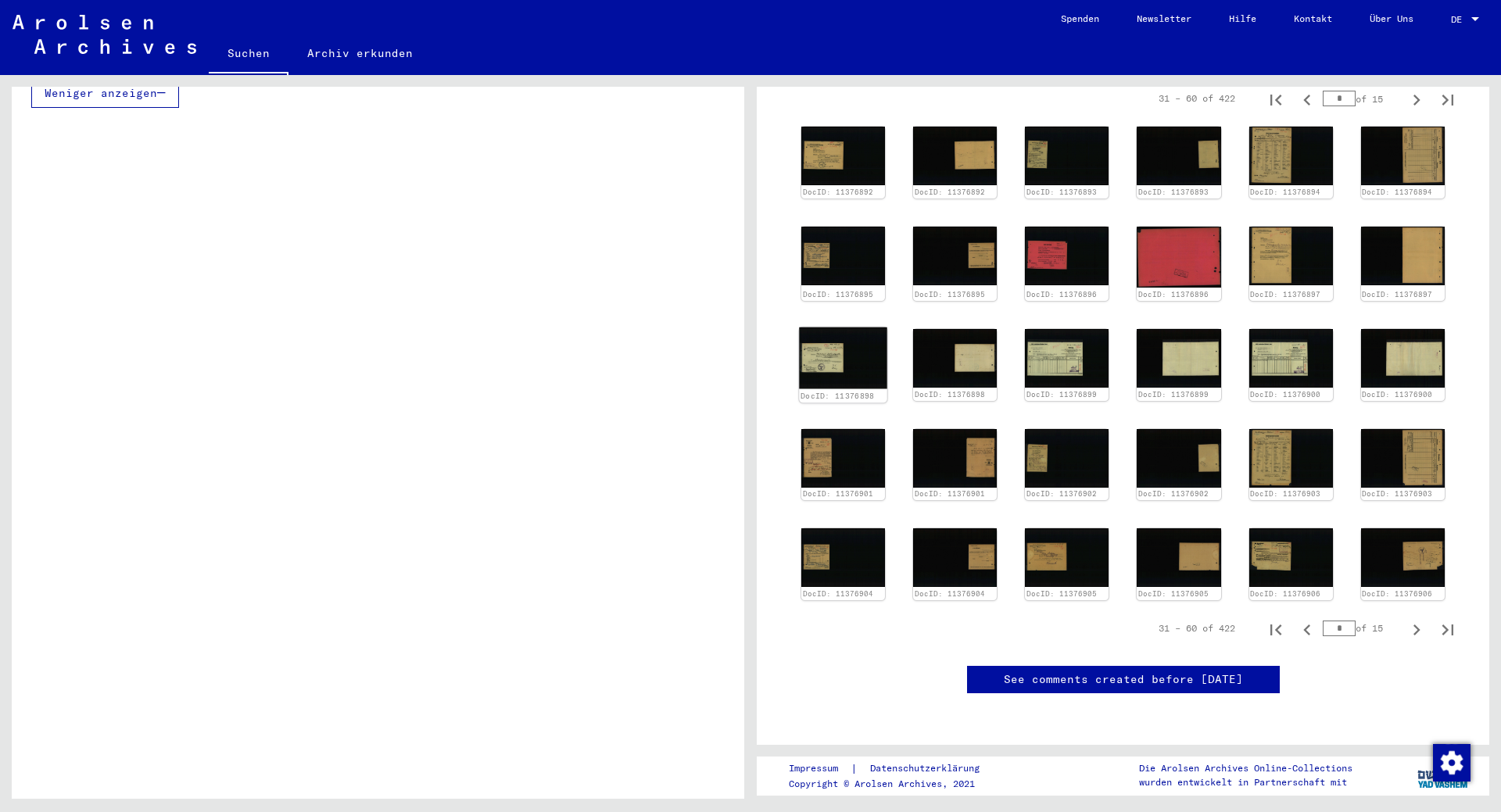
click at [824, 328] on img at bounding box center [843, 359] width 89 height 62
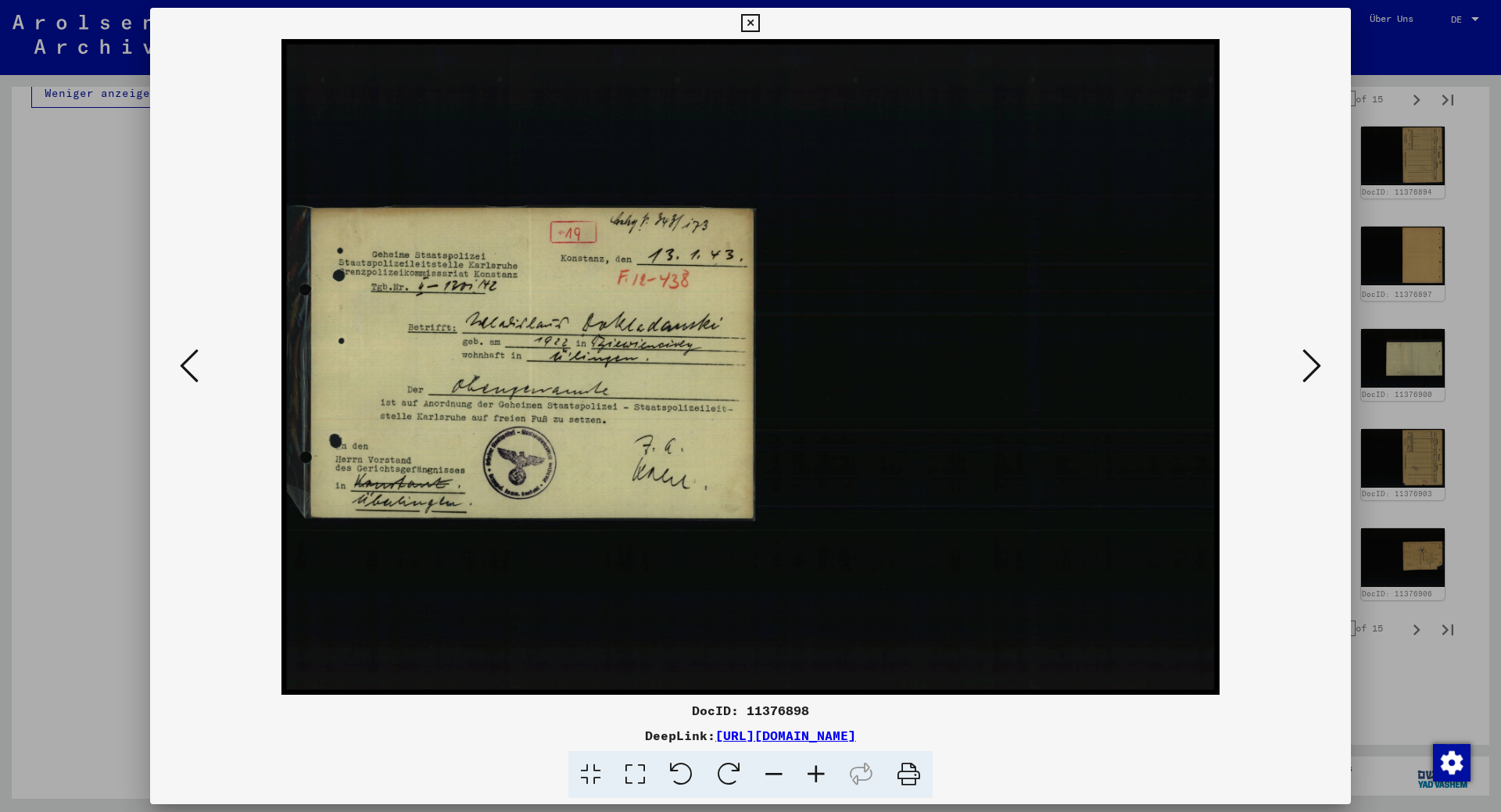
click at [1318, 355] on icon at bounding box center [1313, 366] width 19 height 37
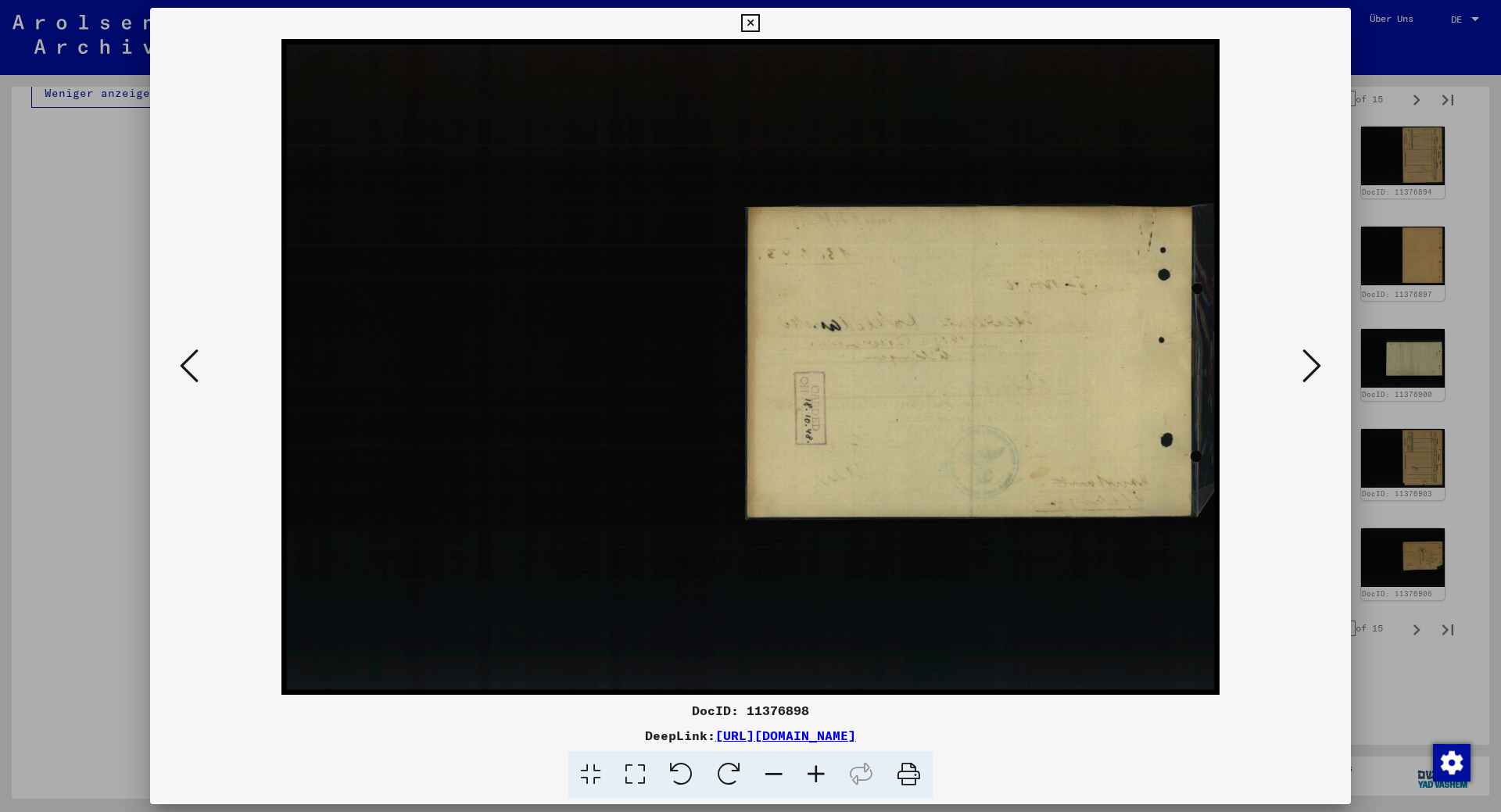
click at [1318, 355] on icon at bounding box center [1313, 366] width 19 height 37
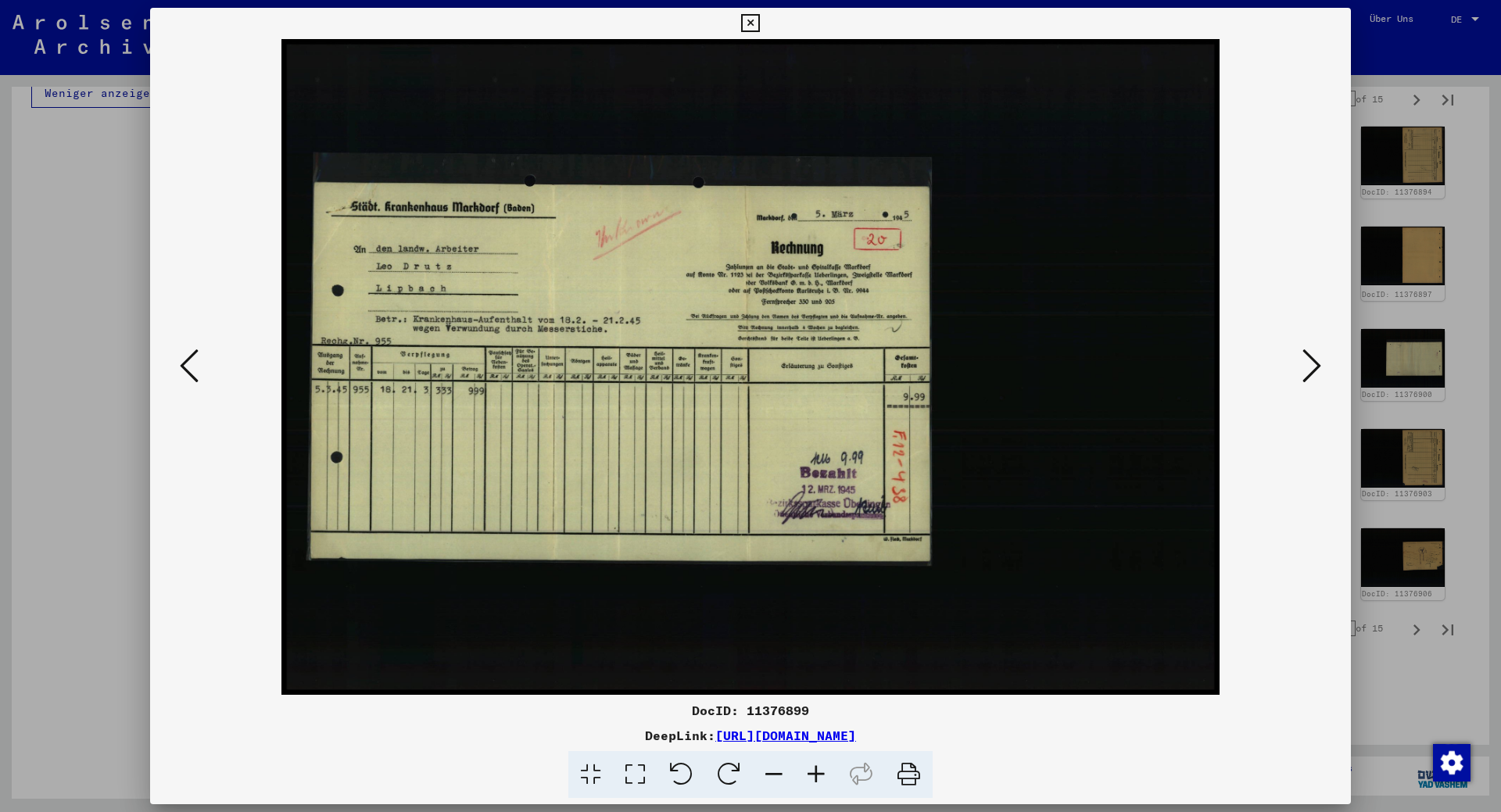
click at [1309, 367] on icon at bounding box center [1313, 366] width 19 height 37
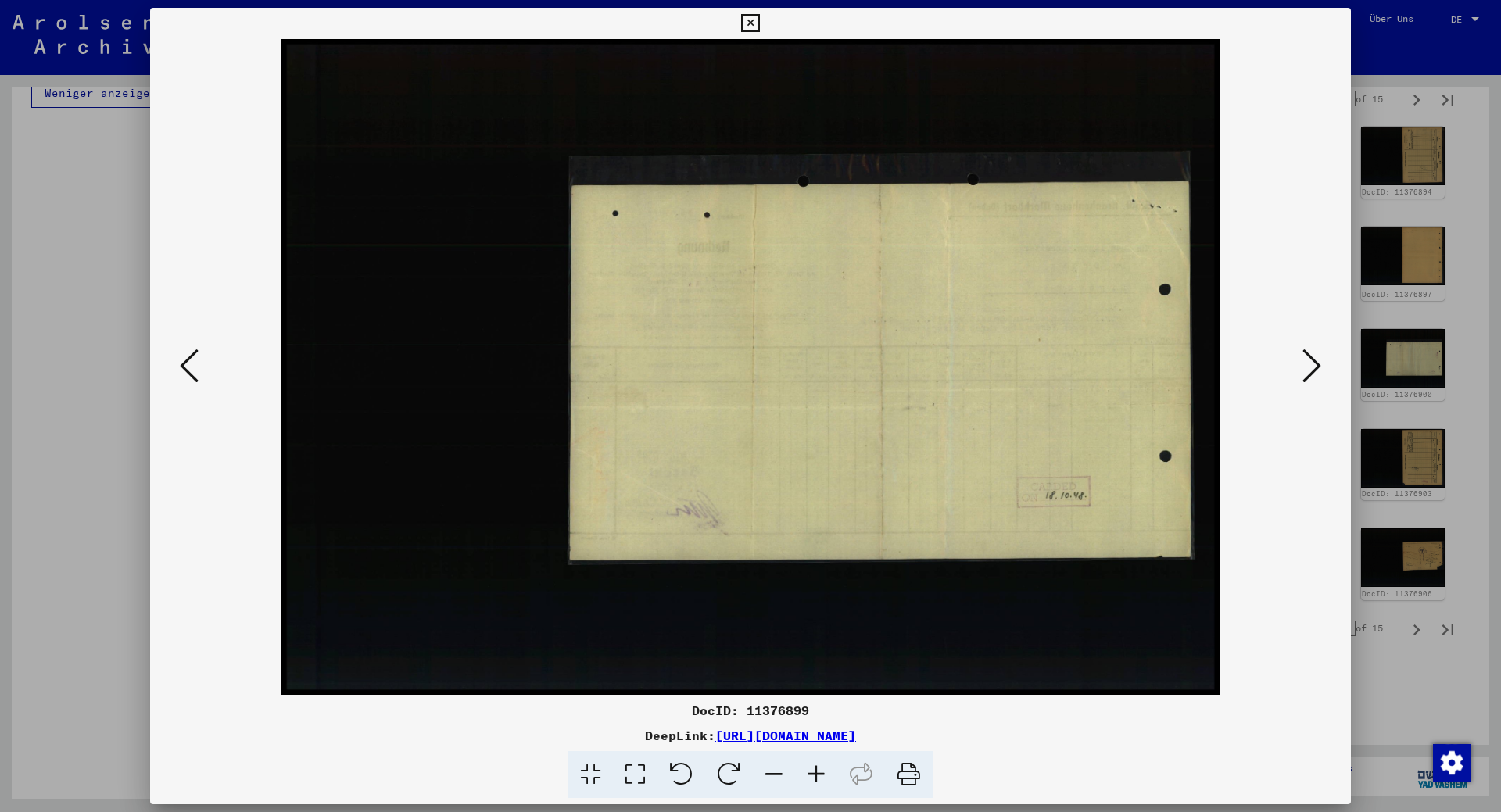
click at [1309, 367] on icon at bounding box center [1313, 366] width 19 height 37
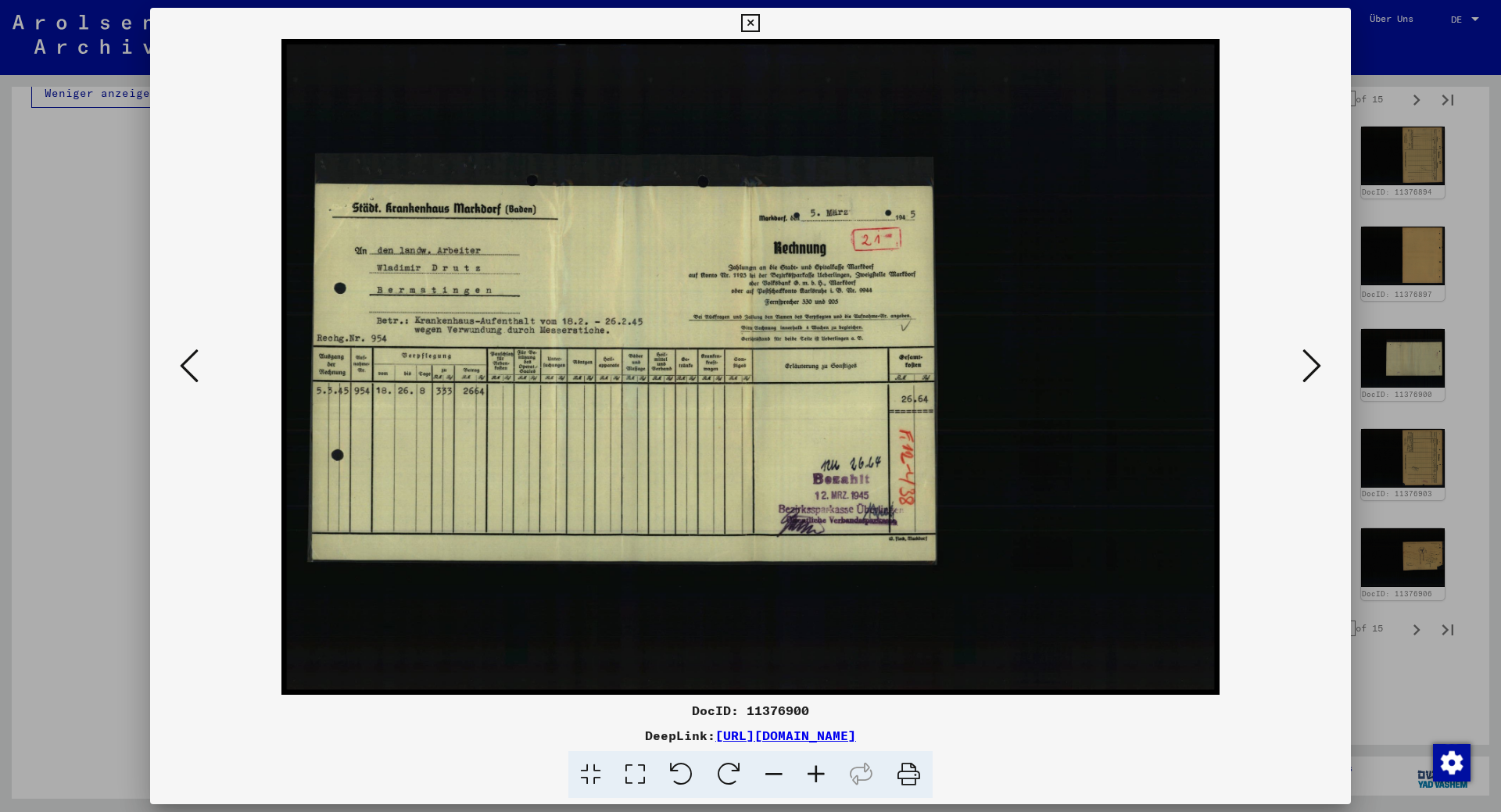
click at [1309, 367] on icon at bounding box center [1313, 366] width 19 height 37
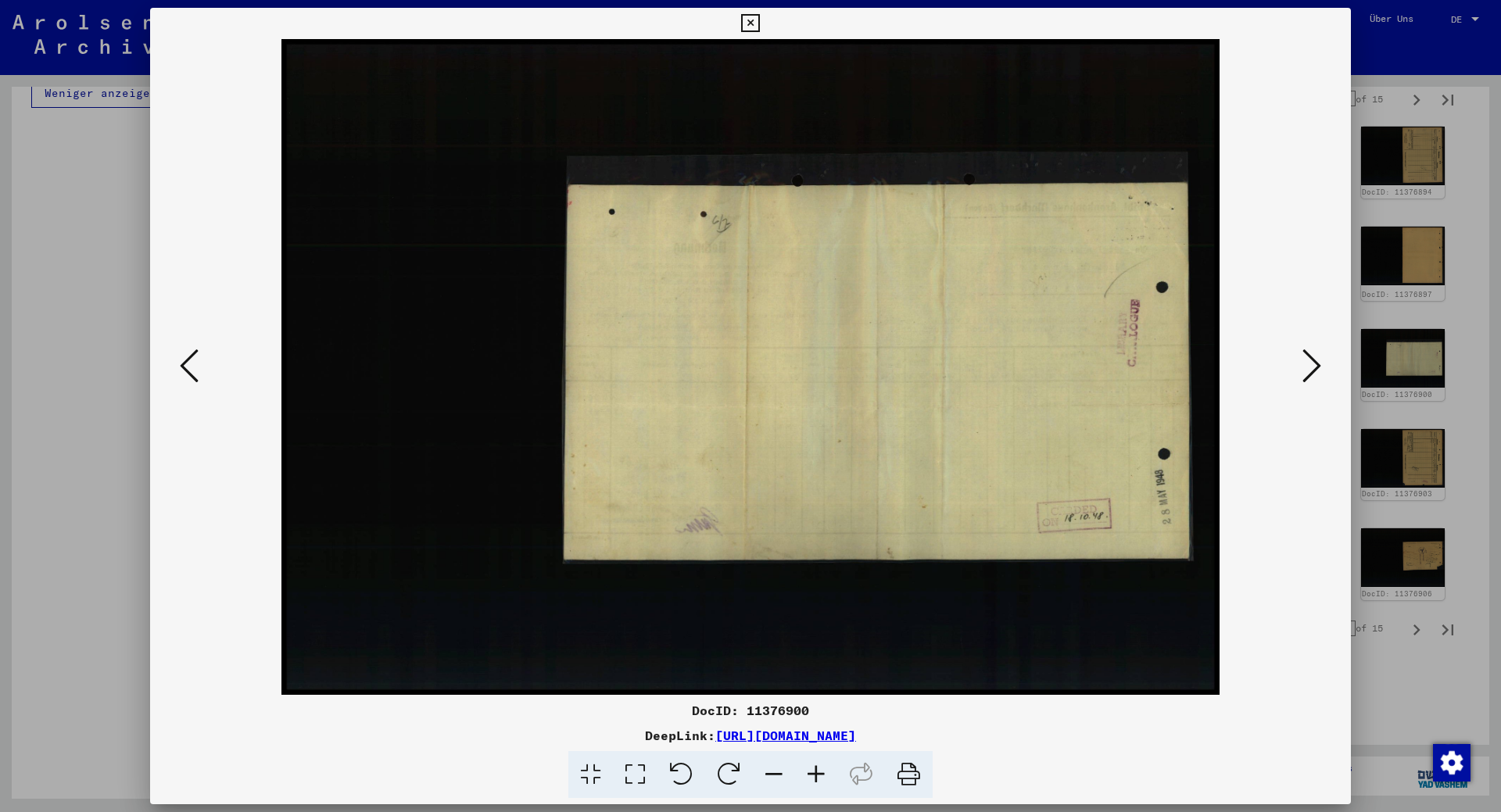
click at [1309, 367] on icon at bounding box center [1313, 366] width 19 height 37
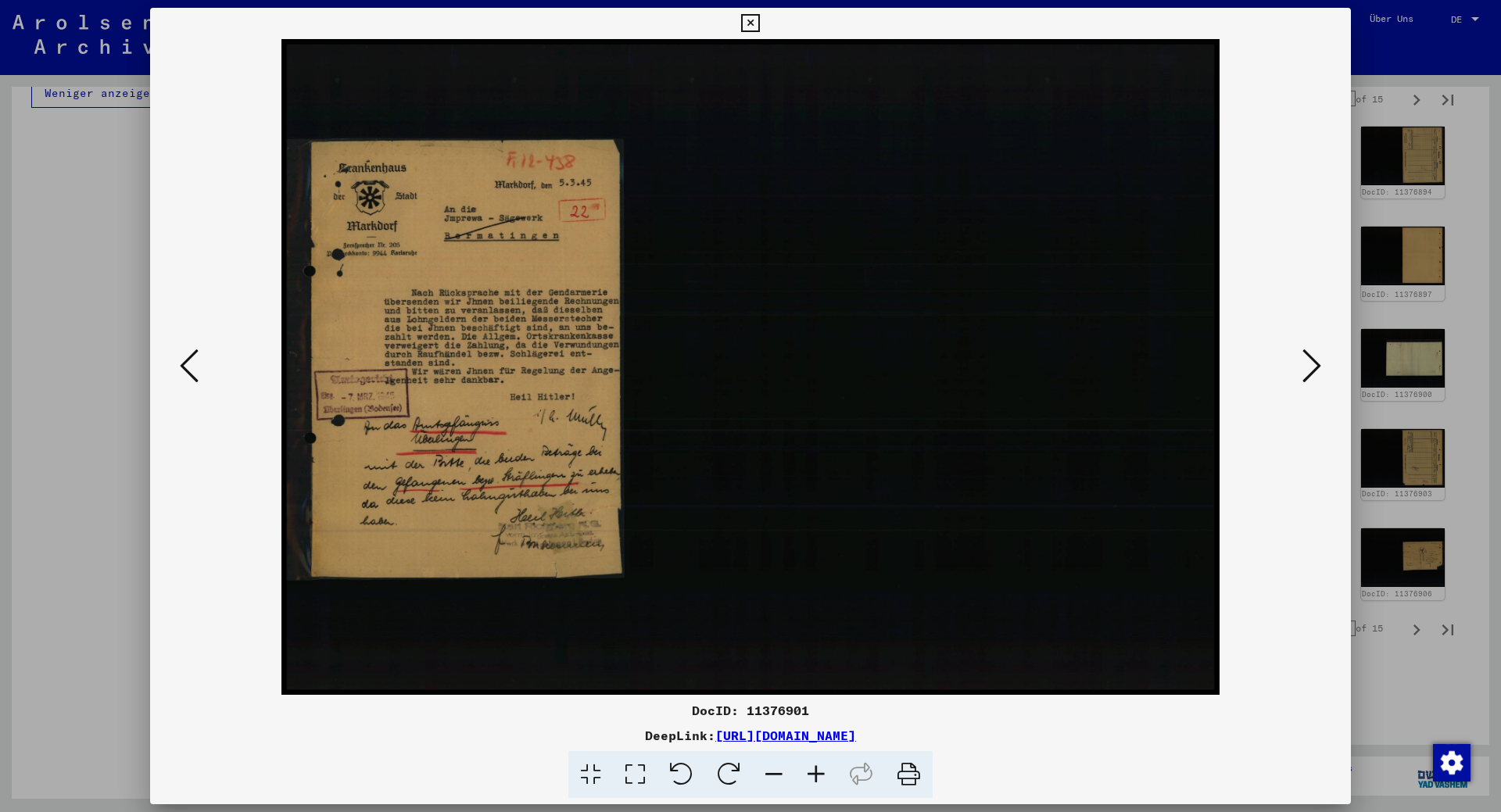
click at [1302, 360] on button at bounding box center [1313, 367] width 28 height 44
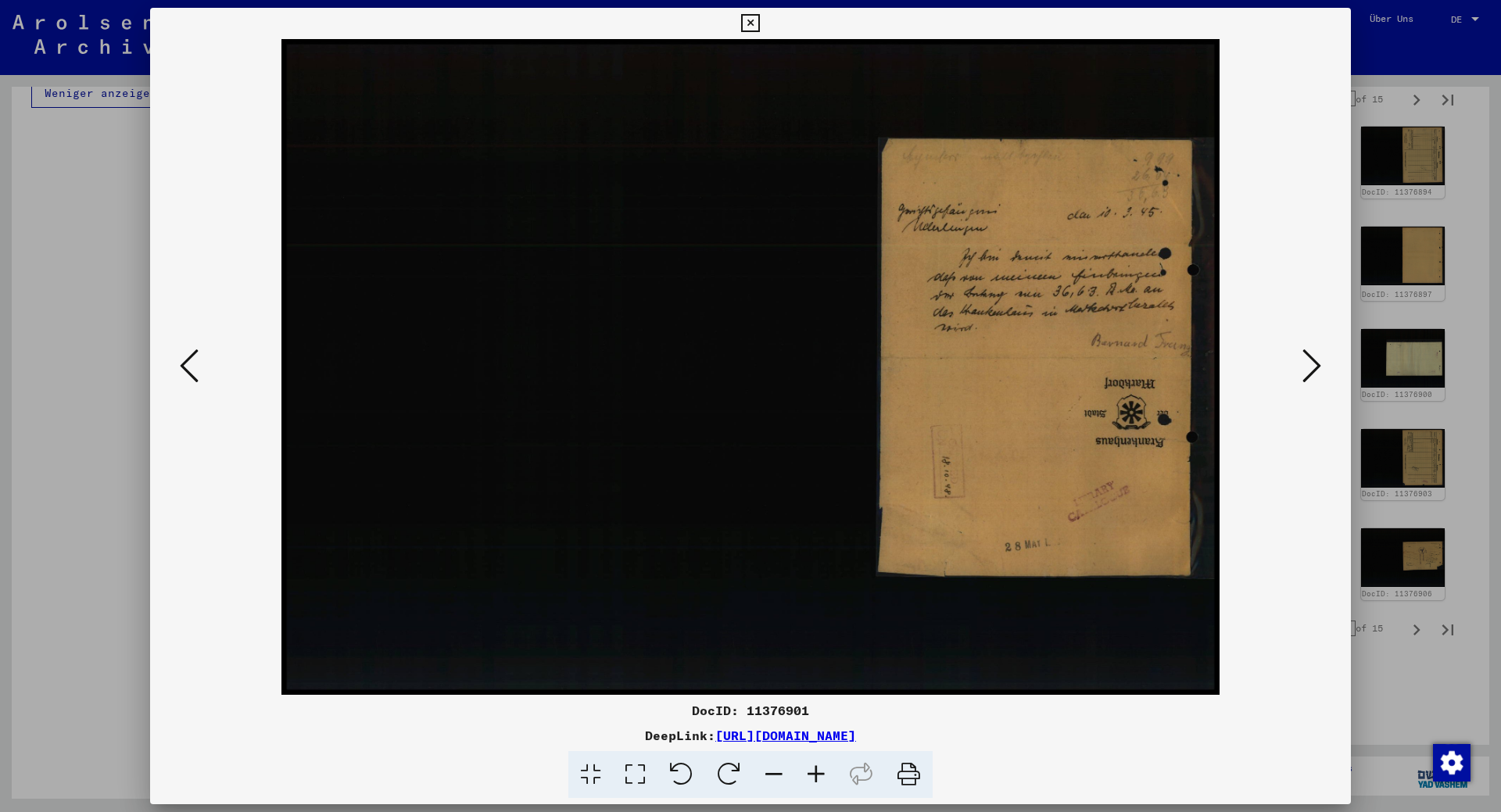
click at [1302, 360] on button at bounding box center [1313, 367] width 28 height 44
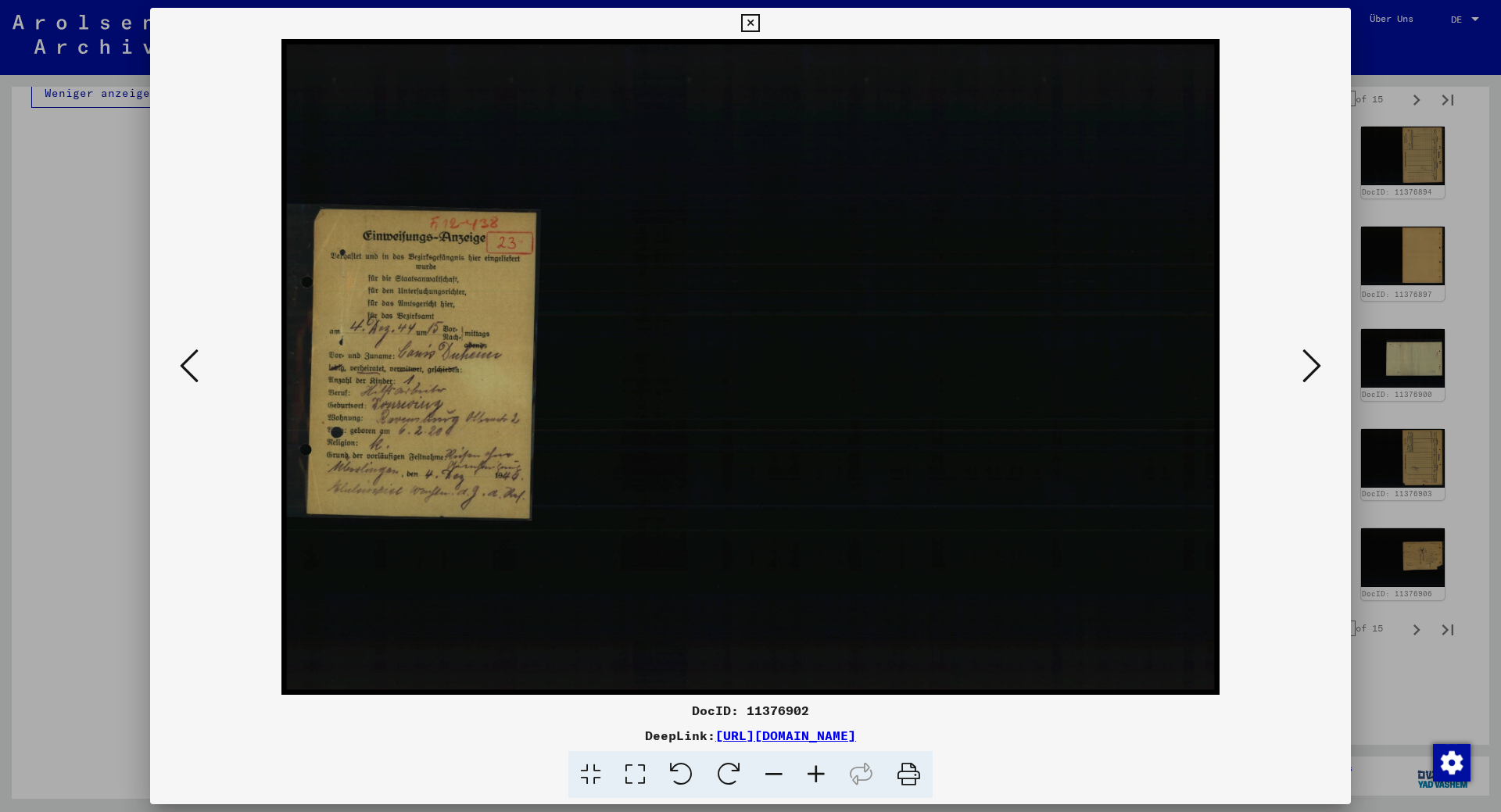
click at [1302, 360] on button at bounding box center [1313, 367] width 28 height 44
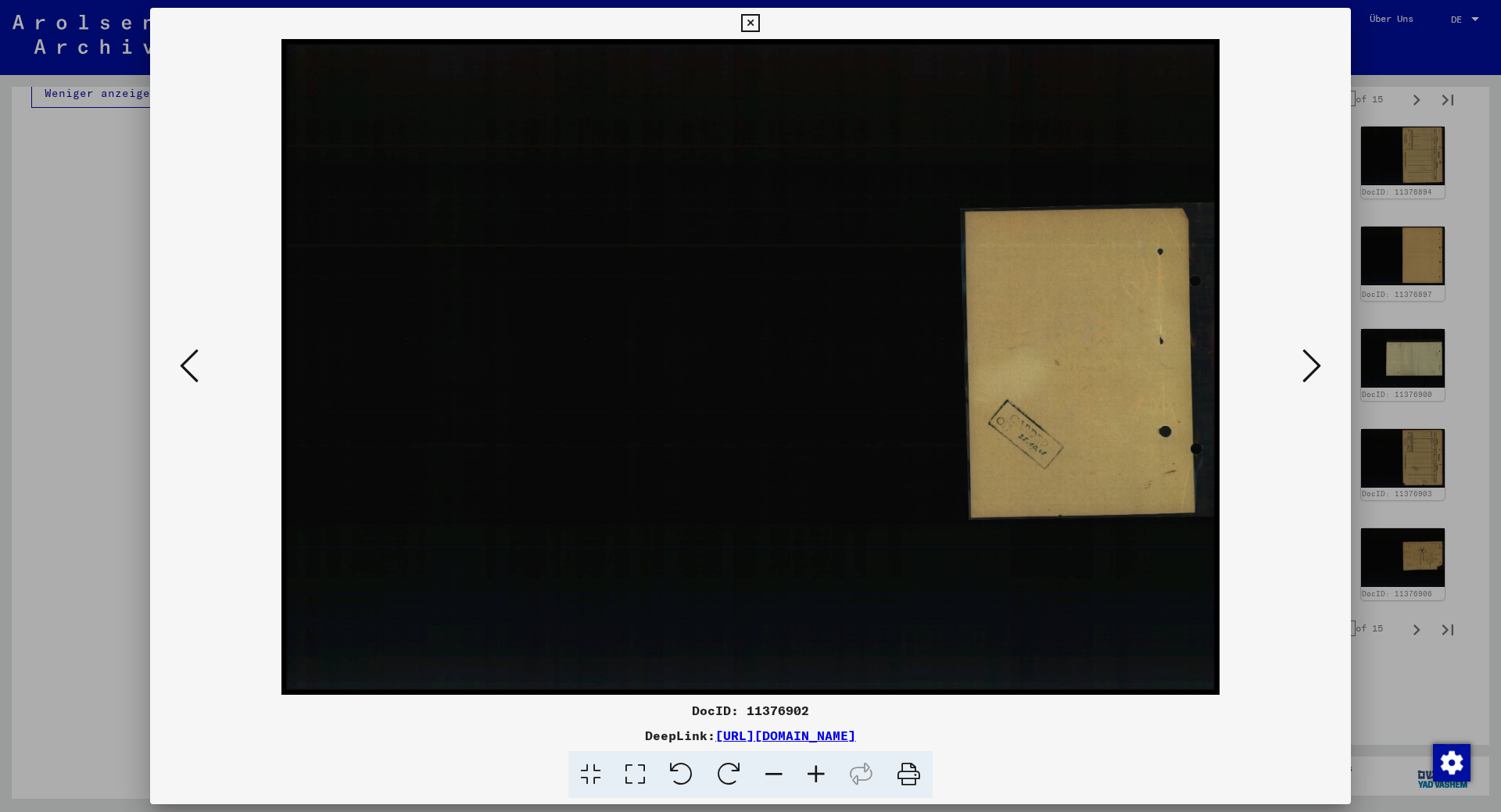
click at [1302, 360] on button at bounding box center [1313, 367] width 28 height 44
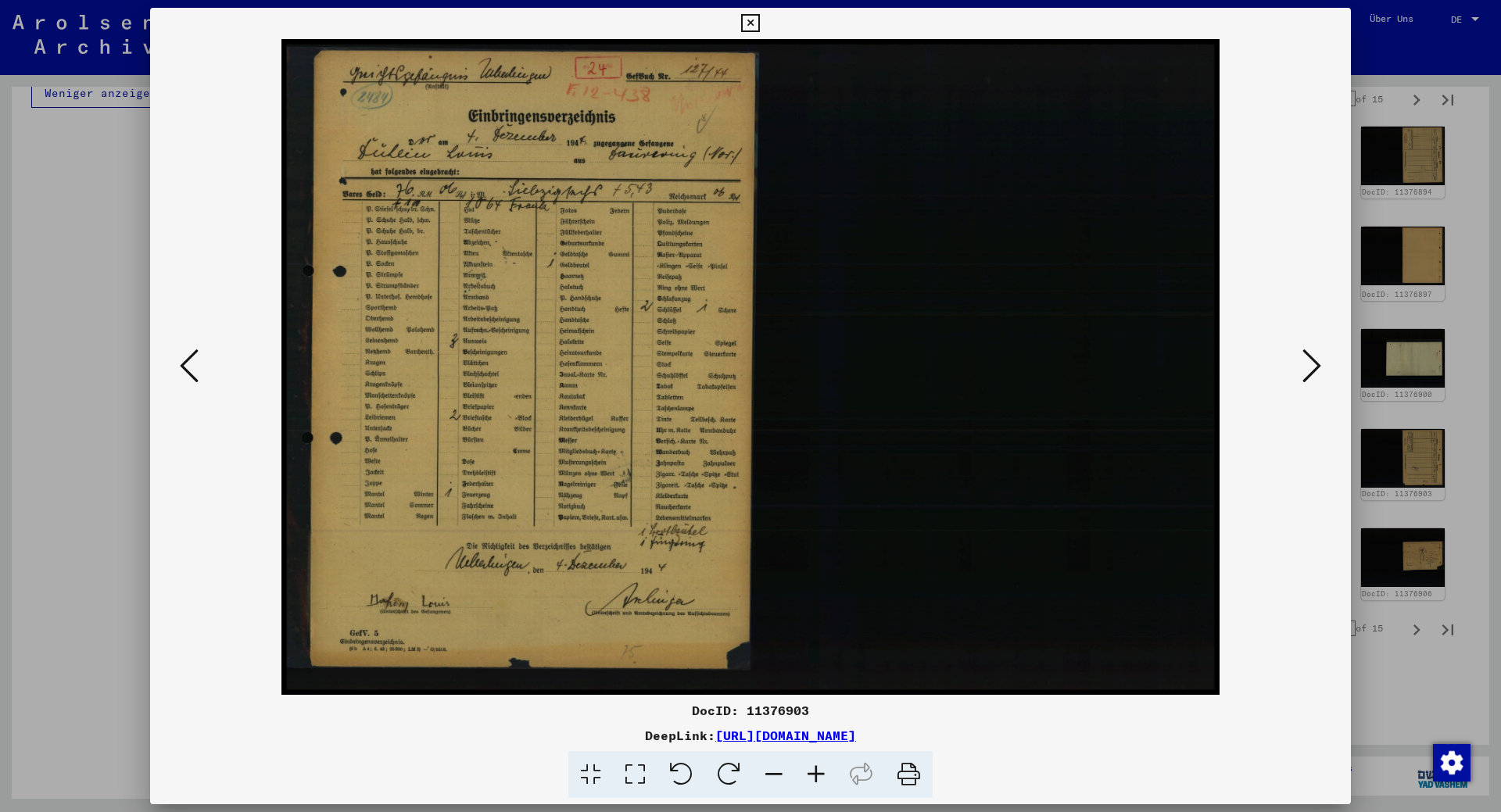
click at [1302, 360] on button at bounding box center [1313, 367] width 28 height 44
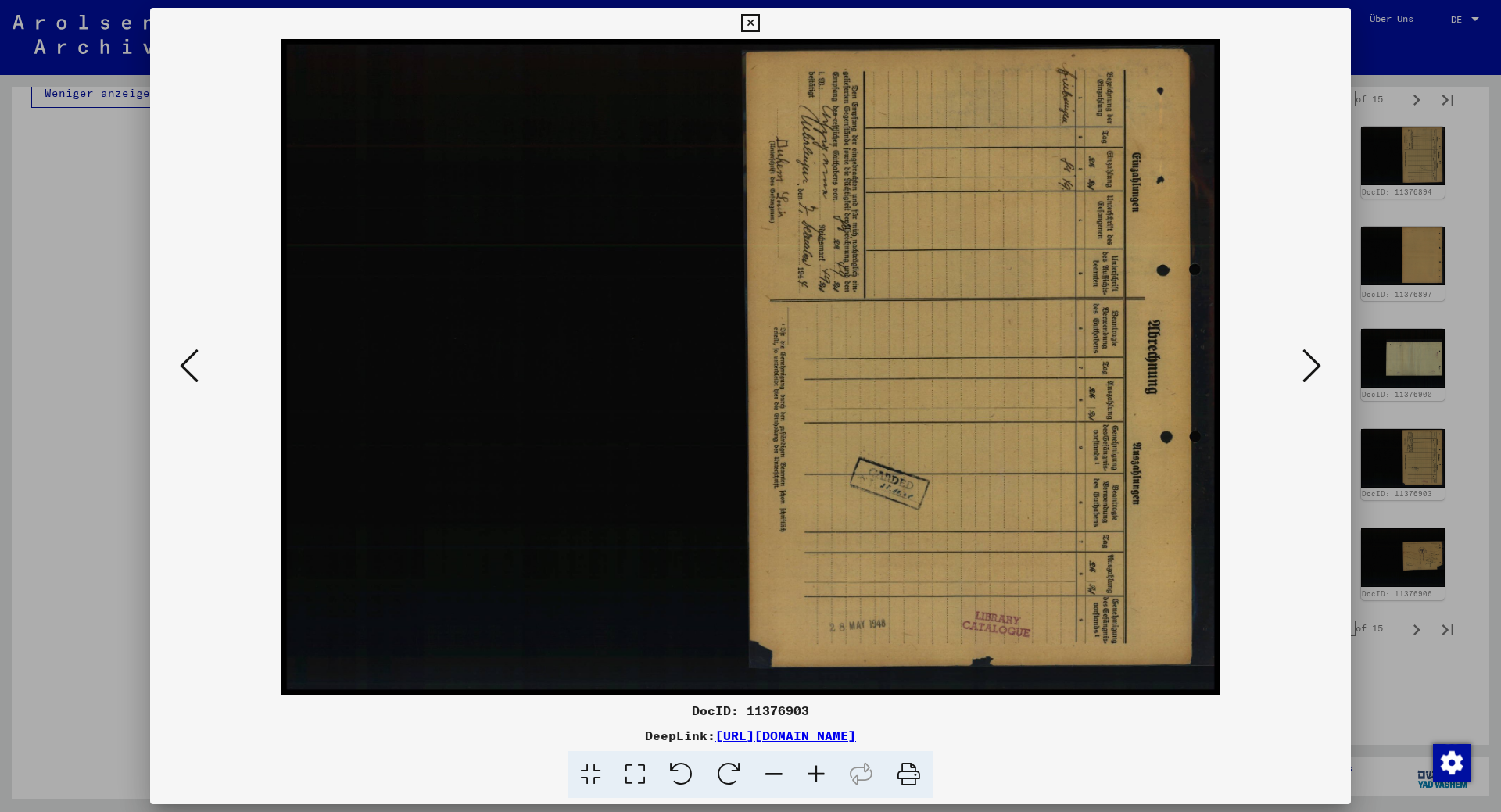
click at [1302, 360] on button at bounding box center [1313, 367] width 28 height 44
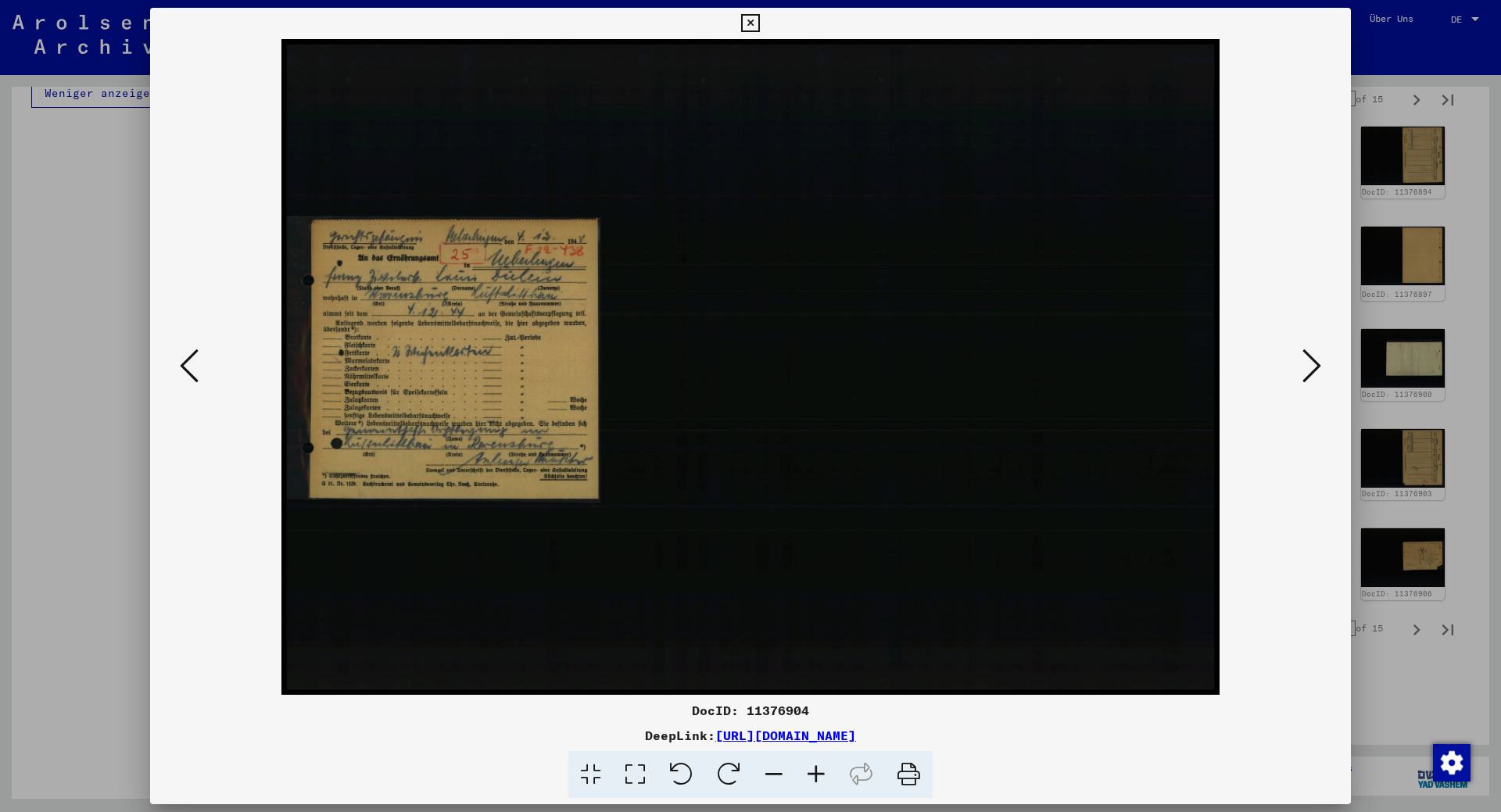
click at [1302, 360] on button at bounding box center [1313, 367] width 28 height 44
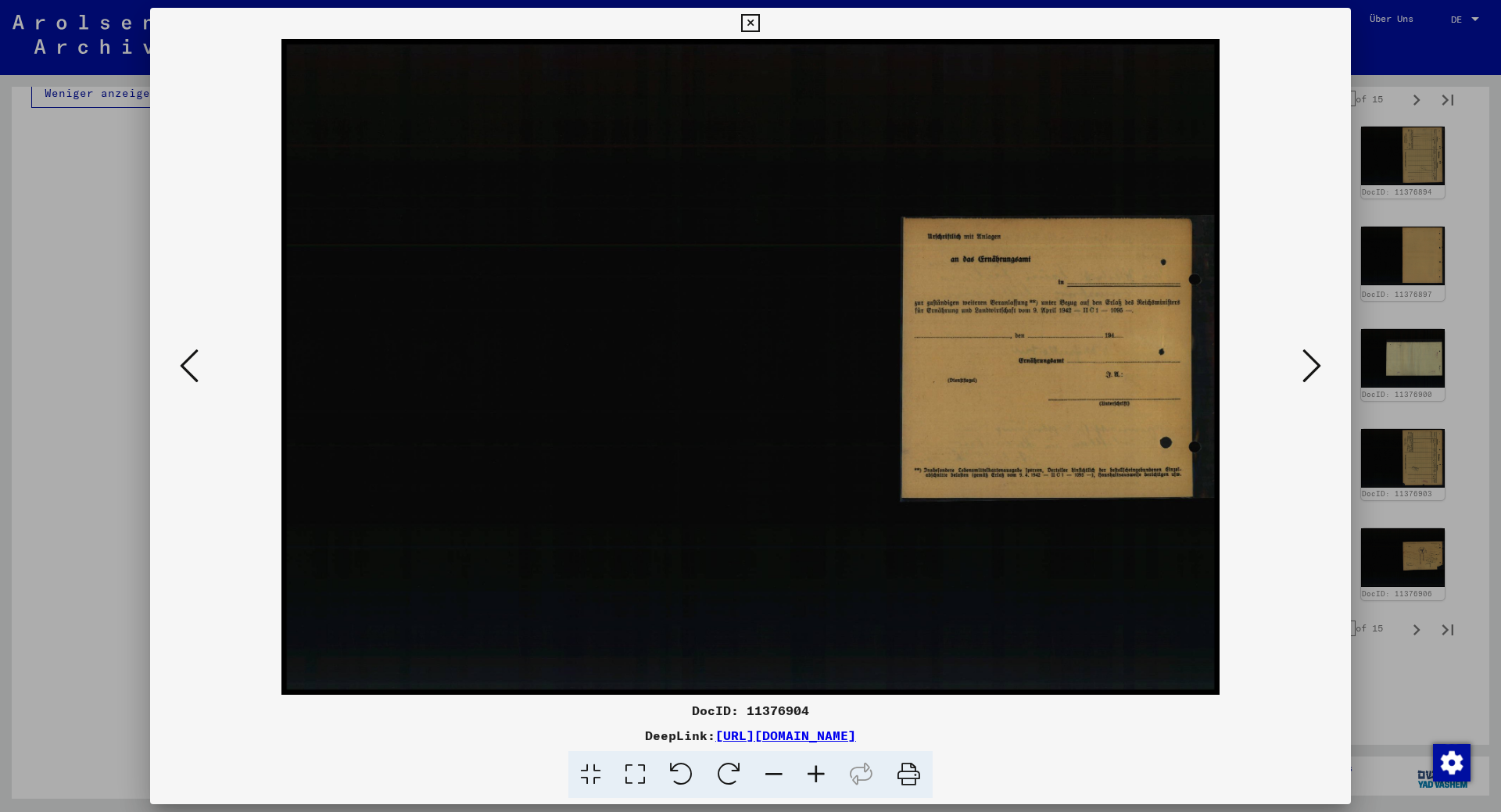
click at [1302, 360] on button at bounding box center [1313, 367] width 28 height 44
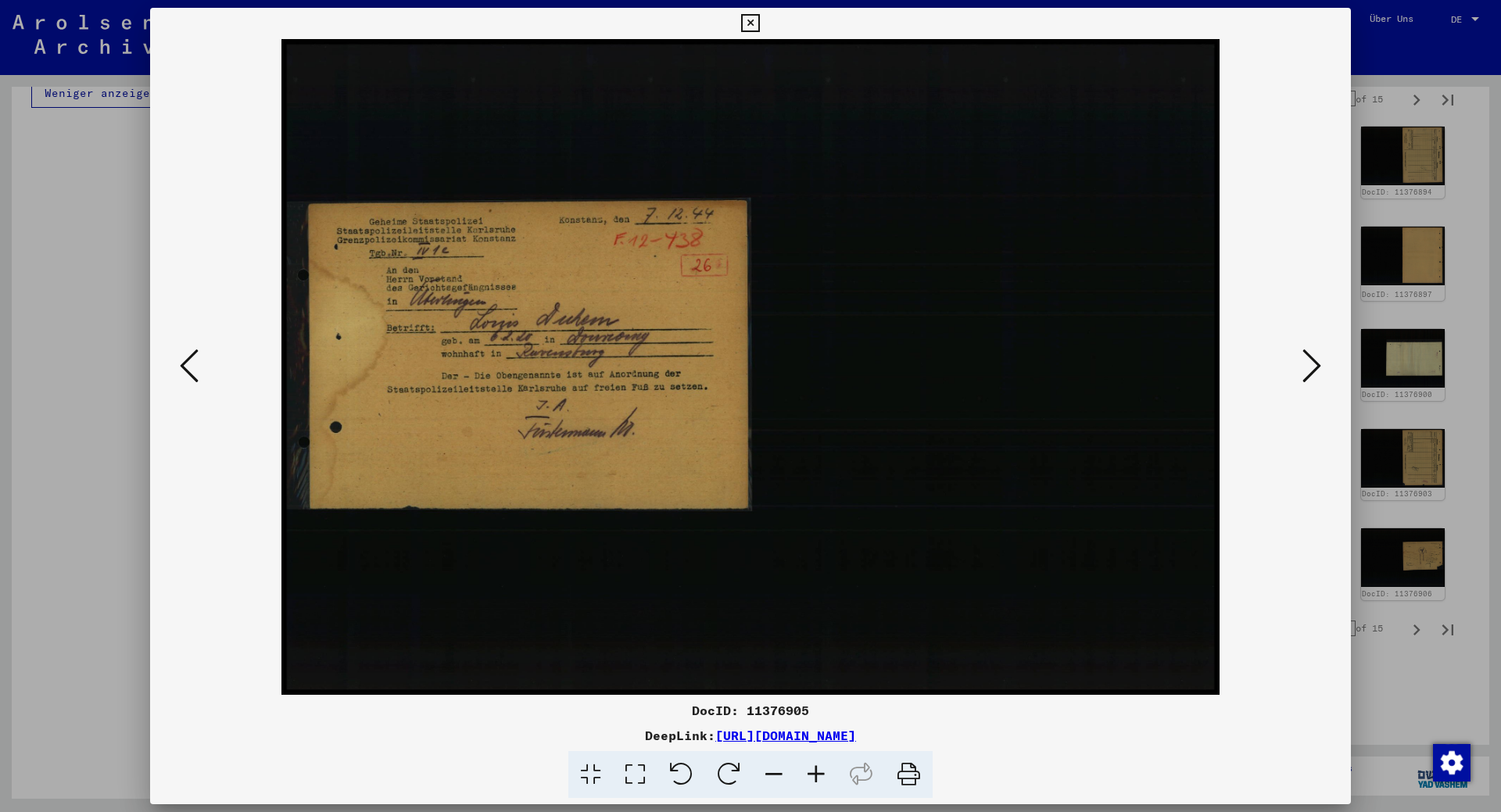
click at [1427, 38] on div at bounding box center [750, 406] width 1501 height 812
